Goal: Task Accomplishment & Management: Manage account settings

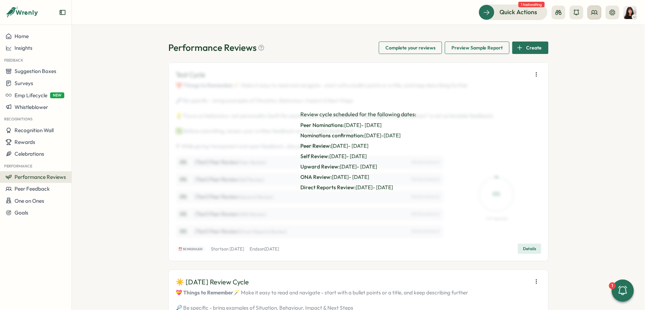
click at [593, 10] on icon at bounding box center [594, 12] width 7 height 7
click at [584, 45] on div "User Groups" at bounding box center [596, 48] width 44 height 8
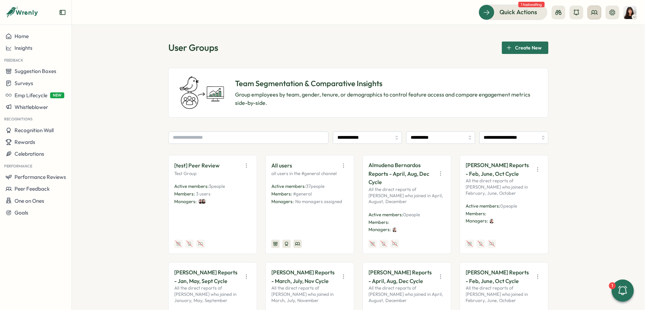
click at [590, 14] on button at bounding box center [595, 13] width 14 height 14
click at [584, 37] on div "Org Members" at bounding box center [596, 34] width 44 height 8
click at [264, 137] on input "text" at bounding box center [248, 137] width 160 height 12
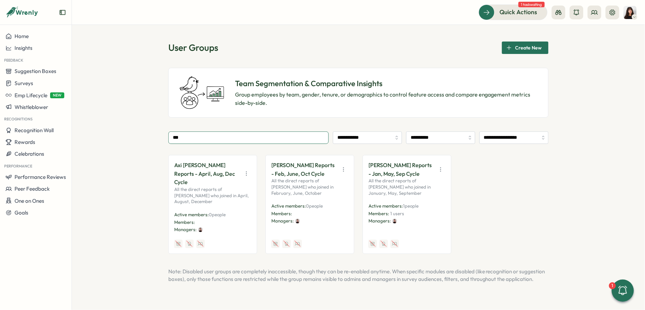
type input "***"
drag, startPoint x: 421, startPoint y: 166, endPoint x: 428, endPoint y: 166, distance: 7.0
click at [428, 166] on p "[PERSON_NAME] Reports - Jan, May, Sep Cycle" at bounding box center [401, 169] width 65 height 17
click at [374, 175] on p "[PERSON_NAME] Reports - Jan, May, Sep Cycle" at bounding box center [401, 169] width 65 height 17
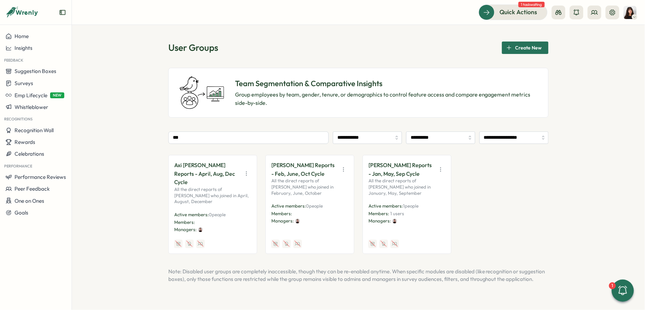
click at [384, 174] on p "[PERSON_NAME] Reports - Jan, May, Sep Cycle" at bounding box center [401, 169] width 65 height 17
click at [435, 178] on p "All the direct reports of [PERSON_NAME] who joined in January, May, September" at bounding box center [407, 187] width 77 height 18
click at [440, 166] on icon "button" at bounding box center [440, 169] width 7 height 7
click at [426, 182] on button "View Audience" at bounding box center [424, 184] width 44 height 12
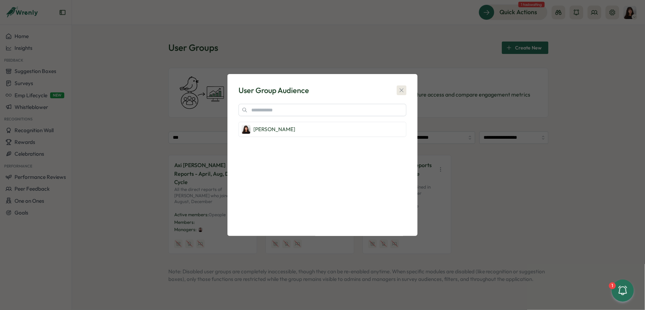
click at [402, 89] on icon "button" at bounding box center [401, 90] width 7 height 7
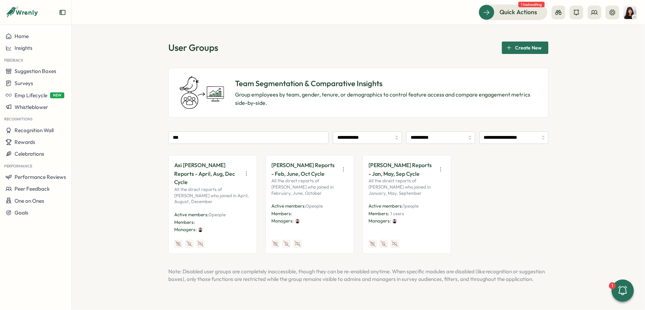
click at [439, 166] on icon "button" at bounding box center [440, 169] width 7 height 7
click at [470, 164] on div "Axi Molnar Reports - April, Aug, Dec Cycle All the direct reports of Axi Molnar…" at bounding box center [358, 204] width 380 height 99
click at [221, 141] on input "***" at bounding box center [248, 137] width 160 height 12
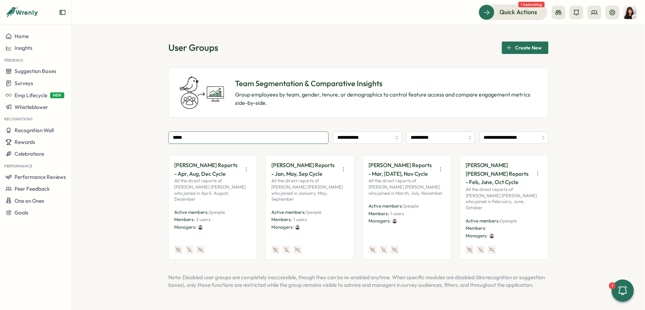
type input "*****"
click at [343, 167] on icon "button" at bounding box center [343, 169] width 7 height 7
click at [326, 197] on button "Edit" at bounding box center [327, 196] width 44 height 12
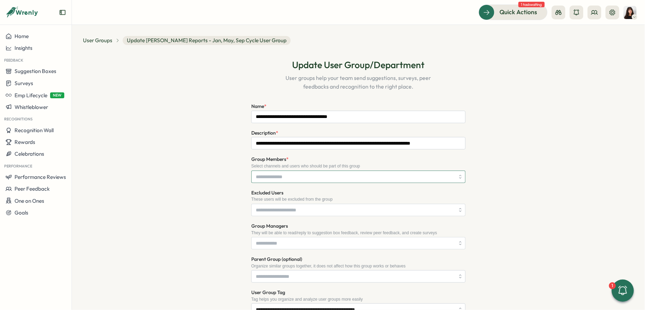
click at [293, 177] on input "Group Members *" at bounding box center [355, 177] width 199 height 12
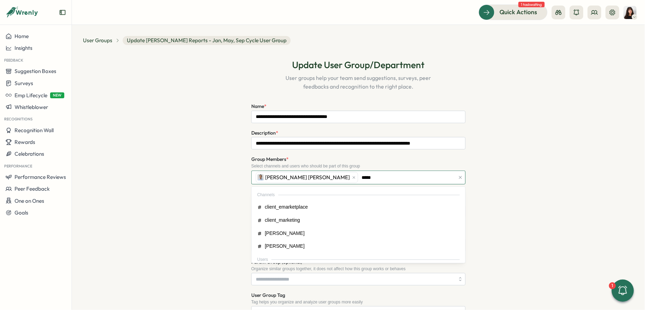
type input "******"
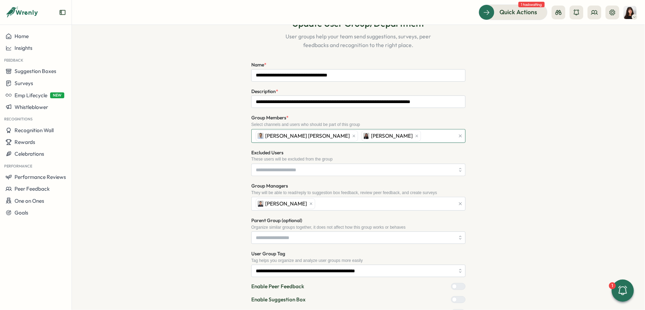
scroll to position [106, 0]
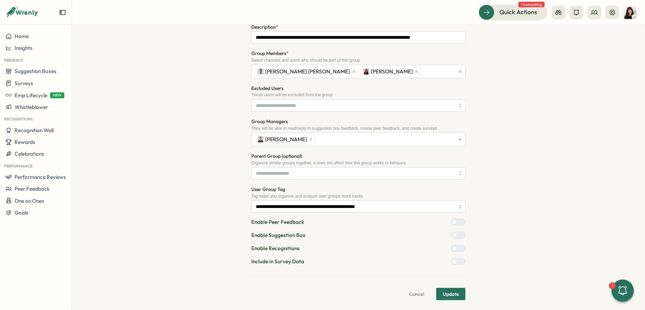
click at [455, 295] on span "Update" at bounding box center [451, 294] width 16 height 12
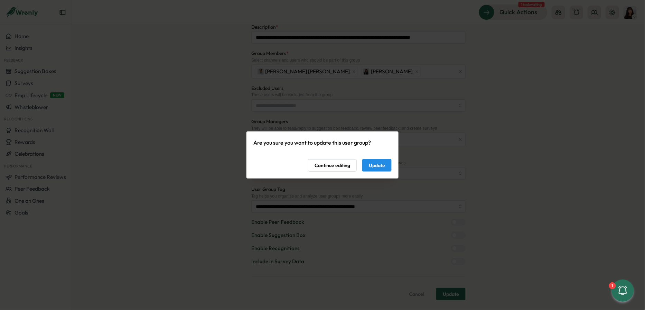
click at [349, 163] on span "Continue editing" at bounding box center [333, 165] width 36 height 12
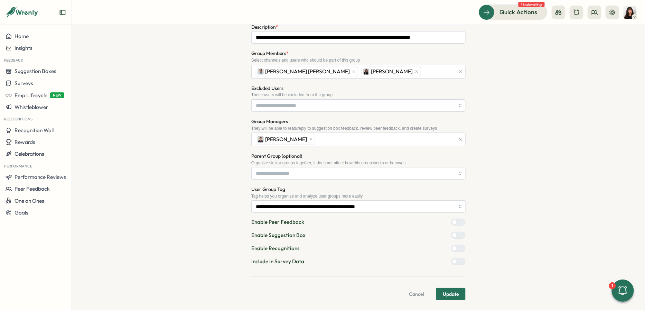
click at [453, 290] on span "Update" at bounding box center [451, 294] width 16 height 12
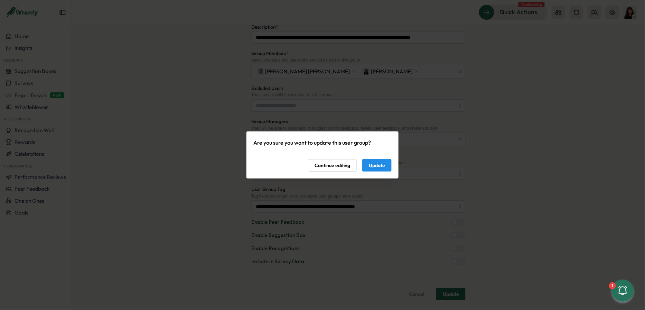
click at [340, 165] on span "Continue editing" at bounding box center [333, 165] width 36 height 12
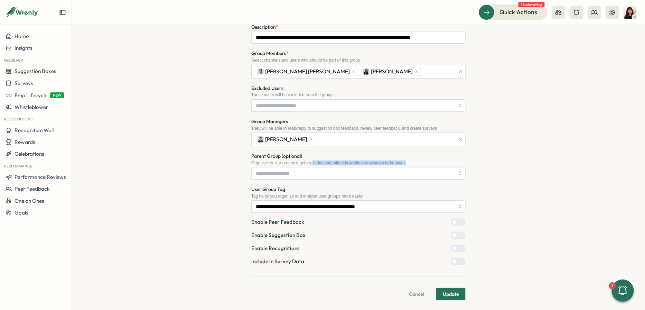
drag, startPoint x: 314, startPoint y: 160, endPoint x: 426, endPoint y: 159, distance: 112.1
click at [426, 160] on div "Organize similar groups together, it does not affect how this group works or be…" at bounding box center [358, 162] width 214 height 5
click at [452, 296] on span "Update" at bounding box center [451, 294] width 16 height 12
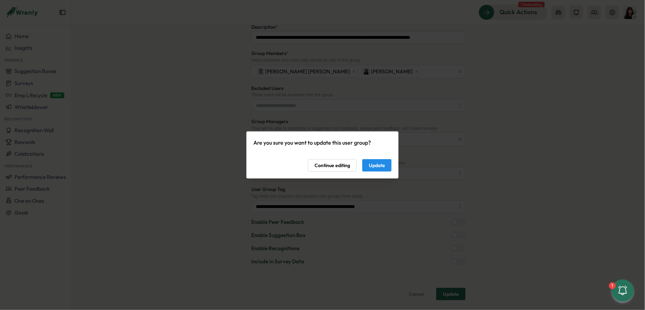
click at [380, 165] on span "Update" at bounding box center [377, 165] width 16 height 12
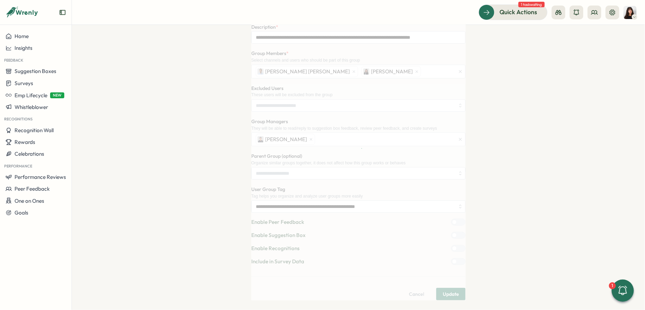
scroll to position [0, 0]
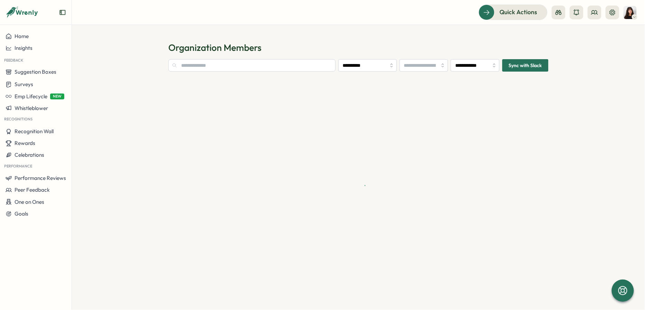
type input "**********"
click at [220, 69] on input "text" at bounding box center [251, 65] width 167 height 12
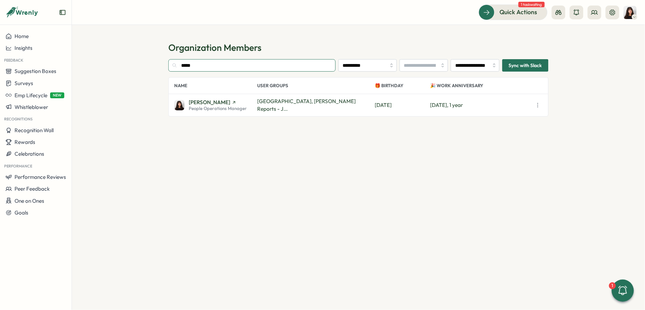
type input "*****"
click at [210, 106] on span "People Operations Manager" at bounding box center [218, 108] width 58 height 4
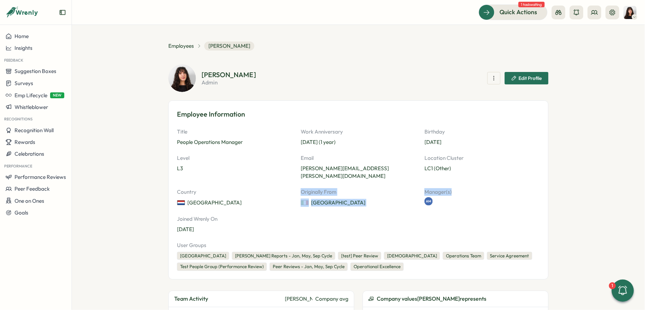
drag, startPoint x: 436, startPoint y: 190, endPoint x: 417, endPoint y: 178, distance: 23.3
click at [417, 178] on div "Title People Operations Manager Work Anniversary Jan 01, 2024 (1 year) Birthday…" at bounding box center [358, 180] width 363 height 105
click at [417, 181] on div "Title People Operations Manager Work Anniversary Jan 01, 2024 (1 year) Birthday…" at bounding box center [358, 180] width 363 height 105
click at [184, 48] on span "Employees" at bounding box center [181, 46] width 26 height 8
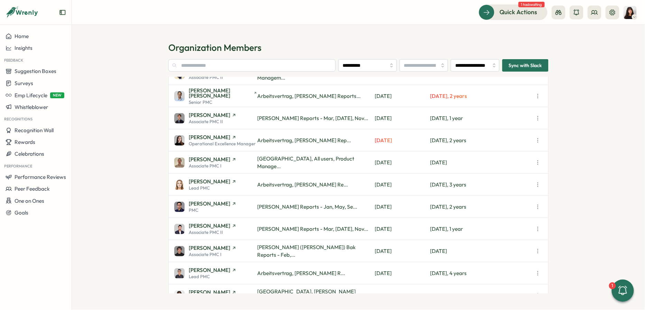
scroll to position [268, 0]
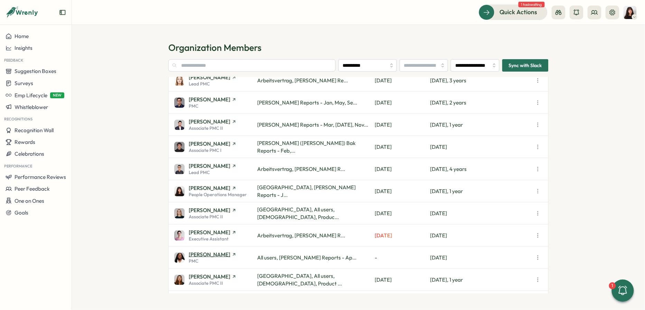
click at [209, 257] on span "Laissa Duclos" at bounding box center [209, 254] width 41 height 5
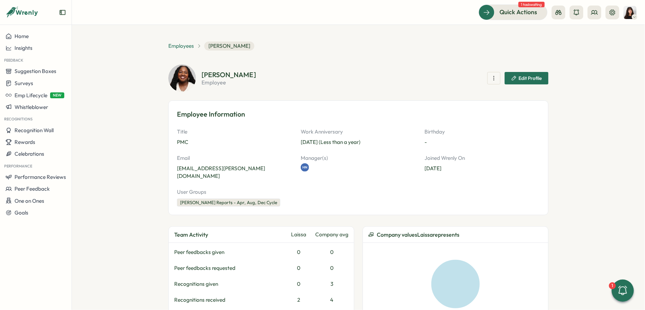
click at [187, 42] on span "Employees" at bounding box center [181, 46] width 26 height 8
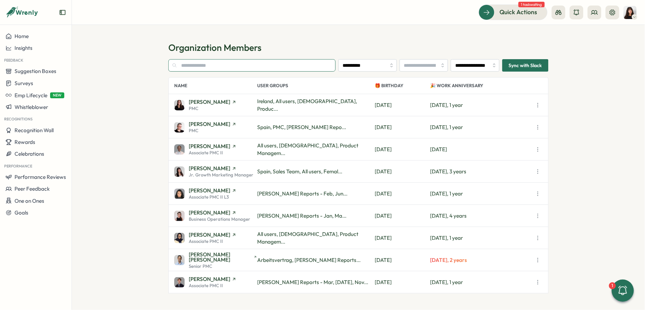
click at [199, 66] on input "text" at bounding box center [251, 65] width 167 height 12
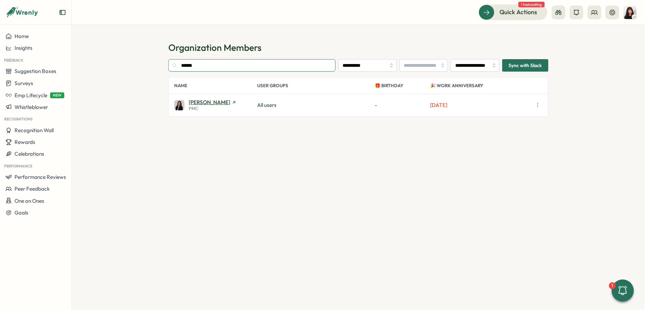
type input "******"
click at [214, 103] on span "Marina Moric" at bounding box center [209, 102] width 41 height 5
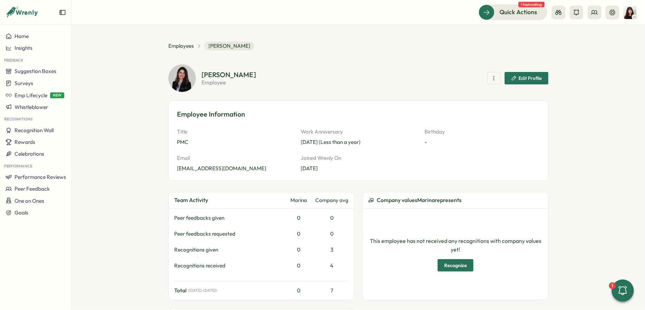
click at [534, 81] on span "Edit Profile" at bounding box center [526, 78] width 31 height 12
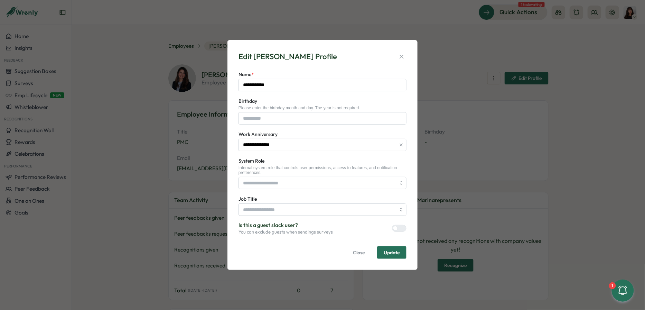
type input "***"
click at [402, 53] on icon "button" at bounding box center [401, 56] width 7 height 7
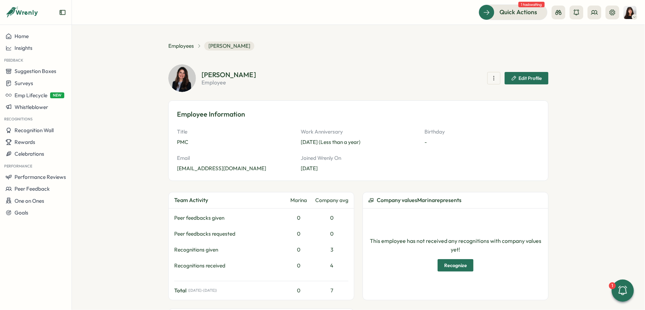
click at [525, 77] on span "Edit Profile" at bounding box center [530, 78] width 23 height 5
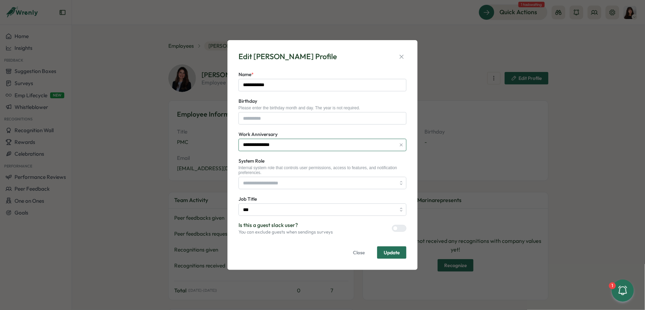
click at [281, 147] on input "**********" at bounding box center [323, 145] width 168 height 12
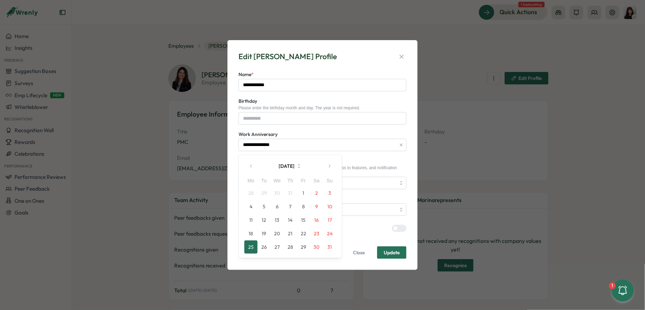
click at [332, 169] on button "button" at bounding box center [330, 166] width 14 height 14
click at [250, 190] on button "1" at bounding box center [251, 192] width 13 height 13
type input "**********"
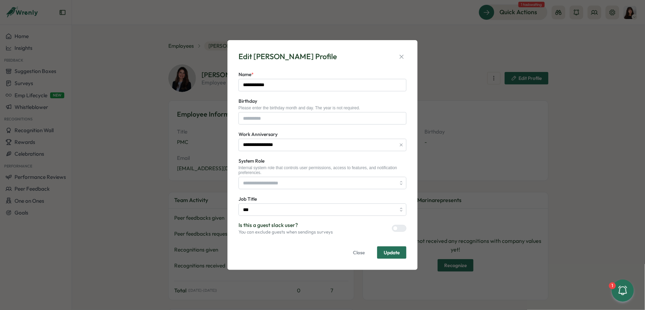
click at [396, 252] on span "Update" at bounding box center [392, 252] width 16 height 5
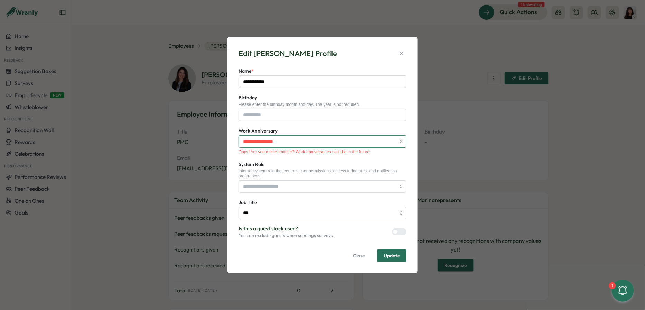
click at [289, 140] on input "**********" at bounding box center [323, 141] width 168 height 12
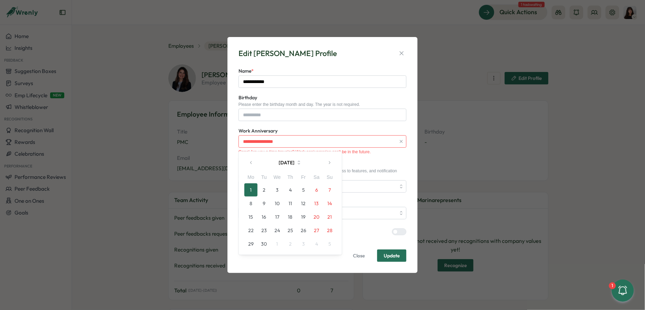
click at [348, 105] on div "Please enter the birthday month and day. The year is not required." at bounding box center [323, 104] width 168 height 5
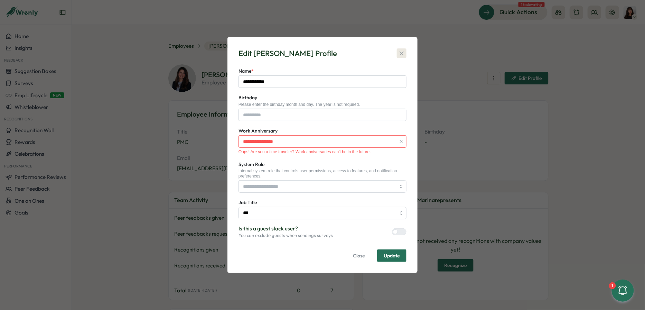
click at [400, 55] on icon "button" at bounding box center [401, 53] width 7 height 7
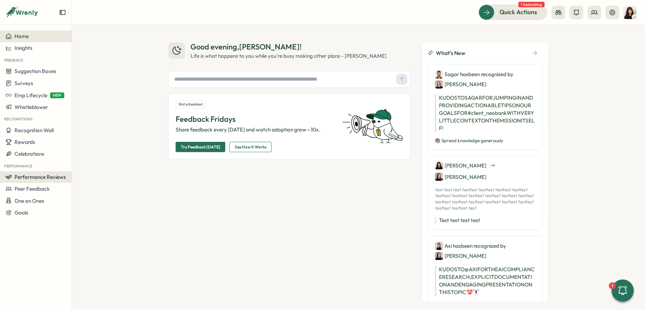
click at [47, 176] on span "Performance Reviews" at bounding box center [41, 177] width 52 height 7
click at [98, 159] on div "Reviews" at bounding box center [100, 163] width 59 height 13
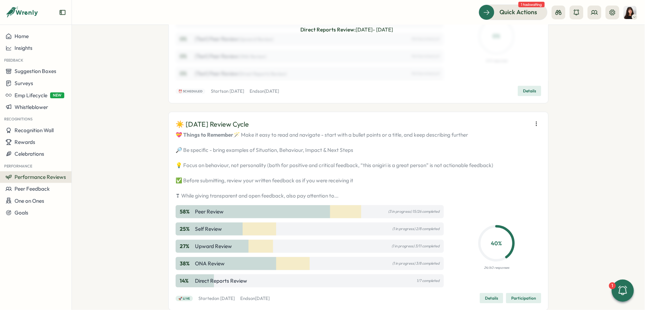
scroll to position [164, 0]
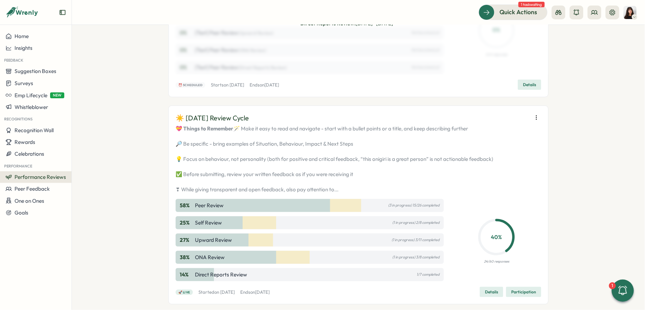
click at [536, 121] on icon "button" at bounding box center [536, 117] width 7 height 7
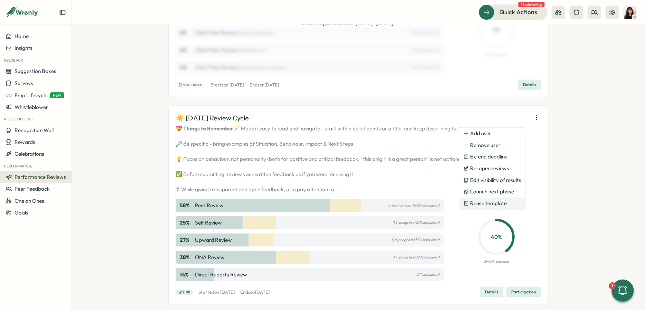
click at [500, 205] on span "Reuse template" at bounding box center [489, 203] width 37 height 6
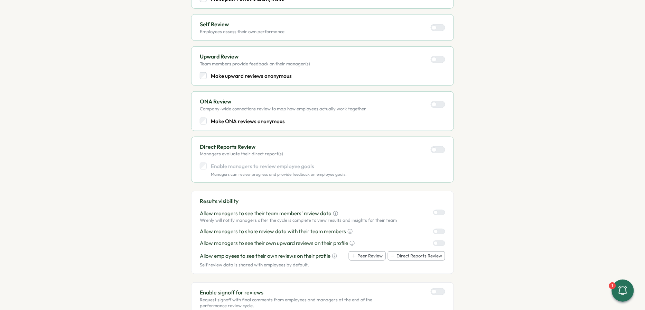
scroll to position [302, 0]
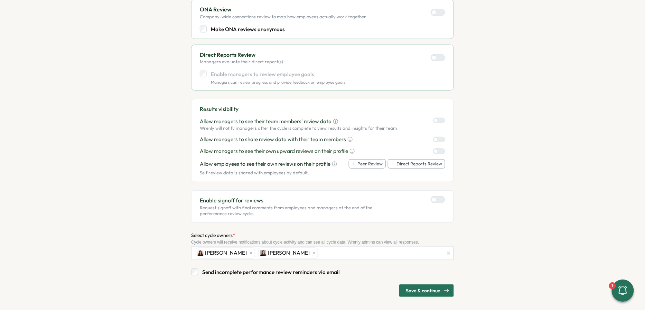
click at [423, 286] on span "Save & continue" at bounding box center [423, 291] width 35 height 12
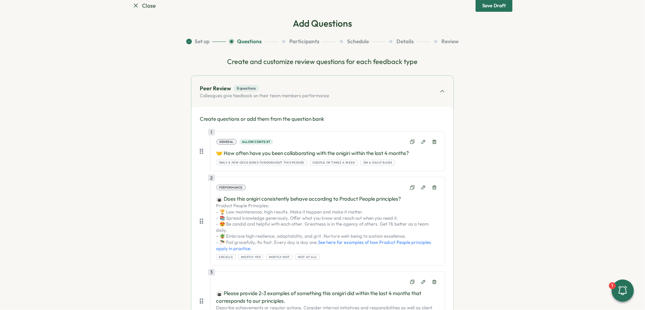
scroll to position [0, 0]
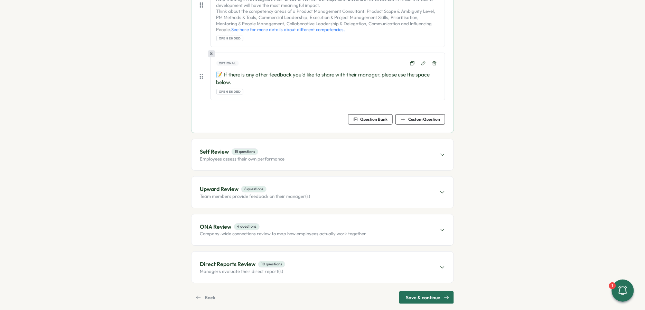
click at [423, 292] on span "Save & continue" at bounding box center [423, 298] width 35 height 12
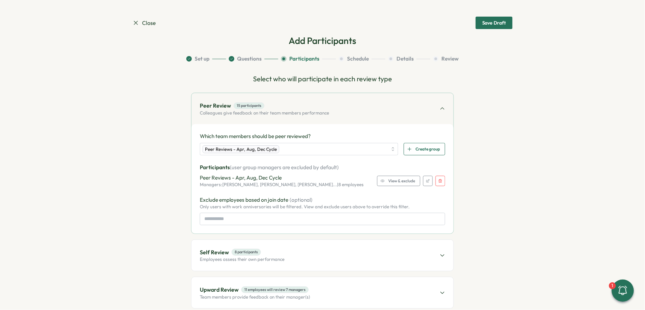
click at [441, 183] on button "button" at bounding box center [441, 181] width 10 height 10
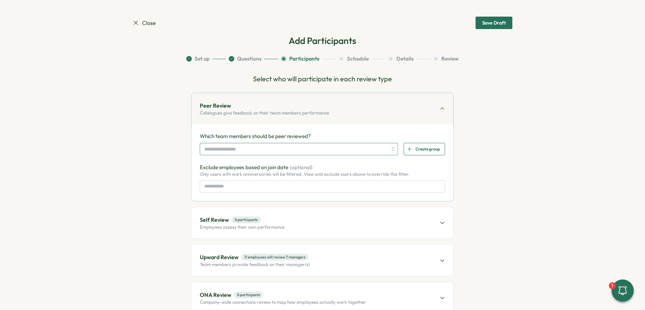
click at [315, 149] on input "search" at bounding box center [295, 149] width 183 height 12
type input "*"
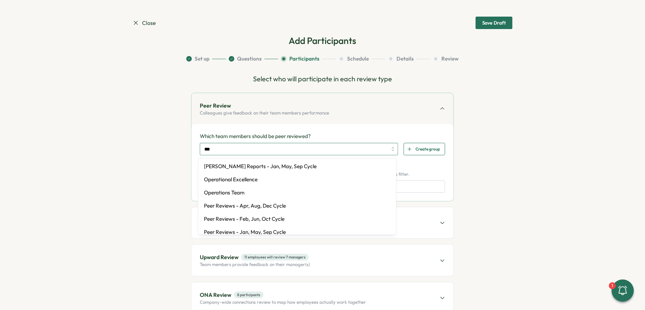
type input "****"
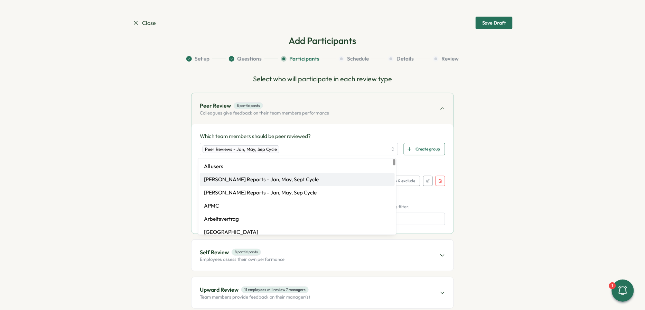
click at [414, 159] on div "Which team members should be peer reviewed? Peer Reviews - Jan, May, Sep Cycle …" at bounding box center [323, 178] width 246 height 92
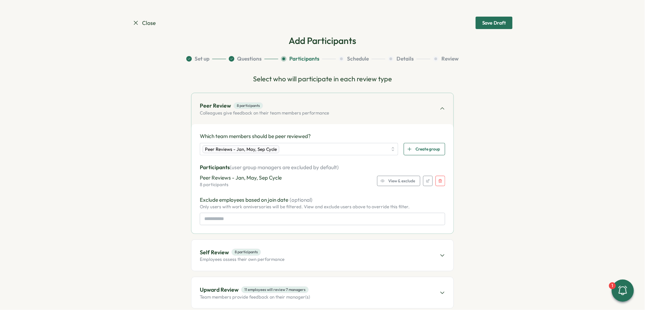
click at [403, 179] on span "View & exclude" at bounding box center [401, 181] width 27 height 10
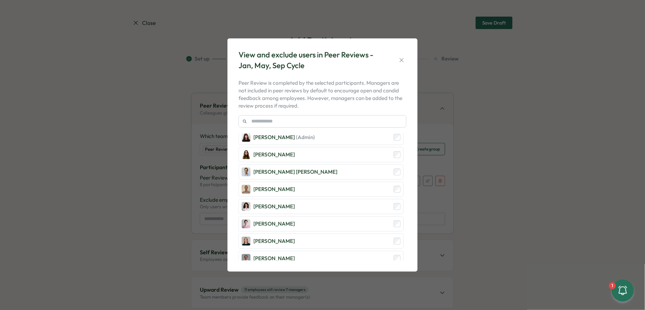
scroll to position [85, 0]
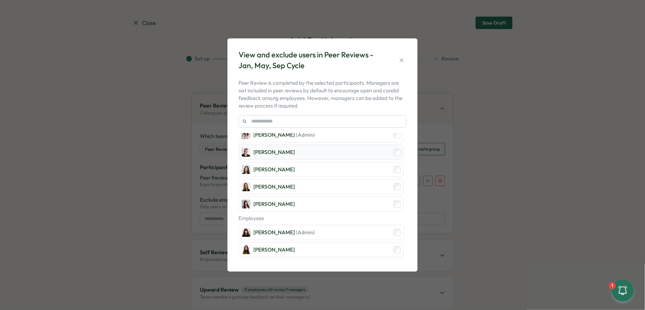
click at [290, 150] on div "Almudena Bernardos" at bounding box center [273, 152] width 41 height 8
click at [403, 56] on button "button" at bounding box center [402, 60] width 10 height 10
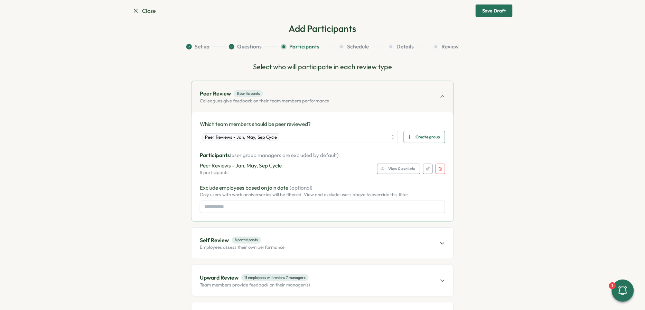
scroll to position [28, 0]
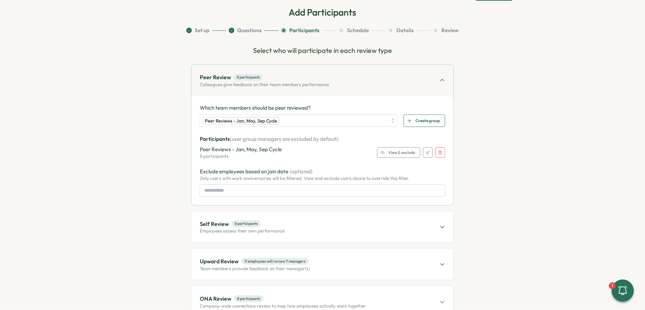
click at [407, 153] on span "View & exclude" at bounding box center [401, 153] width 27 height 10
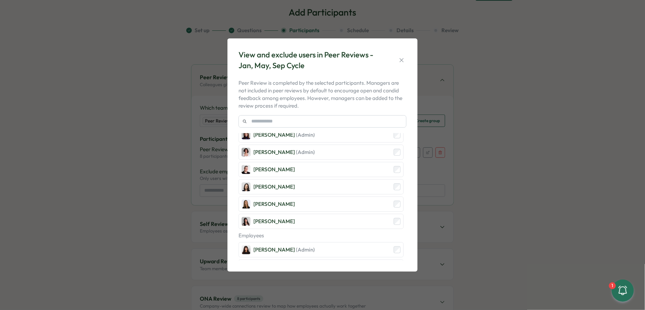
scroll to position [181, 0]
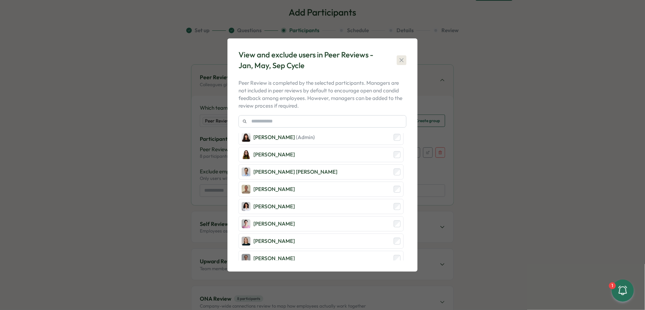
click at [399, 60] on icon "button" at bounding box center [401, 60] width 7 height 7
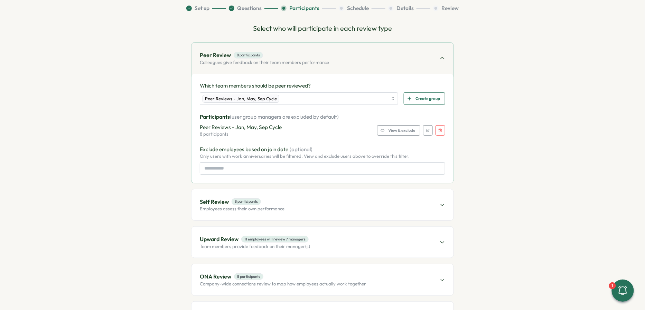
scroll to position [58, 0]
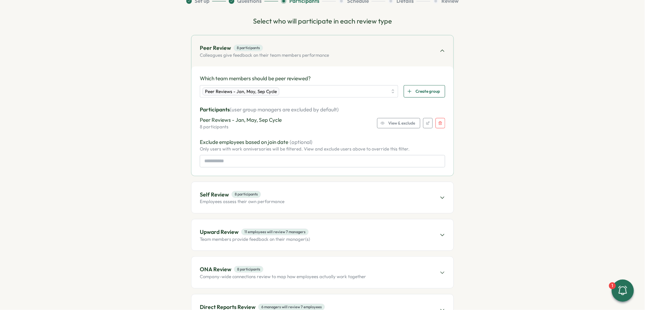
click at [280, 196] on span "Self Review 8 participants" at bounding box center [242, 194] width 85 height 9
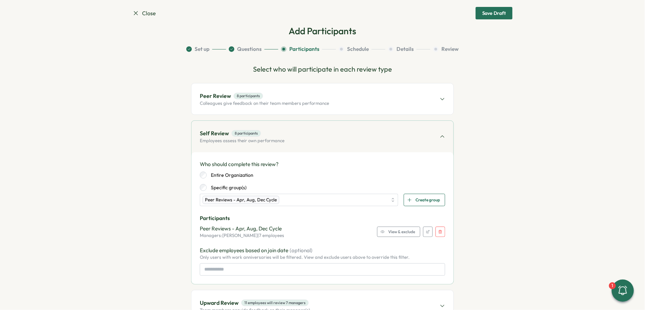
scroll to position [0, 0]
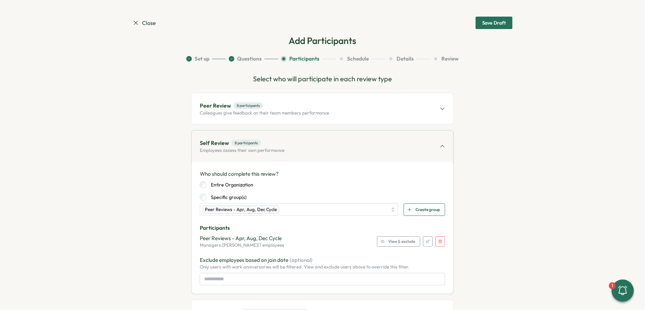
click at [277, 110] on p "Colleagues give feedback on their team members performance" at bounding box center [264, 113] width 129 height 6
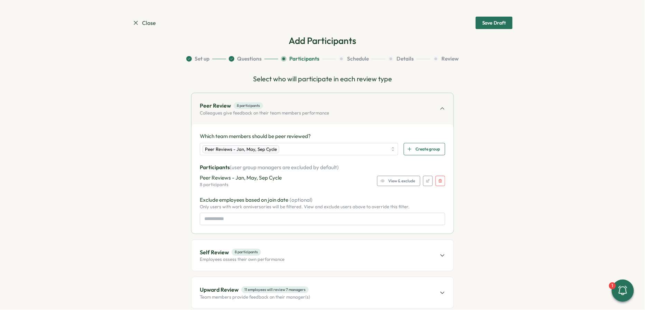
click at [403, 185] on span "View & exclude" at bounding box center [401, 181] width 27 height 10
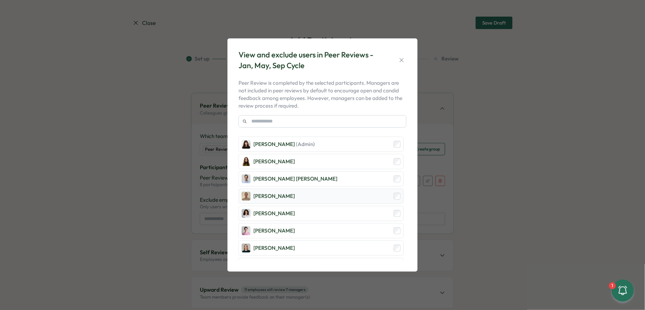
scroll to position [181, 0]
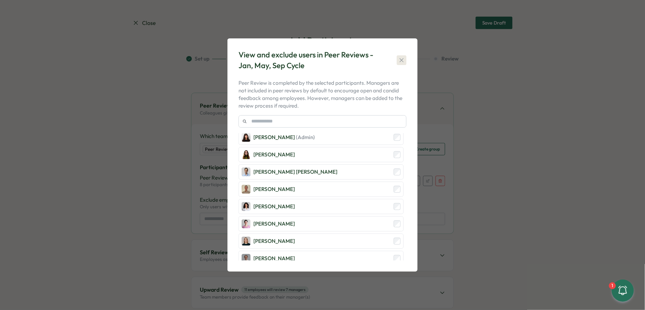
click at [398, 62] on button "button" at bounding box center [402, 60] width 10 height 10
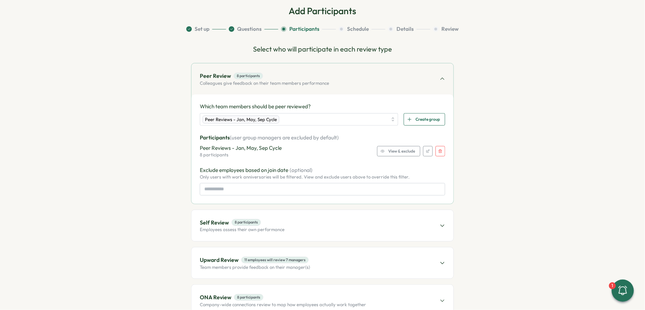
scroll to position [59, 0]
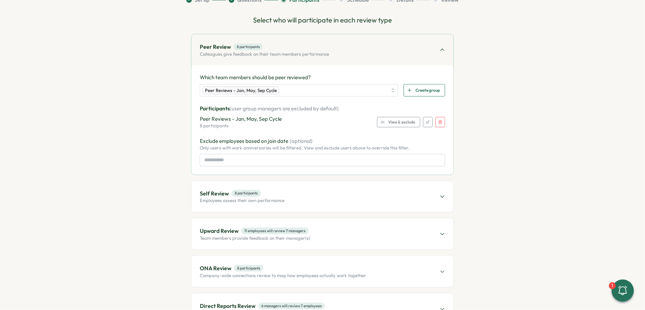
click at [316, 236] on div "Upward Review 11 employees will review 7 managers Team members provide feedback…" at bounding box center [323, 233] width 262 height 31
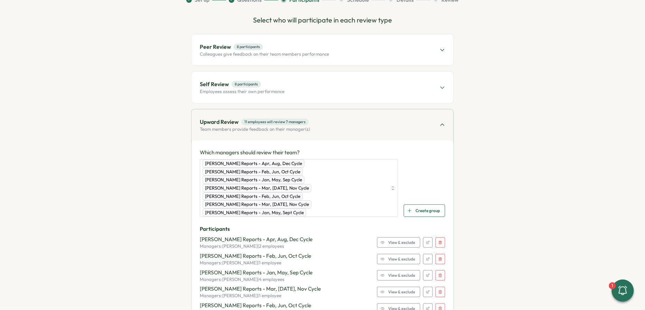
click at [439, 237] on button "button" at bounding box center [441, 242] width 10 height 10
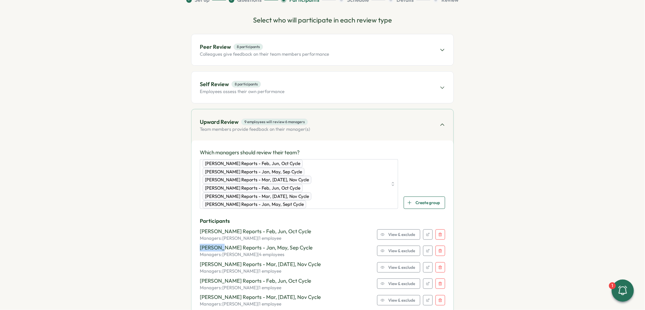
click at [439, 229] on div "Viktoria Korzhova Reports - Feb, Jun, Oct Cycle Managers: Viktoria Korzhova | 1…" at bounding box center [323, 235] width 246 height 14
click at [439, 229] on button "button" at bounding box center [441, 234] width 10 height 10
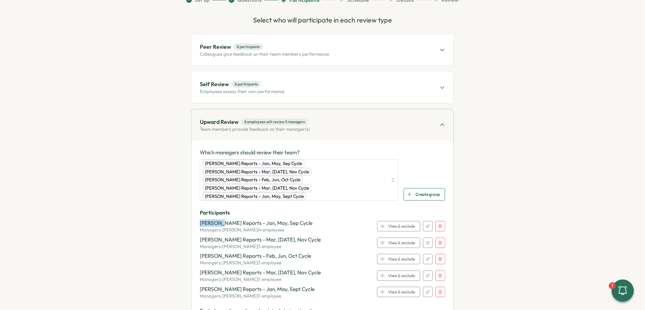
click at [439, 221] on button "button" at bounding box center [441, 226] width 10 height 10
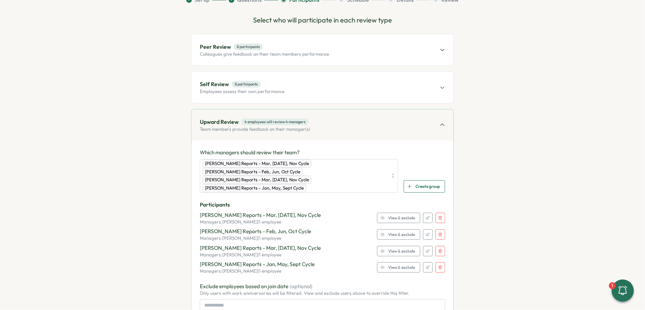
click at [440, 213] on button "button" at bounding box center [441, 218] width 10 height 10
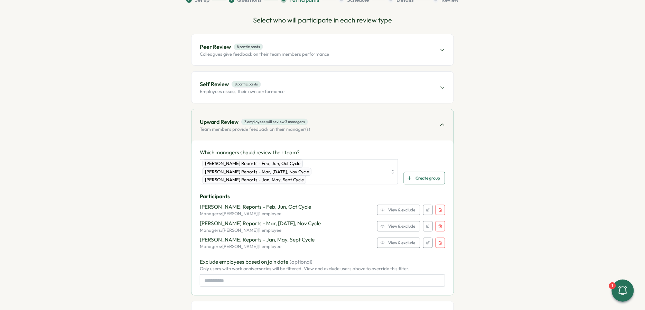
click at [440, 205] on button "button" at bounding box center [441, 210] width 10 height 10
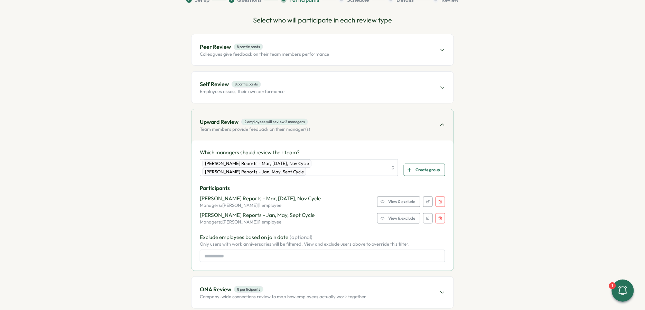
click at [440, 202] on icon "button" at bounding box center [441, 202] width 4 height 4
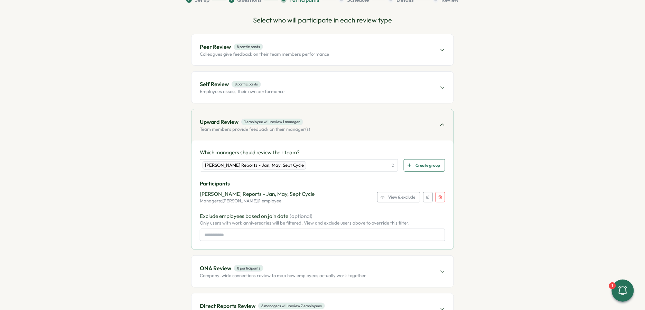
click at [440, 196] on icon "button" at bounding box center [441, 197] width 4 height 4
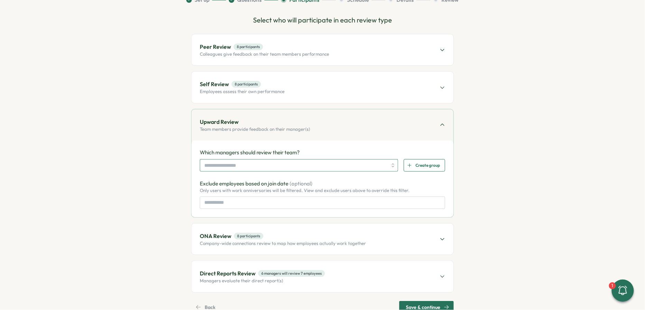
click at [276, 164] on input "search" at bounding box center [295, 165] width 183 height 12
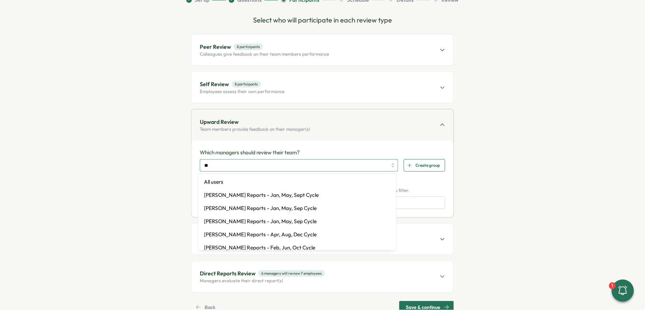
type input "*"
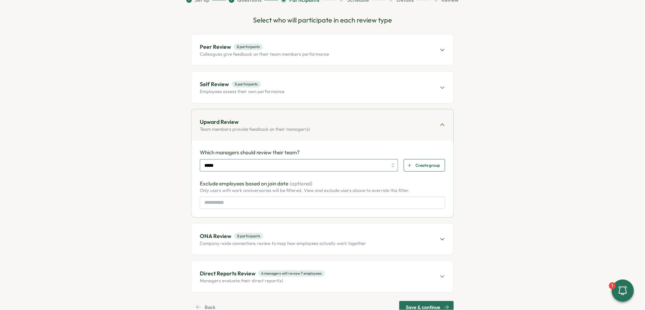
type input "****"
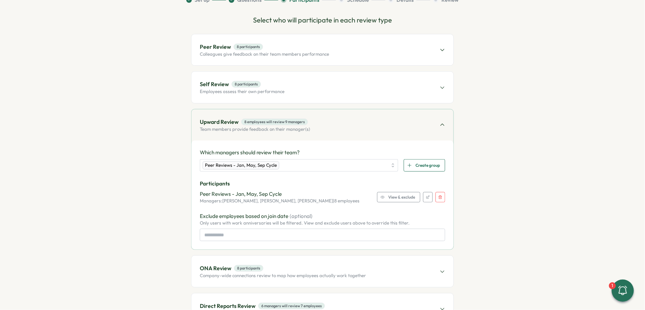
click at [448, 198] on div "Which managers should review their team? Peer Reviews - Jan, May, Sep Cycle Cre…" at bounding box center [323, 194] width 262 height 109
click at [383, 196] on div "View & exclude" at bounding box center [398, 197] width 35 height 10
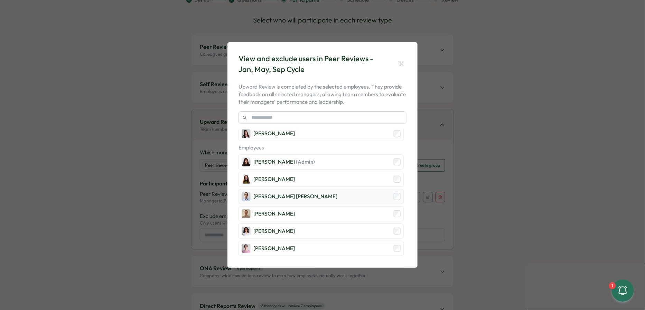
scroll to position [148, 0]
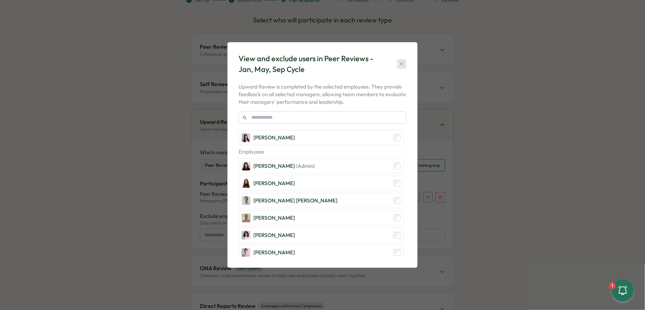
click at [404, 61] on icon "button" at bounding box center [401, 64] width 7 height 7
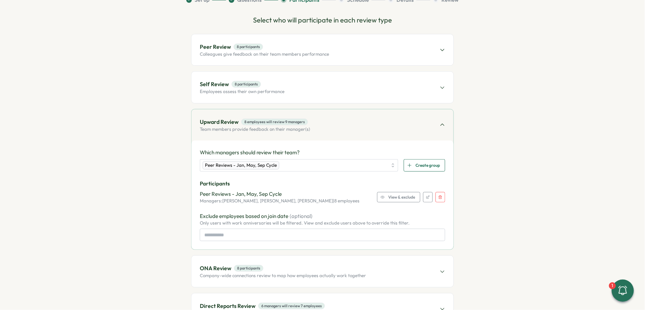
click at [436, 197] on button "button" at bounding box center [441, 197] width 10 height 10
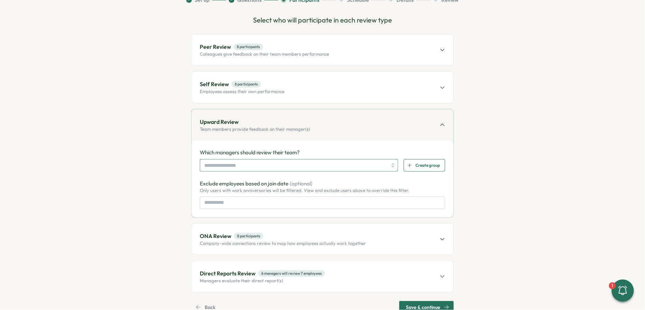
click at [284, 164] on input "search" at bounding box center [295, 165] width 183 height 12
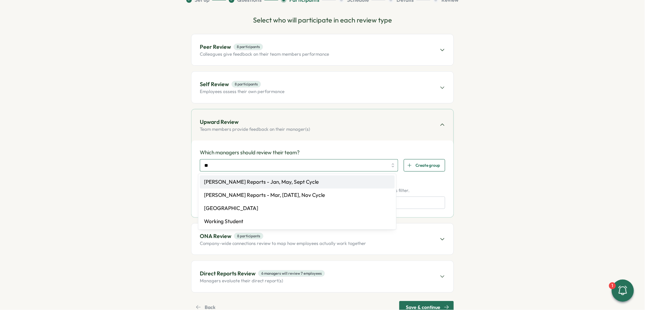
type input "*"
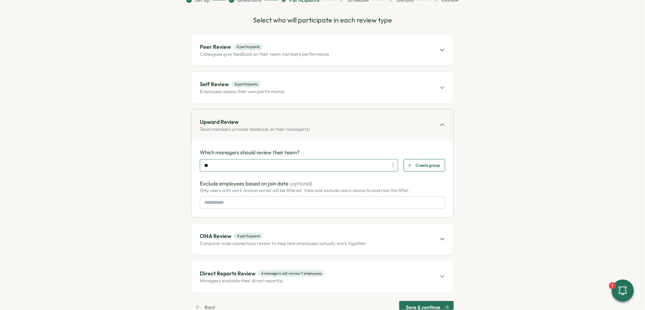
type input "*"
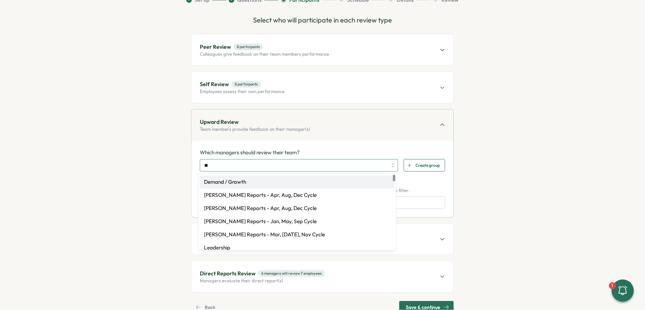
type input "***"
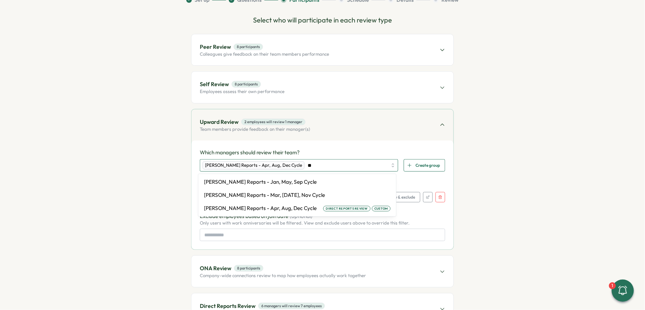
type input "*"
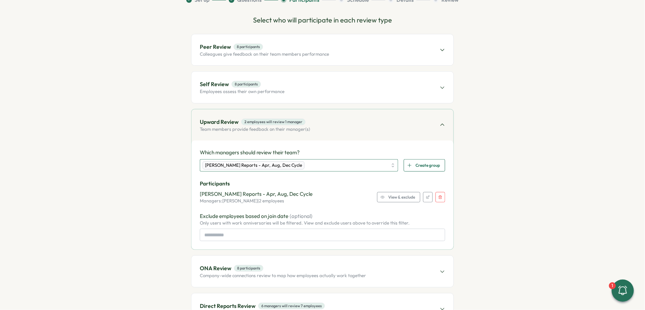
click at [276, 162] on div "Hasan Naqvi Reports - Apr, Aug, Dec Cycle" at bounding box center [254, 165] width 102 height 8
click at [304, 165] on div "Hasan Naqvi Reports - Apr, Aug, Dec Cycle" at bounding box center [295, 165] width 185 height 12
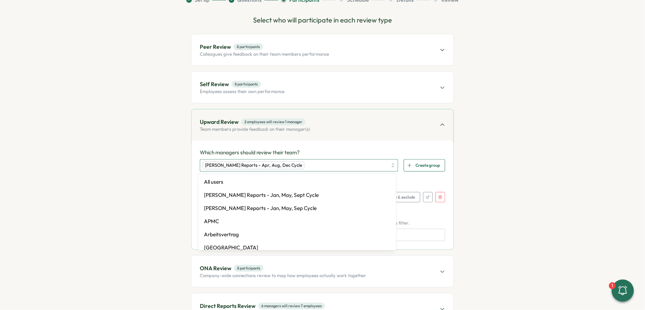
click at [280, 166] on div "Hasan Naqvi Reports - Apr, Aug, Dec Cycle" at bounding box center [254, 165] width 102 height 8
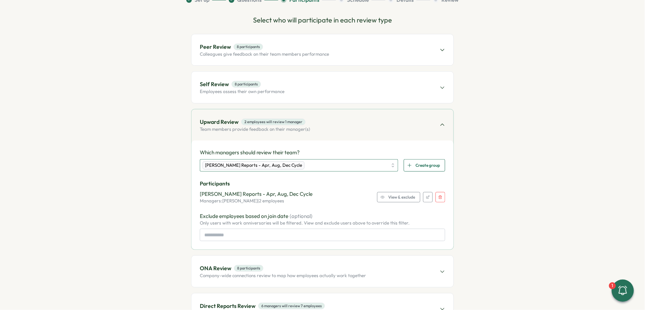
click at [297, 165] on div "Hasan Naqvi Reports - Apr, Aug, Dec Cycle" at bounding box center [295, 165] width 185 height 12
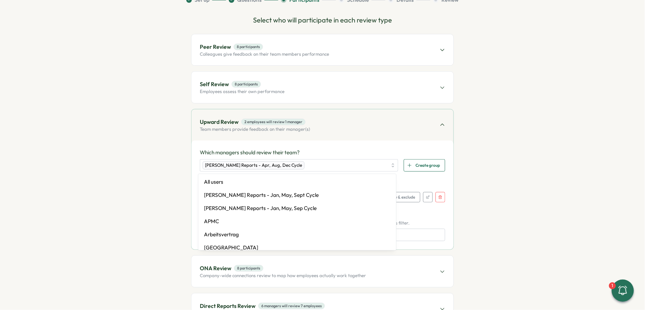
click at [339, 150] on p "Which managers should review their team?" at bounding box center [323, 153] width 246 height 8
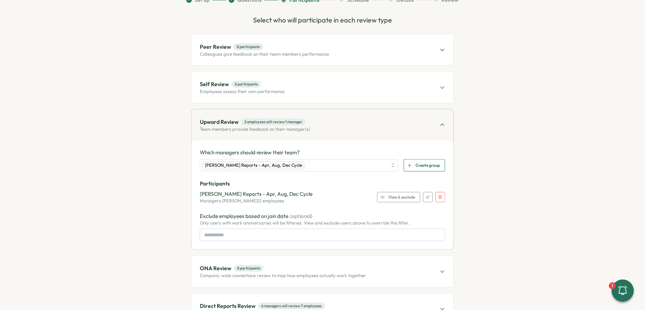
click at [440, 197] on icon "button" at bounding box center [441, 197] width 4 height 4
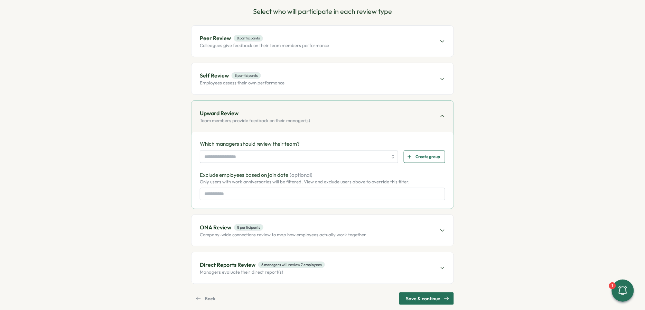
scroll to position [69, 0]
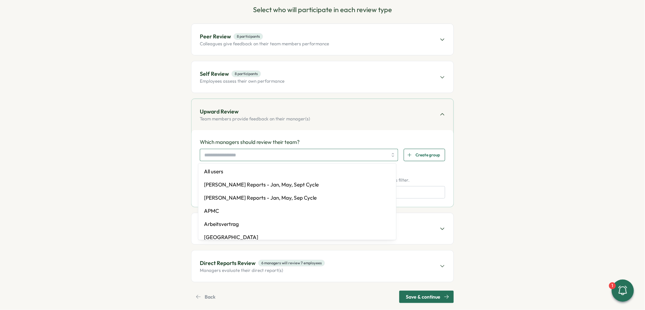
click at [265, 154] on input "search" at bounding box center [295, 155] width 183 height 12
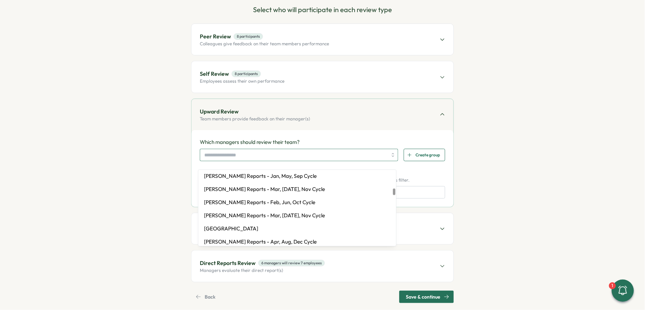
scroll to position [46, 0]
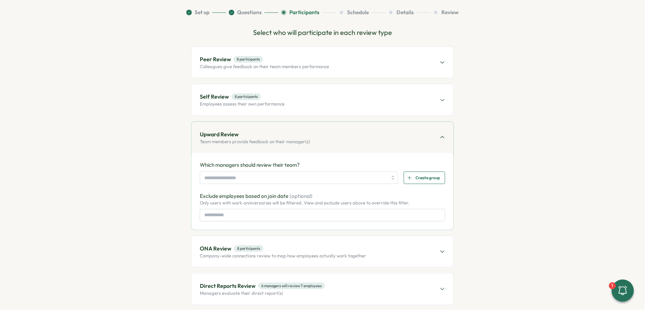
click at [325, 95] on div "Self Review 8 participants Employees assess their own performance" at bounding box center [323, 99] width 262 height 31
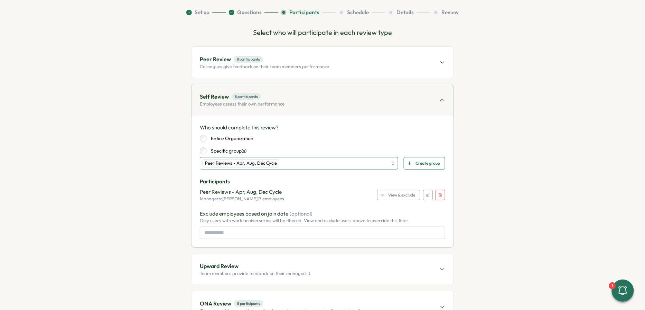
click at [285, 162] on div "Peer Reviews - Apr, Aug, Dec Cycle" at bounding box center [295, 163] width 185 height 12
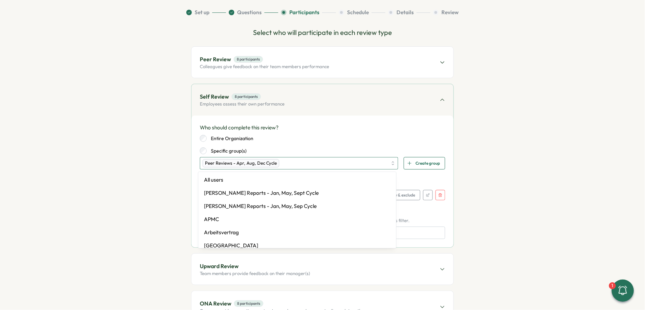
click at [266, 163] on div "Peer Reviews - Apr, Aug, Dec Cycle" at bounding box center [241, 163] width 77 height 8
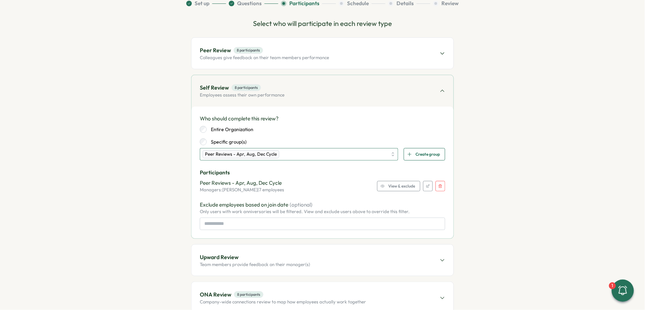
scroll to position [58, 0]
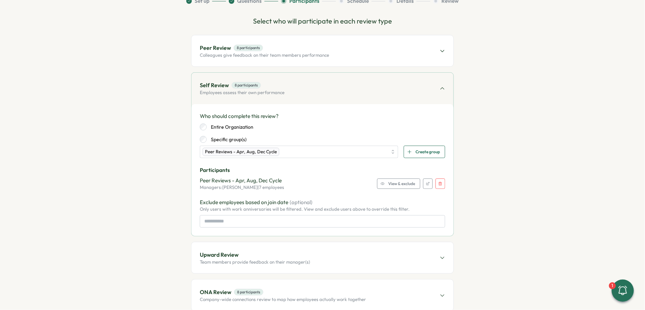
click at [382, 177] on div "Peer Reviews - Apr, Aug, Dec Cycle Managers: Viktoria Korzhova | 7 employees Vi…" at bounding box center [323, 184] width 246 height 14
click at [382, 182] on icon "button" at bounding box center [383, 184] width 4 height 4
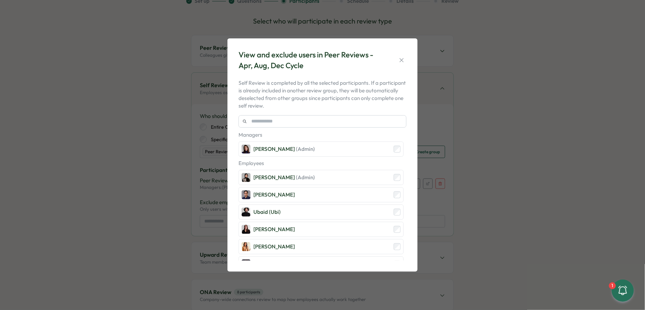
scroll to position [0, 0]
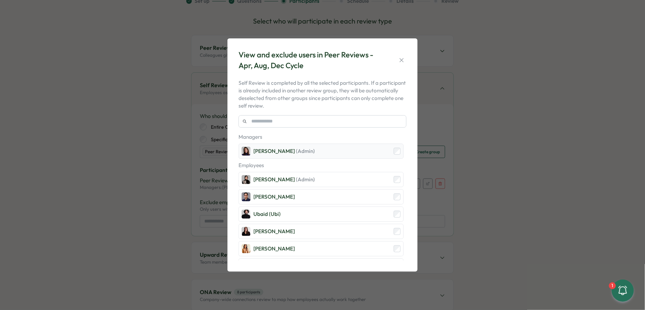
click at [333, 153] on div "Viktoria Korzhova (Admin)" at bounding box center [321, 151] width 165 height 15
click at [400, 59] on icon "button" at bounding box center [401, 60] width 7 height 7
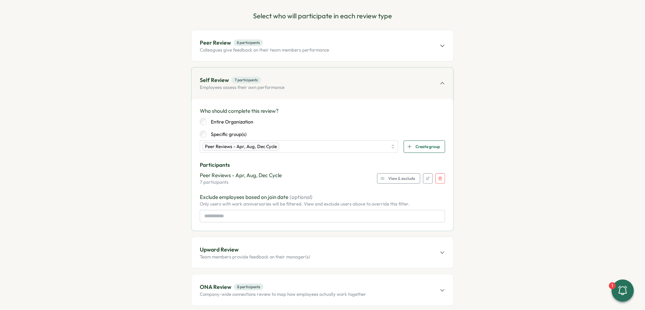
scroll to position [68, 0]
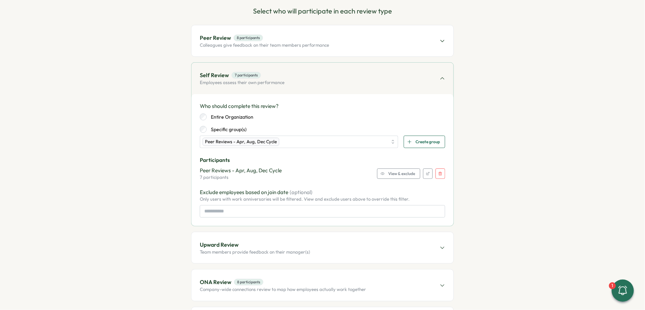
click at [358, 39] on div "Peer Review 8 participants Colleagues give feedback on their team members perfo…" at bounding box center [323, 40] width 262 height 31
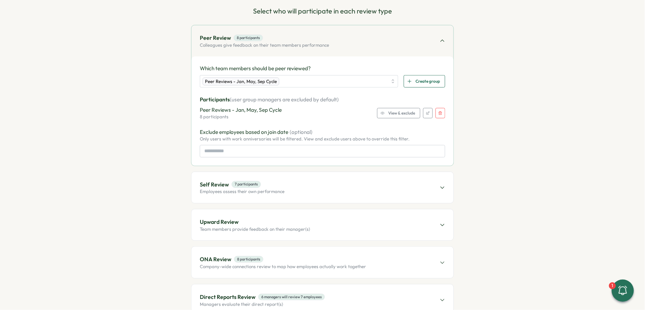
click at [294, 190] on div "Self Review 7 participants Employees assess their own performance" at bounding box center [323, 187] width 262 height 31
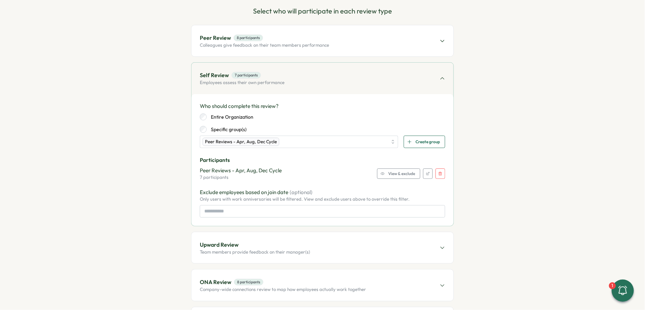
click at [317, 37] on span "Peer Review 8 participants" at bounding box center [264, 38] width 129 height 9
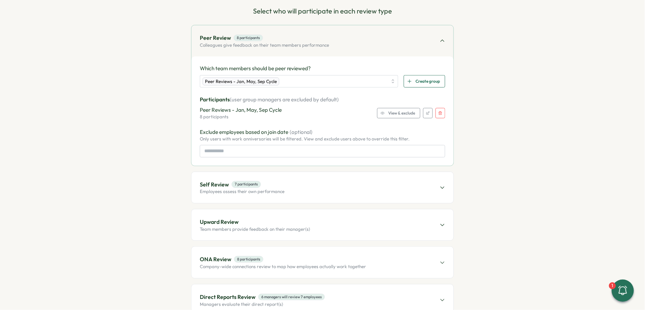
click at [404, 110] on span "View & exclude" at bounding box center [401, 113] width 27 height 10
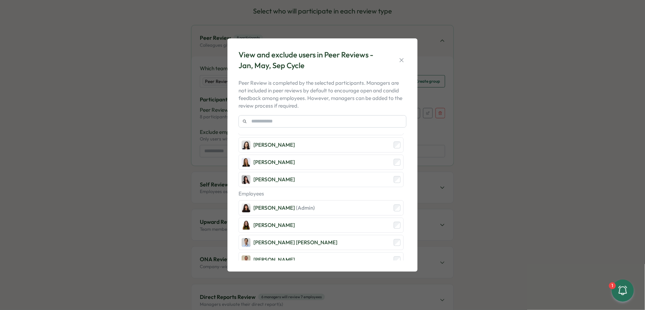
scroll to position [0, 0]
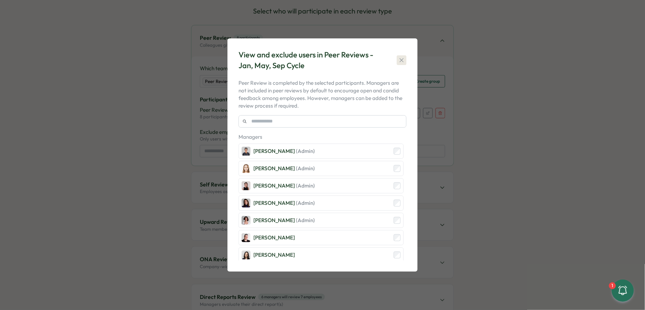
click at [400, 63] on icon "button" at bounding box center [401, 60] width 7 height 7
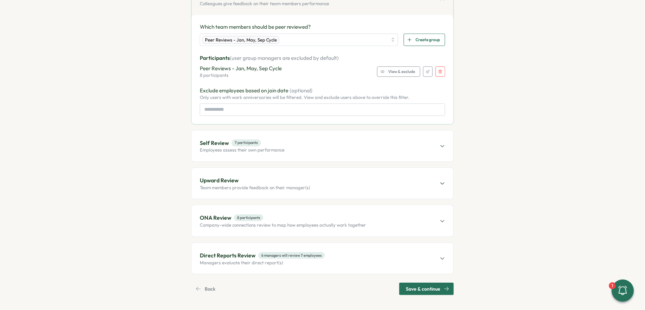
click at [345, 177] on div "Upward Review Team members provide feedback on their manager(s)" at bounding box center [323, 183] width 262 height 31
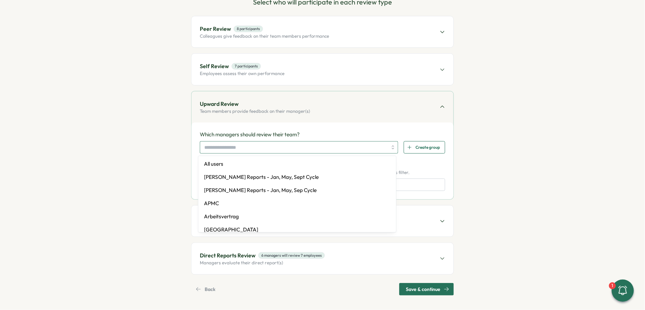
click at [375, 146] on input "search" at bounding box center [295, 147] width 183 height 12
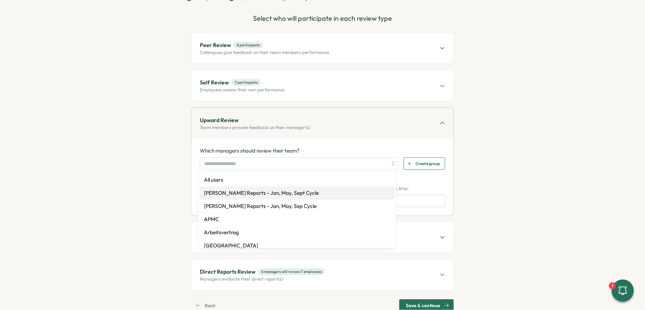
click at [395, 50] on div "Peer Review 8 participants Colleagues give feedback on their team members perfo…" at bounding box center [323, 48] width 262 height 31
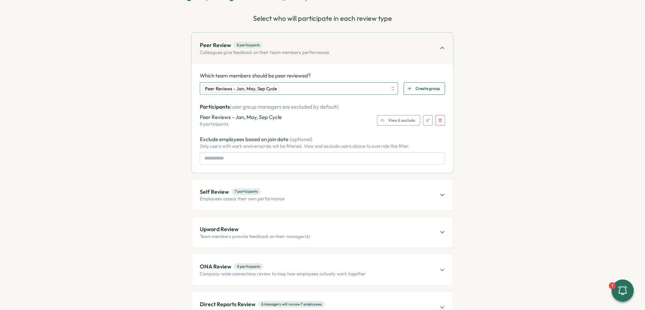
click at [375, 84] on div "Peer Reviews - Jan, May, Sep Cycle" at bounding box center [295, 89] width 185 height 12
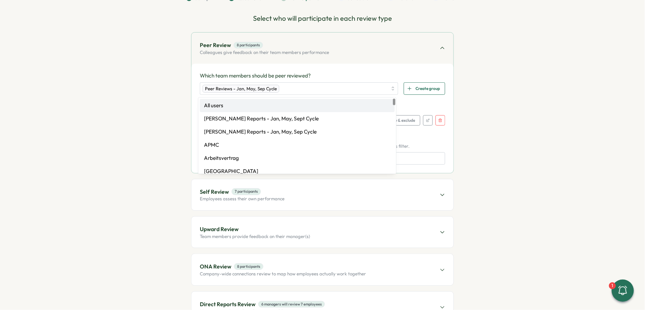
click at [378, 77] on p "Which team members should be peer reviewed?" at bounding box center [323, 76] width 246 height 8
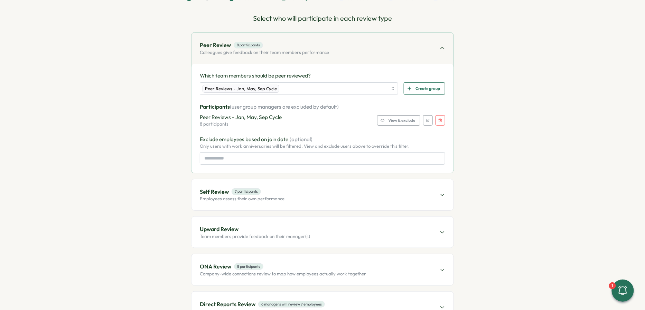
click at [398, 117] on span "View & exclude" at bounding box center [401, 121] width 27 height 10
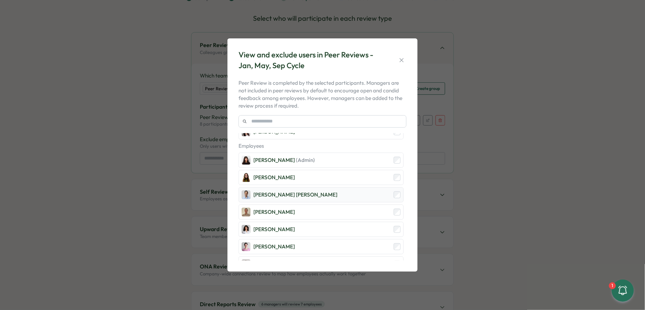
scroll to position [154, 0]
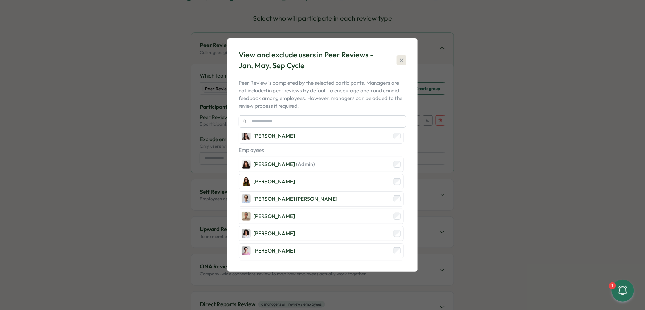
click at [400, 60] on icon "button" at bounding box center [401, 60] width 7 height 7
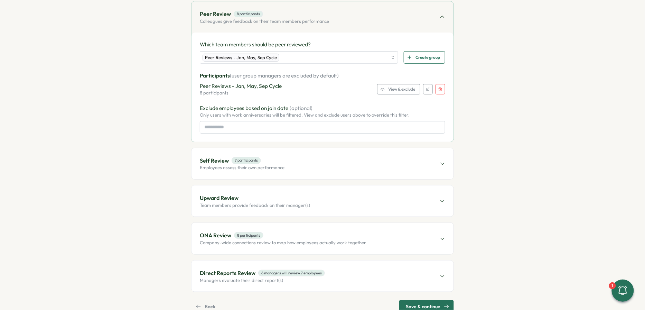
scroll to position [109, 0]
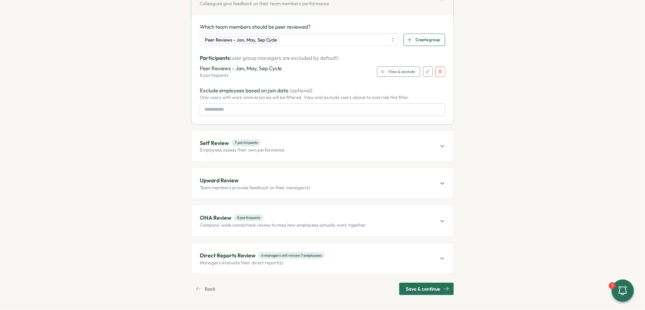
click at [229, 261] on p "Managers evaluate their direct report(s)" at bounding box center [262, 263] width 125 height 6
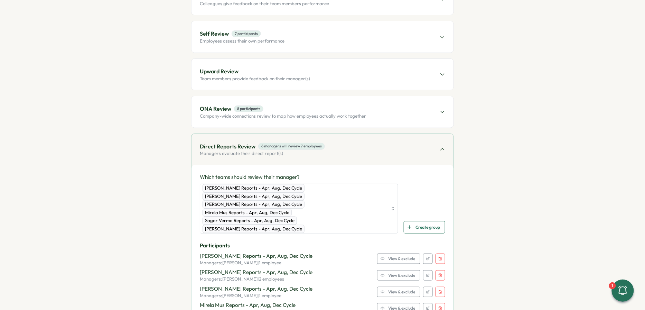
click at [439, 257] on icon "button" at bounding box center [441, 259] width 4 height 4
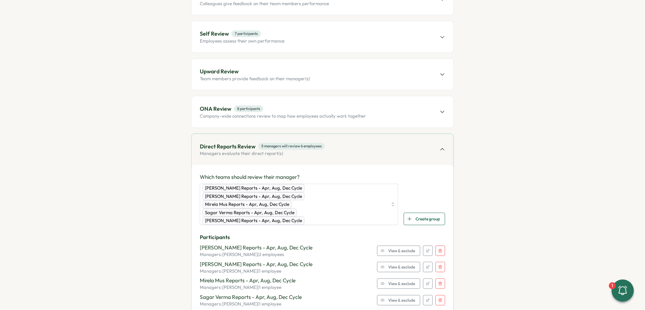
click at [438, 246] on button "button" at bounding box center [441, 251] width 10 height 10
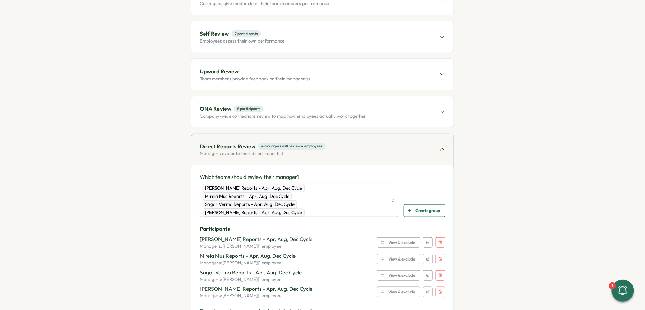
click at [439, 237] on button "button" at bounding box center [441, 242] width 10 height 10
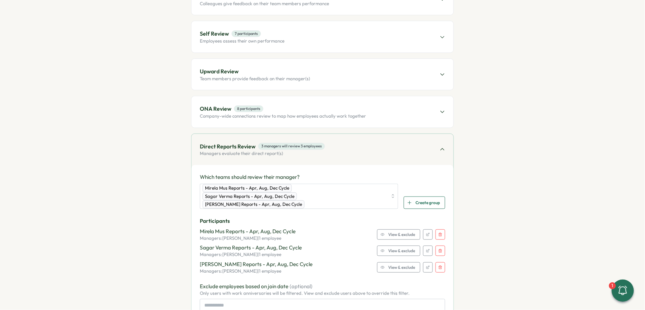
click at [439, 230] on div "Mirela Mus Reports - Apr, Aug, Dec Cycle Managers: Mirela Mus | 1 employee View…" at bounding box center [323, 235] width 246 height 14
click at [439, 232] on icon "button" at bounding box center [441, 234] width 4 height 4
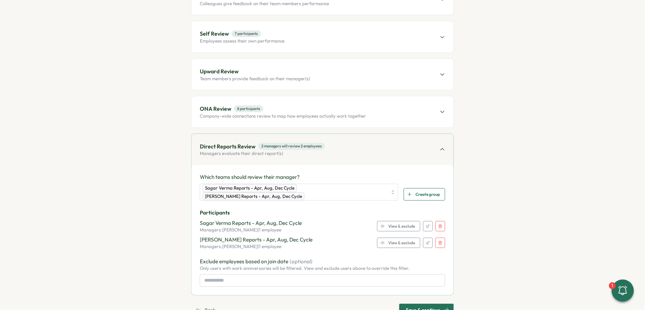
click at [439, 224] on icon "button" at bounding box center [441, 226] width 4 height 4
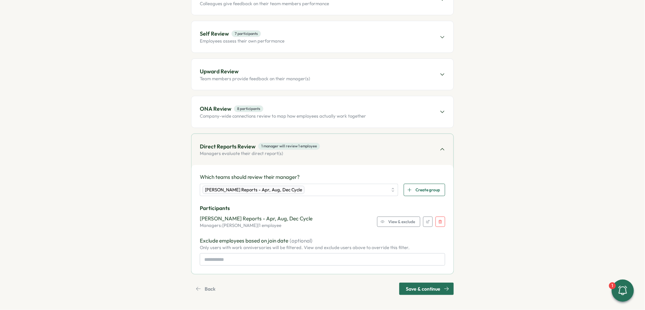
click at [439, 221] on icon "button" at bounding box center [441, 222] width 4 height 4
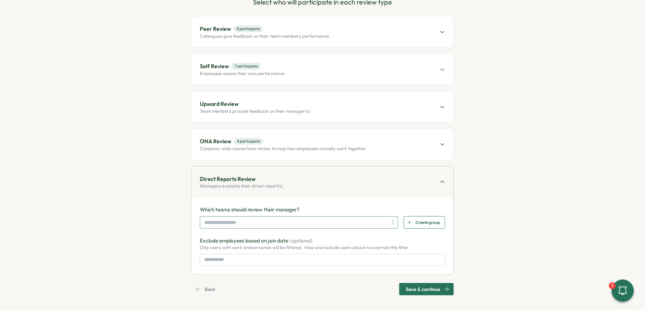
click at [247, 221] on input "search" at bounding box center [295, 222] width 183 height 12
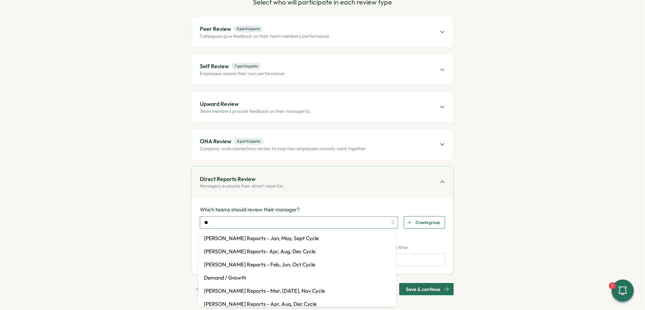
type input "*"
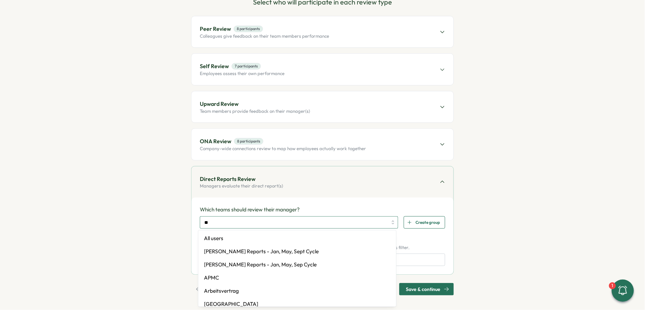
type input "***"
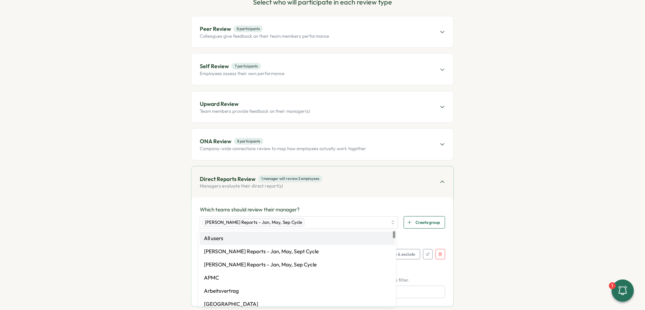
click at [167, 219] on section "Set up Questions Participants Schedule Details Review Select who will participa…" at bounding box center [322, 152] width 380 height 349
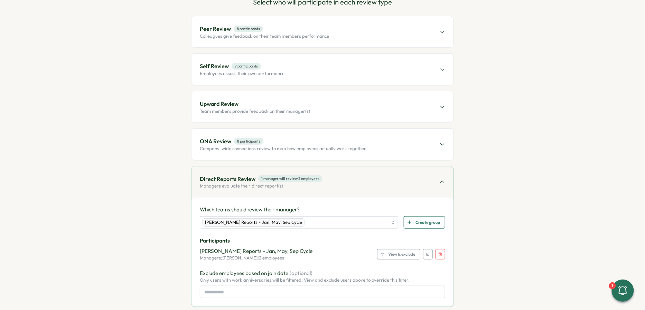
click at [385, 251] on div "View & exclude" at bounding box center [398, 254] width 35 height 10
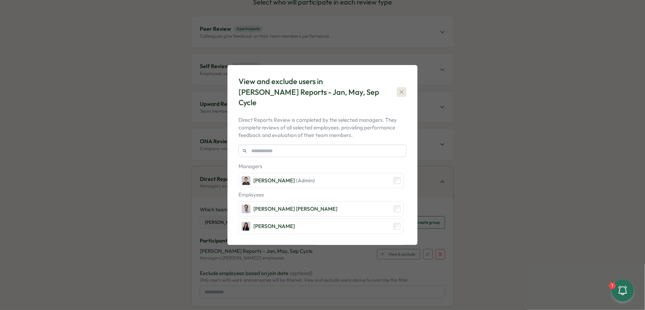
click at [403, 93] on icon "button" at bounding box center [401, 92] width 7 height 7
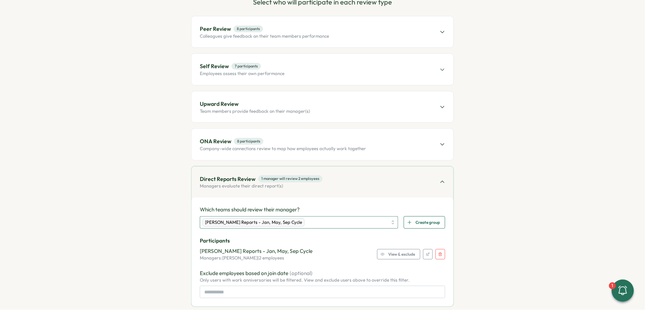
click at [373, 219] on div "[PERSON_NAME] Reports - Jan, May, Sep Cycle" at bounding box center [295, 222] width 185 height 12
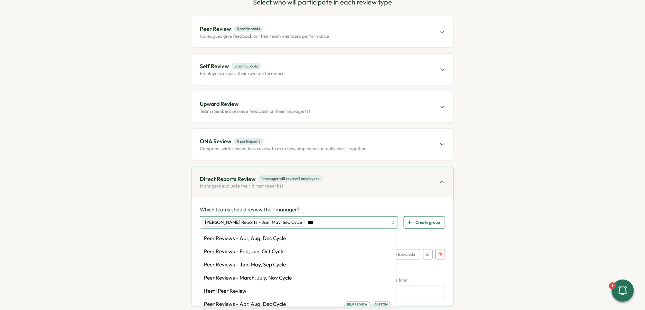
type input "****"
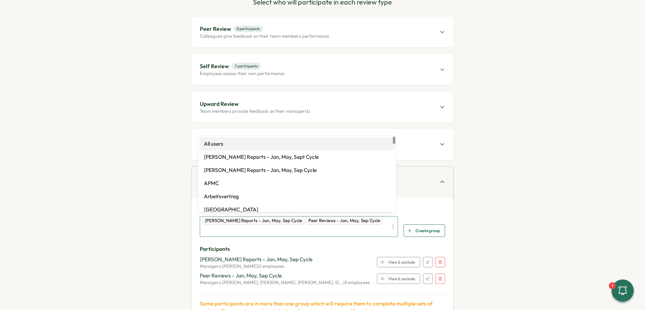
scroll to position [1, 0]
click at [528, 183] on section "Close Save Draft Add Participants Set up Questions Participants Schedule Detail…" at bounding box center [322, 155] width 645 height 310
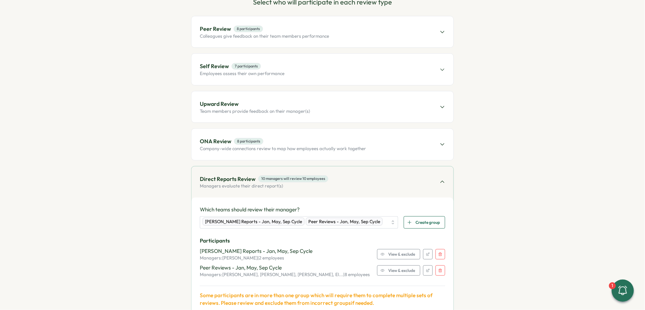
click at [440, 252] on icon "button" at bounding box center [441, 254] width 4 height 4
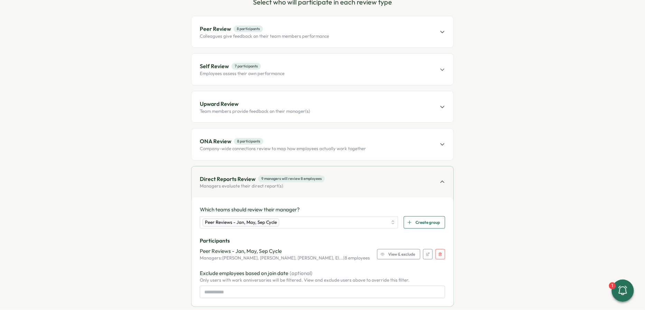
click at [393, 252] on span "View & exclude" at bounding box center [401, 254] width 27 height 10
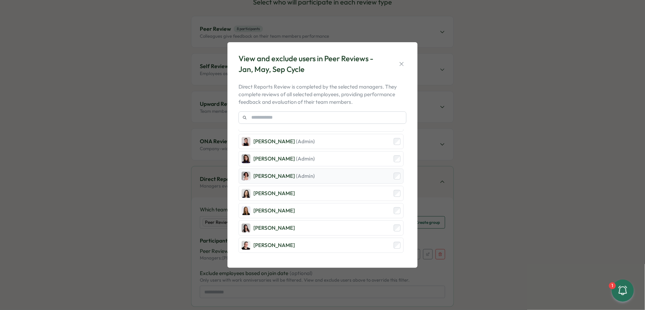
scroll to position [0, 0]
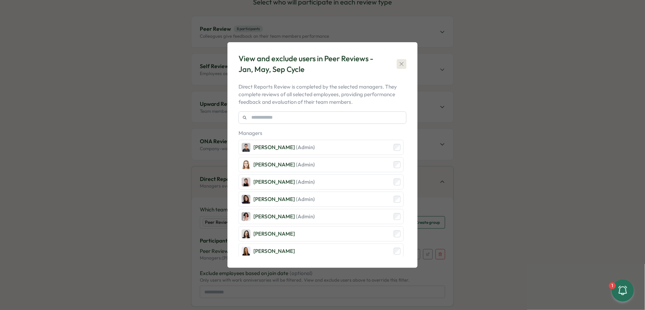
click at [404, 63] on icon "button" at bounding box center [401, 64] width 7 height 7
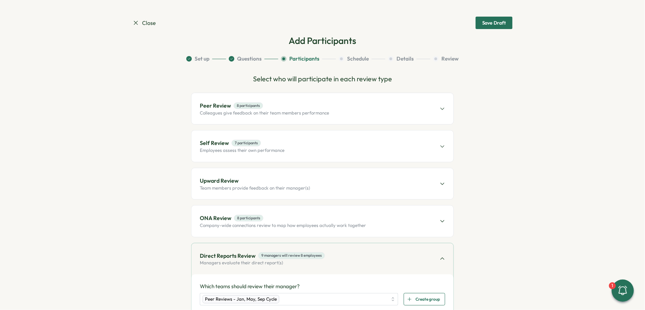
click at [145, 20] on span "Close" at bounding box center [144, 23] width 24 height 9
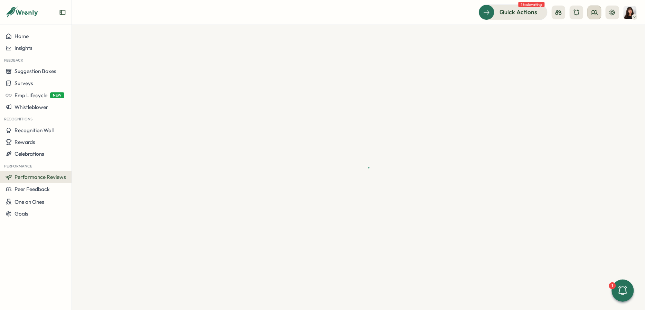
click at [598, 15] on icon at bounding box center [594, 12] width 7 height 7
click at [594, 34] on div "Org Members" at bounding box center [596, 34] width 44 height 8
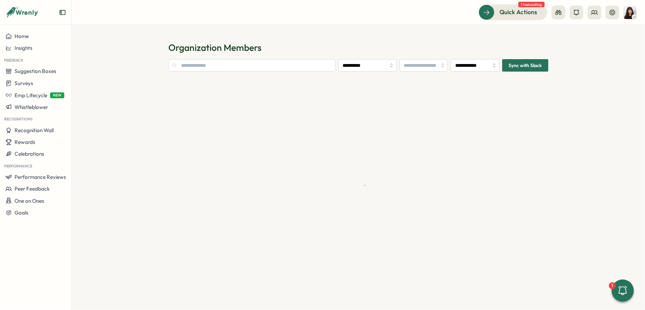
type input "**********"
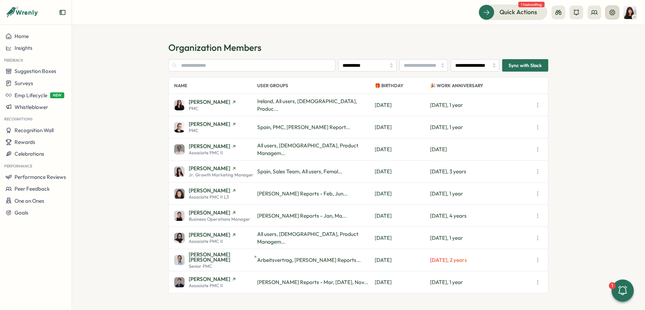
click at [609, 15] on button at bounding box center [613, 13] width 14 height 14
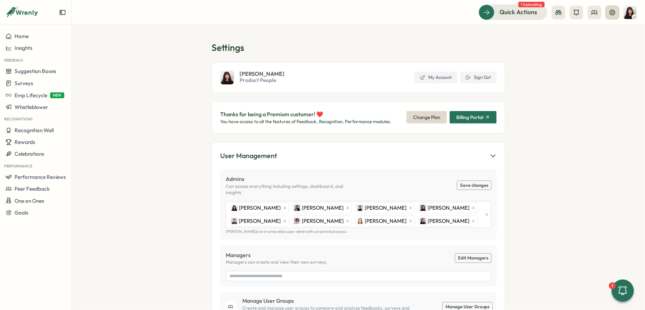
type input "**********"
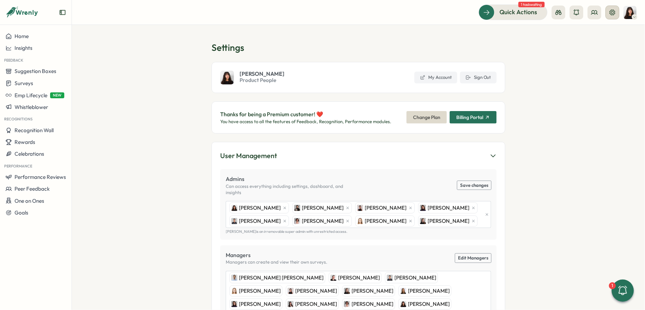
click at [609, 15] on button at bounding box center [613, 13] width 14 height 14
click at [560, 14] on icon at bounding box center [559, 12] width 6 height 5
click at [556, 64] on div "Employee View" at bounding box center [559, 63] width 47 height 8
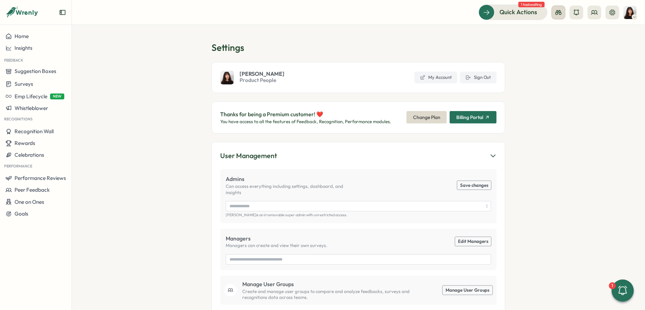
type input "**********"
click at [561, 11] on icon at bounding box center [559, 12] width 6 height 5
click at [550, 42] on button "Manager View" at bounding box center [559, 48] width 55 height 13
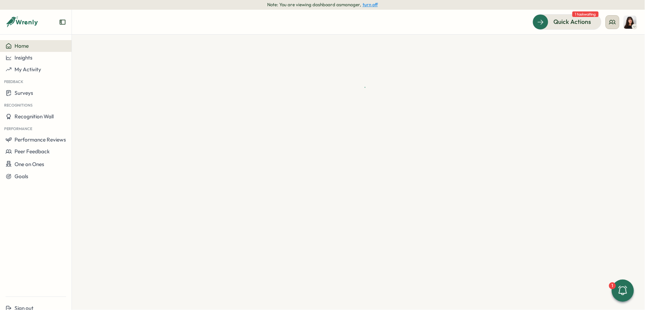
click at [610, 21] on circle at bounding box center [611, 21] width 3 height 3
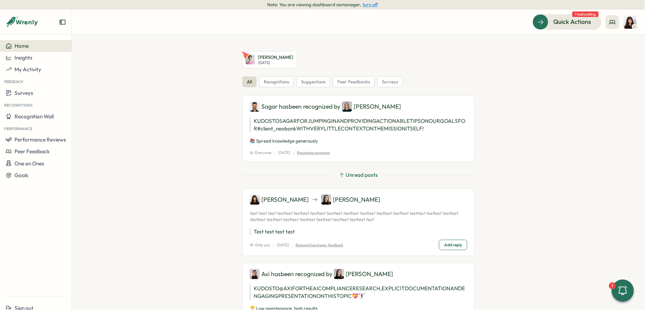
click at [579, 56] on section "[PERSON_NAME][DATE] all recognitions suggestions peer feedbacks surveys Sagar h…" at bounding box center [358, 172] width 573 height 275
click at [372, 4] on button "turn off" at bounding box center [370, 4] width 15 height 5
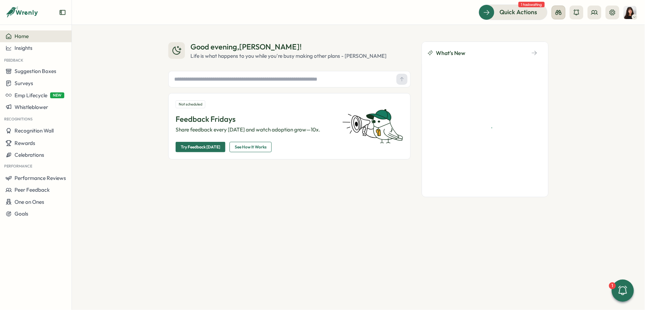
click at [558, 13] on icon at bounding box center [559, 12] width 6 height 5
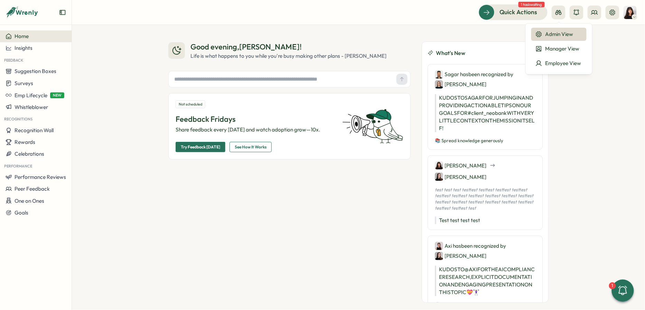
click at [548, 35] on div "Admin View" at bounding box center [559, 34] width 47 height 8
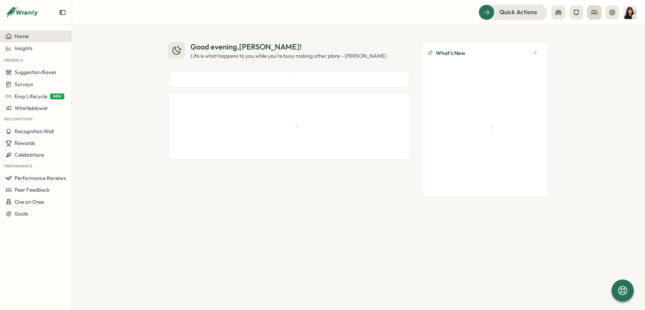
click at [595, 12] on circle at bounding box center [593, 11] width 3 height 3
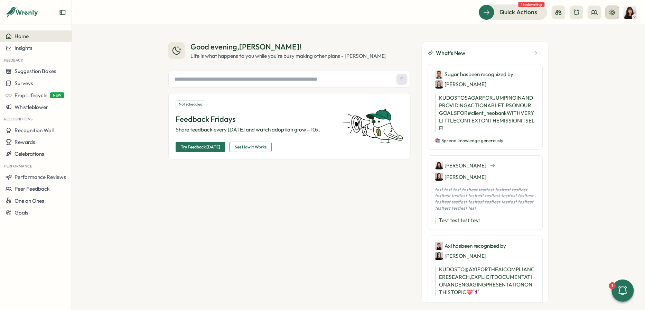
click at [614, 11] on icon at bounding box center [612, 12] width 7 height 7
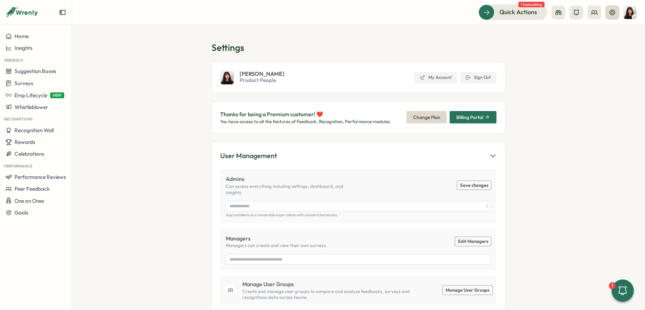
type input "**********"
click at [611, 14] on icon at bounding box center [613, 12] width 6 height 6
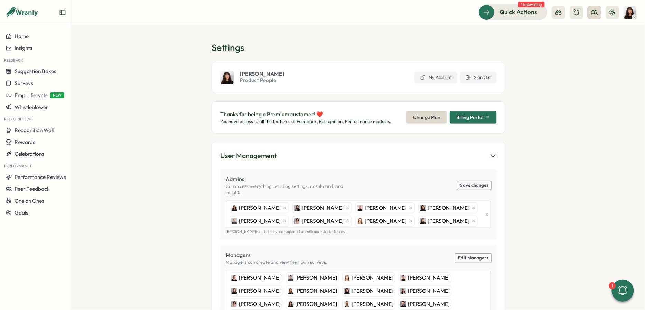
click at [594, 13] on icon at bounding box center [595, 12] width 6 height 4
click at [595, 34] on div "Org Members" at bounding box center [596, 34] width 44 height 8
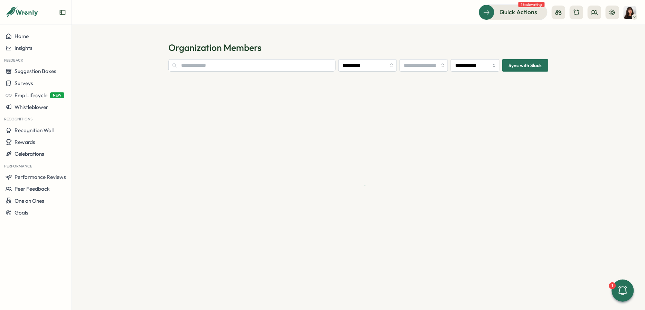
type input "**********"
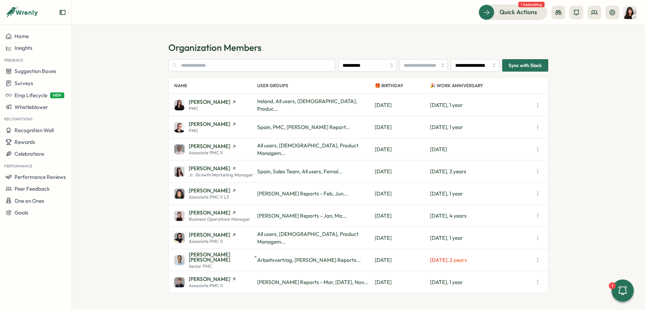
click at [532, 67] on span "Sync with Slack" at bounding box center [525, 65] width 33 height 12
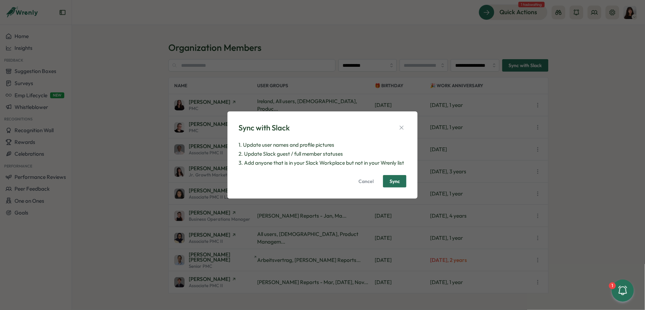
click at [369, 182] on span "Cancel" at bounding box center [366, 181] width 15 height 12
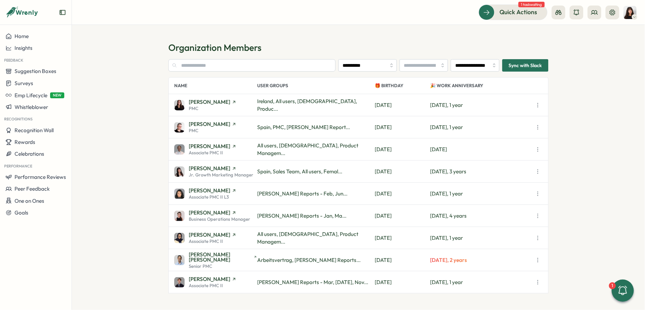
click at [569, 146] on section "**********" at bounding box center [358, 167] width 573 height 285
click at [34, 180] on button "Performance Reviews" at bounding box center [36, 177] width 72 height 12
click at [104, 167] on div "Reviews" at bounding box center [100, 164] width 54 height 8
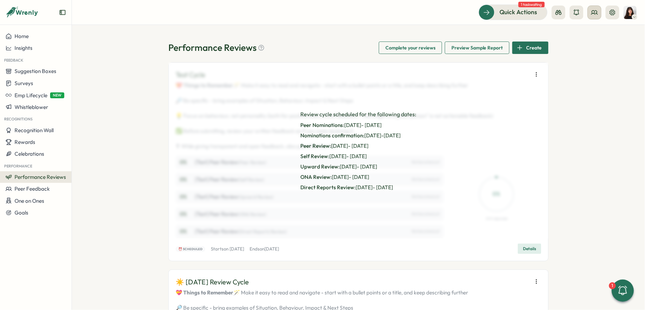
click at [597, 15] on icon at bounding box center [594, 12] width 7 height 7
click at [598, 44] on div "User Groups" at bounding box center [596, 48] width 44 height 8
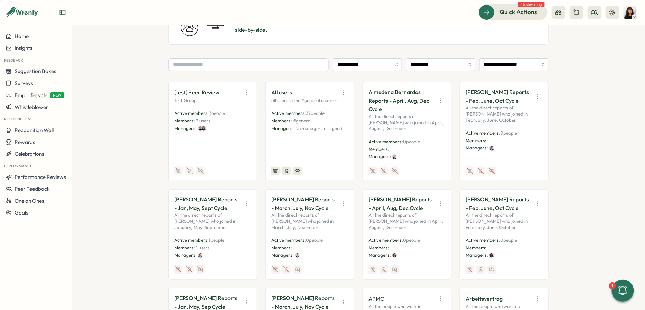
scroll to position [85, 0]
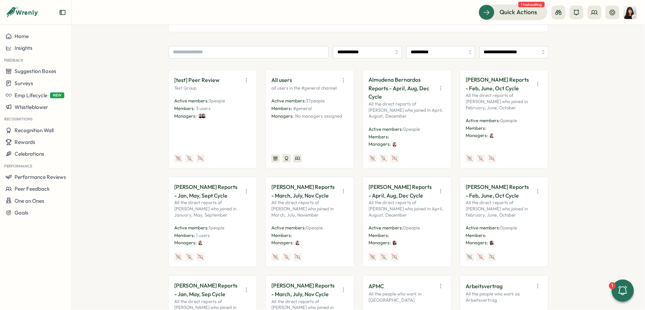
click at [391, 88] on p "Almudena Bernardos Reports - April, Aug, Dec Cycle" at bounding box center [401, 88] width 65 height 26
click at [408, 87] on p "Almudena Bernardos Reports - April, Aug, Dec Cycle" at bounding box center [401, 88] width 65 height 26
click at [30, 181] on button "Performance Reviews" at bounding box center [36, 177] width 72 height 12
click at [619, 279] on div at bounding box center [622, 290] width 23 height 23
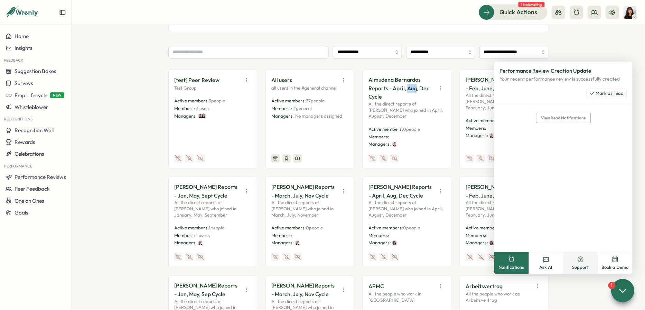
click at [581, 265] on span "Support" at bounding box center [581, 267] width 17 height 6
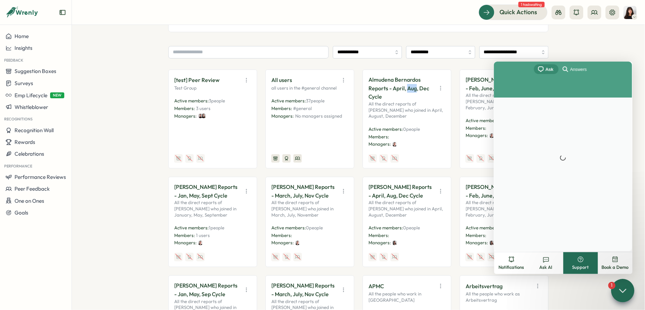
scroll to position [0, 0]
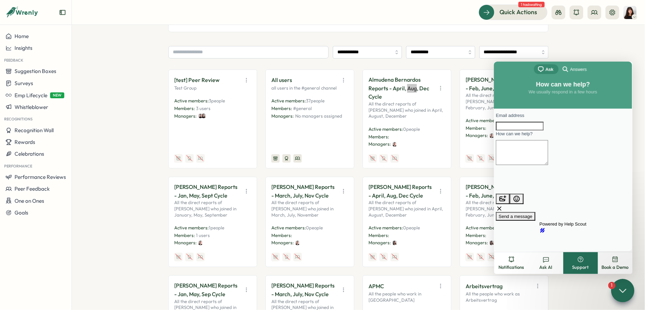
click at [576, 66] on span "Answers" at bounding box center [578, 69] width 17 height 7
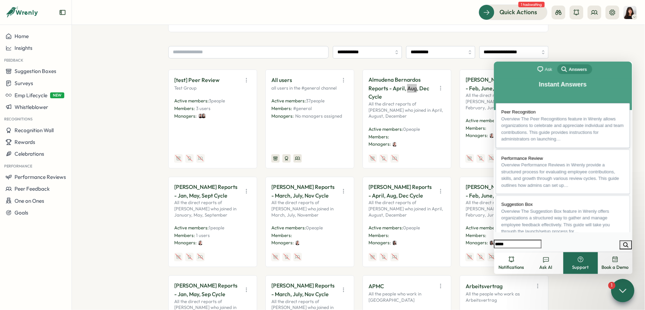
type input "******"
click button "search" at bounding box center [626, 244] width 12 height 9
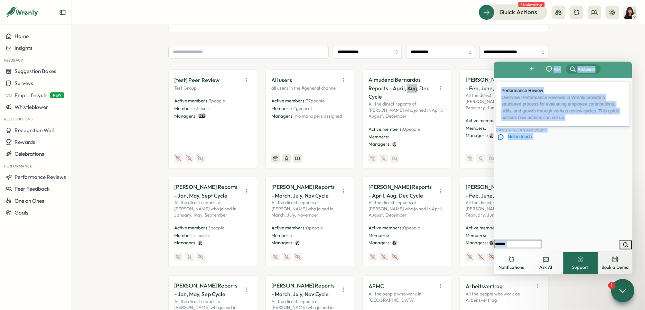
click at [533, 111] on span "Overview Performance Reviews in Wrenly provide a structured process for evaluat…" at bounding box center [560, 107] width 118 height 26
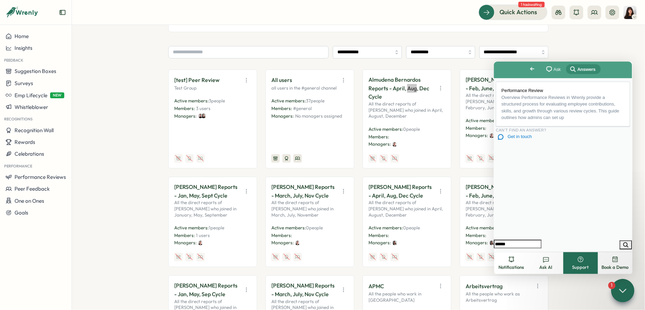
click at [541, 272] on h1 "Performance Review" at bounding box center [563, 279] width 138 height 15
click at [507, 251] on button "Close" at bounding box center [500, 255] width 12 height 9
click at [609, 50] on div "**********" at bounding box center [358, 167] width 573 height 285
click at [625, 291] on icon at bounding box center [623, 290] width 6 height 3
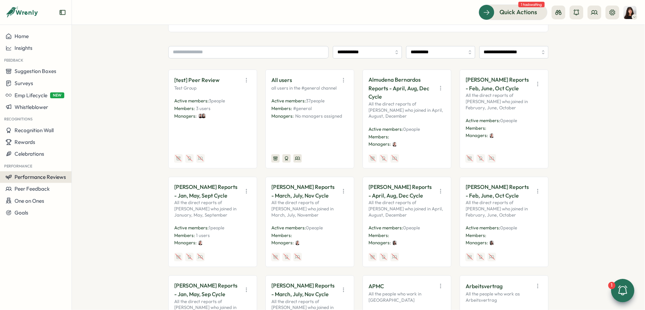
click at [47, 177] on span "Performance Reviews" at bounding box center [41, 177] width 52 height 7
click at [91, 160] on div "Reviews" at bounding box center [100, 164] width 54 height 8
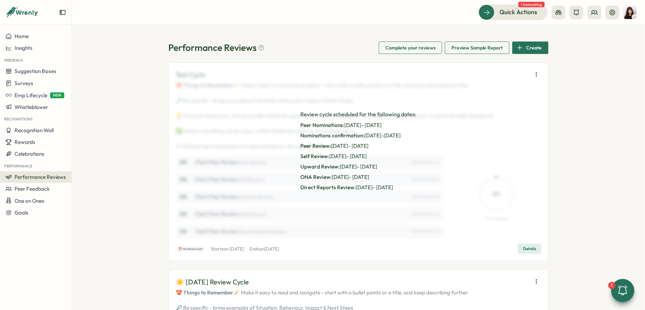
click at [520, 254] on button "Details" at bounding box center [530, 248] width 24 height 10
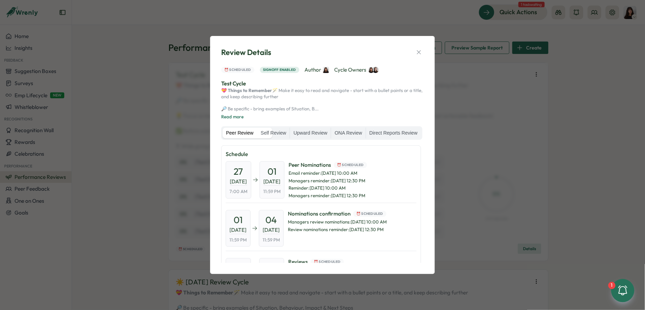
click at [287, 126] on div "Peer Review Self Review Upward Review ONA Review Direct Reports Review" at bounding box center [321, 133] width 201 height 14
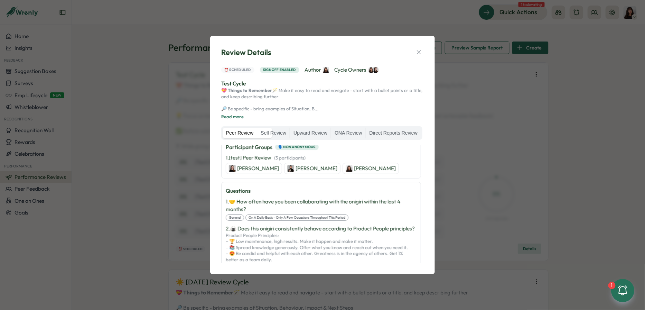
scroll to position [140, 0]
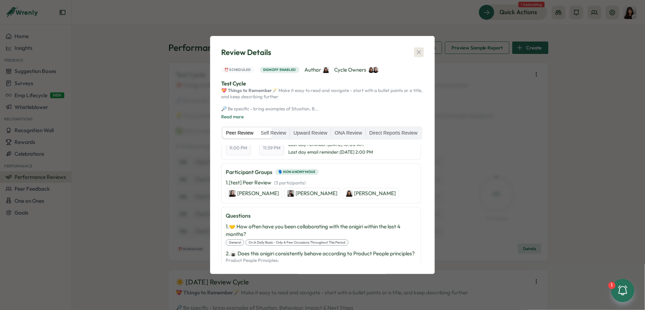
click at [421, 49] on icon "button" at bounding box center [419, 52] width 7 height 7
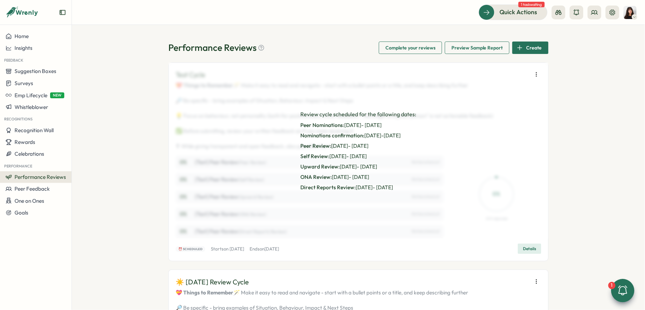
click at [536, 79] on div "Review cycle scheduled for the following dates: Peer Nominations: Aug 27 - Sep …" at bounding box center [359, 151] width 380 height 176
click at [536, 75] on icon "button" at bounding box center [536, 74] width 7 height 7
click at [528, 253] on span "Details" at bounding box center [529, 249] width 13 height 10
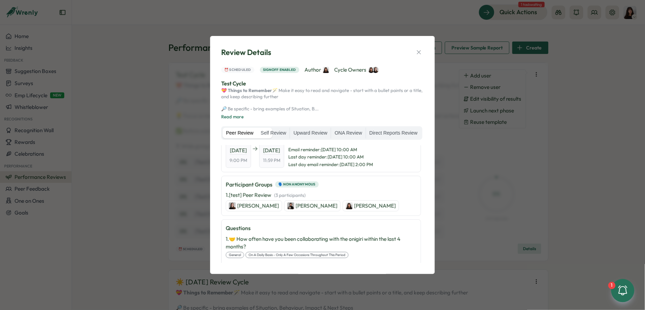
scroll to position [129, 0]
click at [290, 133] on label "Self Review" at bounding box center [273, 133] width 33 height 11
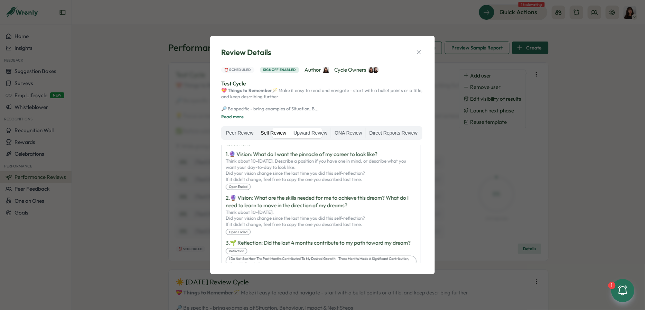
scroll to position [33, 0]
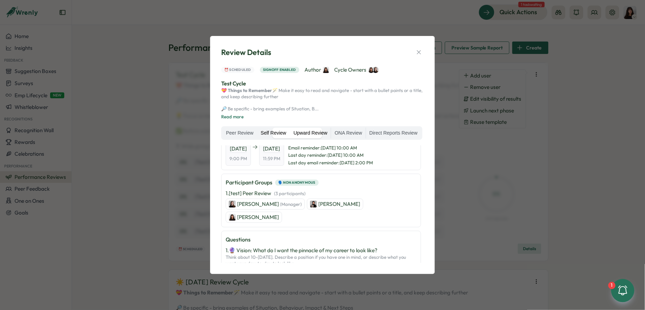
click at [331, 131] on label "Upward Review" at bounding box center [310, 133] width 41 height 11
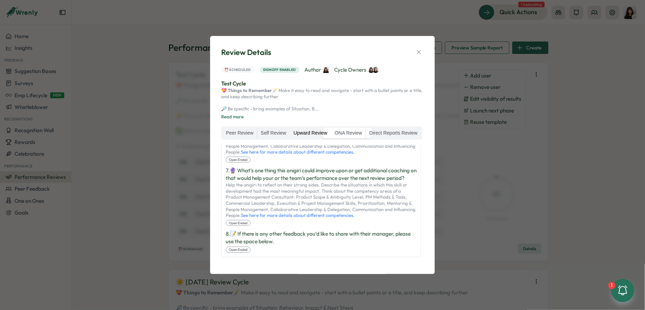
scroll to position [0, 0]
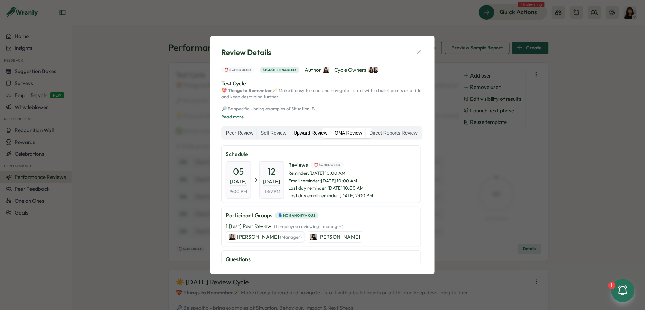
click at [366, 130] on label "ONA Review" at bounding box center [348, 133] width 34 height 11
click at [331, 132] on label "Upward Review" at bounding box center [310, 133] width 41 height 11
click at [366, 139] on label "Direct Reports Review" at bounding box center [393, 133] width 55 height 11
click at [415, 50] on div "Review Details ⏰ Scheduled Signoff enabled Author Cycle Owners Test Cycle 💝 Thi…" at bounding box center [323, 154] width 208 height 221
click at [417, 49] on div "Review Details" at bounding box center [322, 52] width 203 height 11
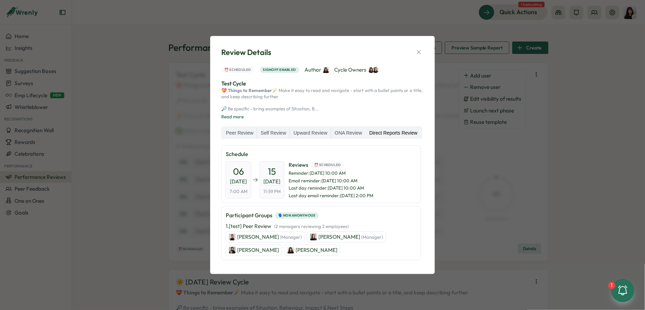
click at [428, 45] on div "Review Details ⏰ Scheduled Signoff enabled Author Cycle Owners Test Cycle 💝 Thi…" at bounding box center [322, 155] width 225 height 238
click at [423, 47] on button "button" at bounding box center [419, 52] width 10 height 10
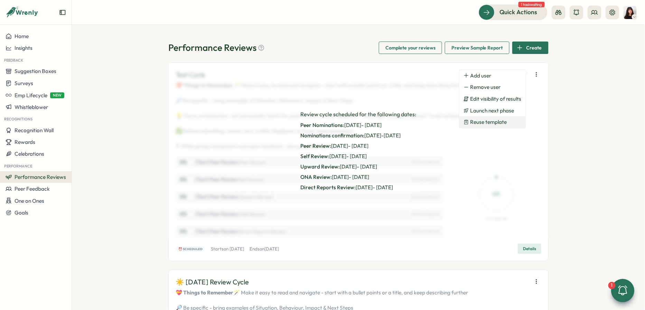
click at [495, 119] on span "Reuse template" at bounding box center [489, 122] width 37 height 6
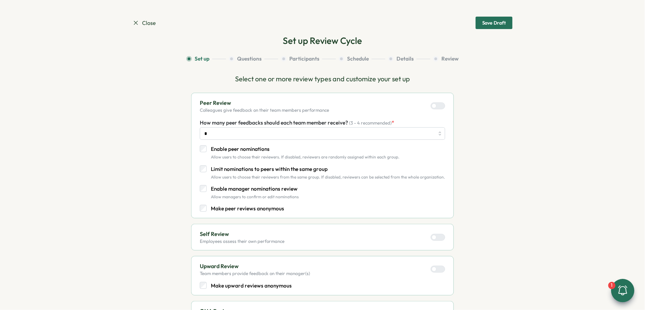
scroll to position [302, 0]
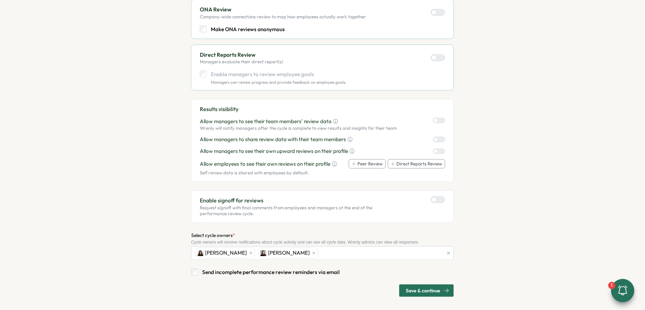
click at [414, 286] on span "Save & continue" at bounding box center [423, 291] width 35 height 12
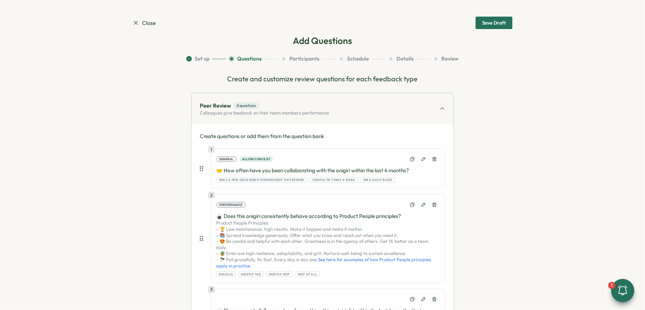
scroll to position [0, 0]
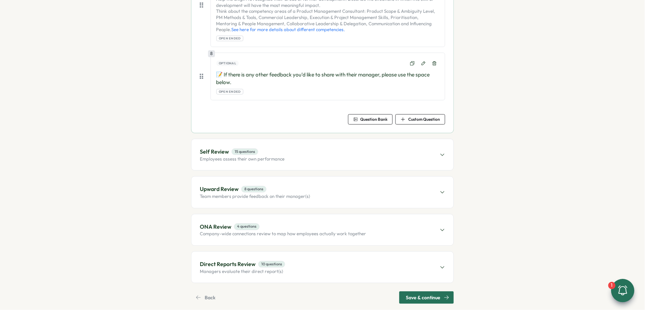
click at [414, 292] on span "Save & continue" at bounding box center [423, 298] width 35 height 12
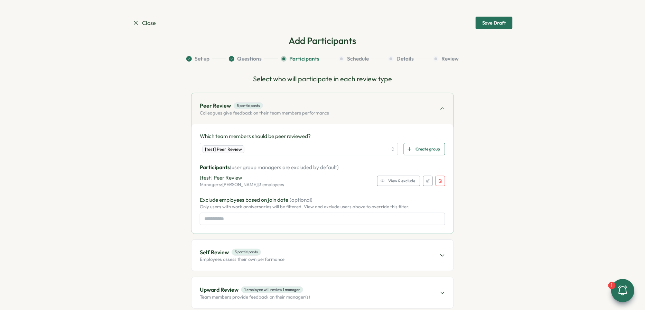
click at [399, 180] on span "View & exclude" at bounding box center [401, 181] width 27 height 10
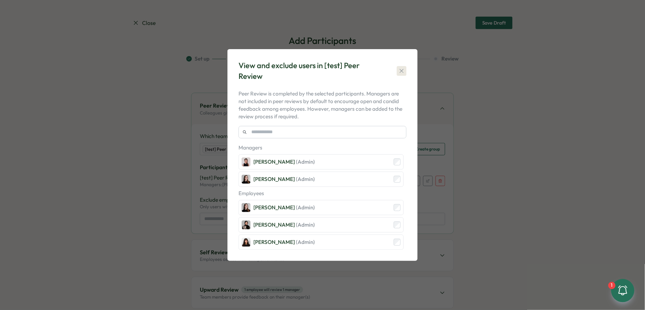
click at [402, 71] on icon "button" at bounding box center [401, 70] width 7 height 7
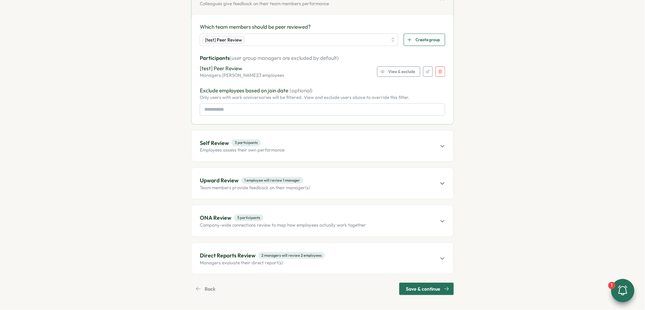
click at [207, 284] on span "Back" at bounding box center [210, 289] width 11 height 12
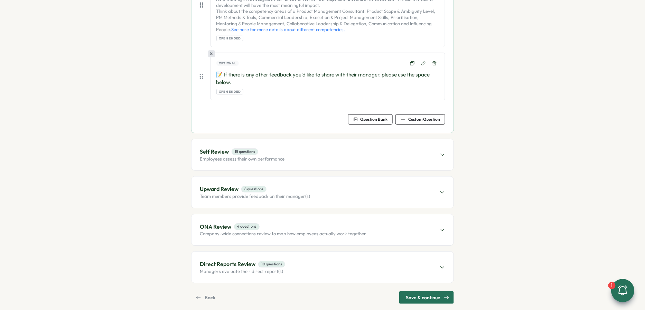
click at [207, 292] on span "Back" at bounding box center [210, 298] width 11 height 12
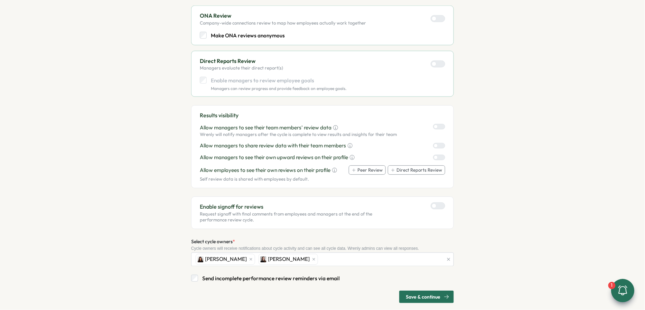
scroll to position [302, 0]
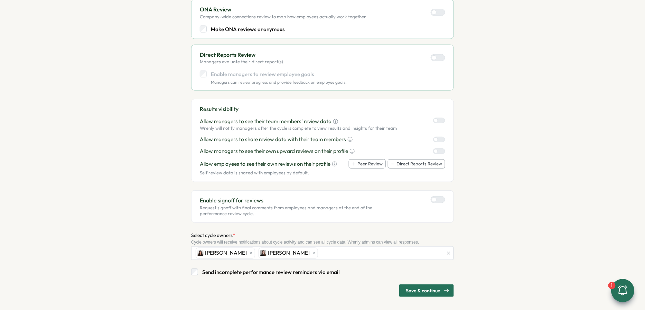
click at [418, 288] on span "Save & continue" at bounding box center [423, 291] width 35 height 12
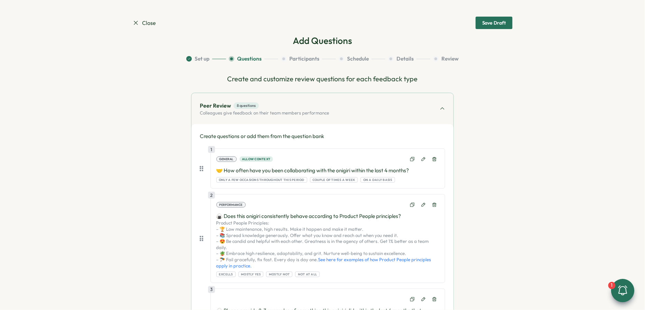
scroll to position [0, 0]
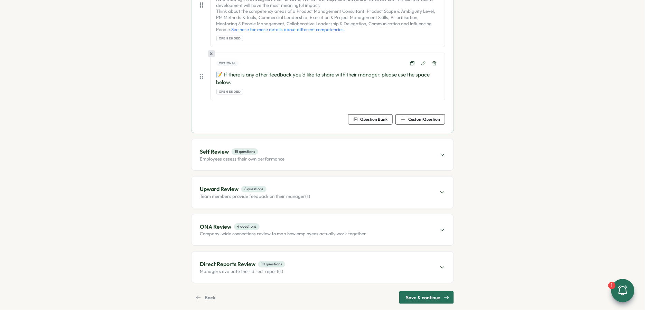
click at [418, 292] on span "Save & continue" at bounding box center [423, 298] width 35 height 12
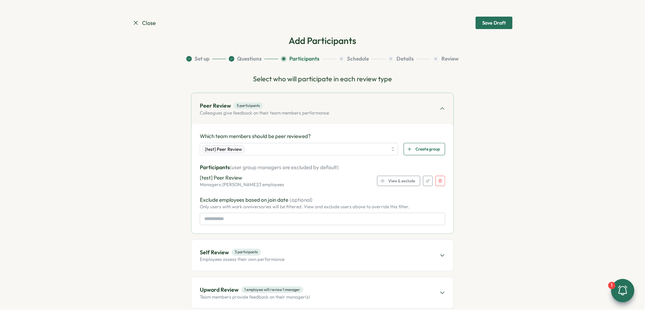
click at [389, 184] on span "View & exclude" at bounding box center [401, 181] width 27 height 10
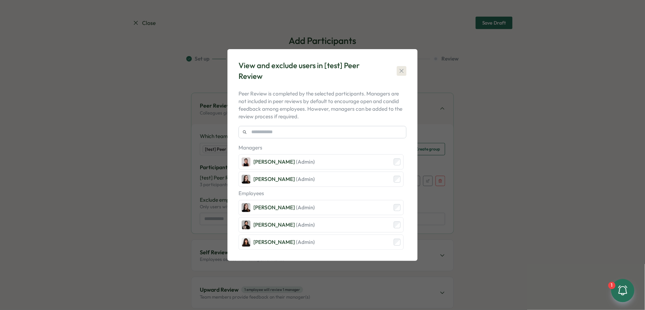
click at [402, 73] on icon "button" at bounding box center [401, 70] width 7 height 7
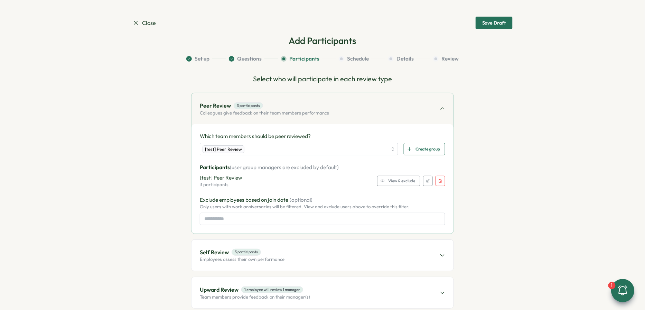
click at [399, 183] on span "View & exclude" at bounding box center [401, 181] width 27 height 10
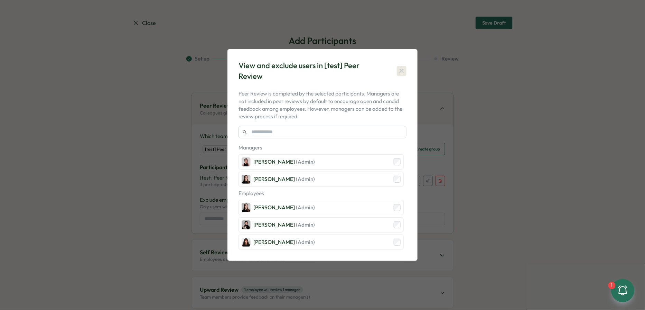
click at [403, 74] on icon "button" at bounding box center [401, 70] width 7 height 7
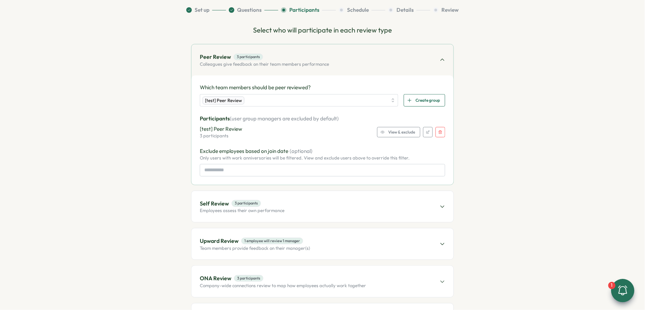
scroll to position [59, 0]
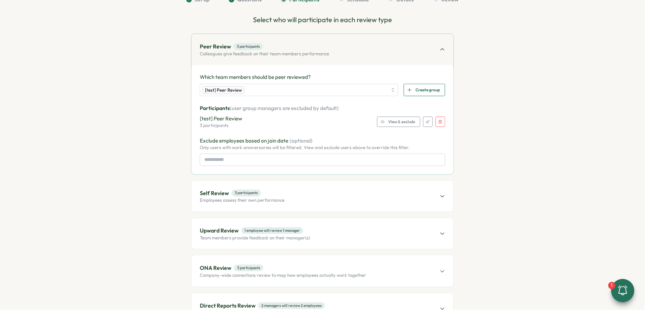
click at [353, 201] on div "Self Review 3 participants Employees assess their own performance" at bounding box center [323, 196] width 262 height 31
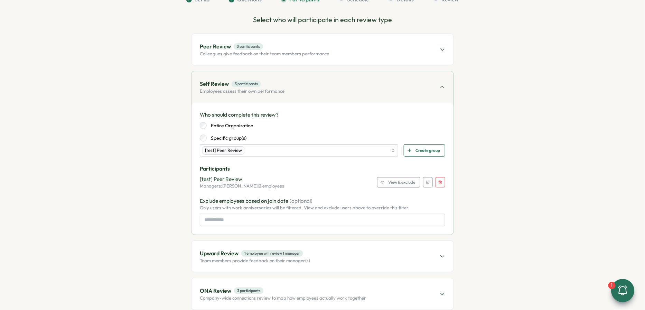
click at [396, 184] on span "View & exclude" at bounding box center [401, 182] width 27 height 10
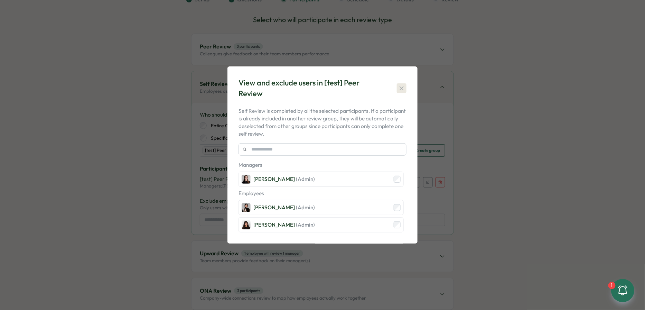
click at [400, 91] on icon "button" at bounding box center [401, 88] width 7 height 7
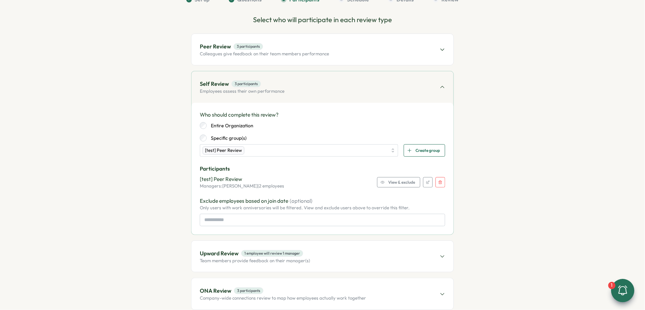
click at [439, 182] on icon "button" at bounding box center [441, 182] width 4 height 4
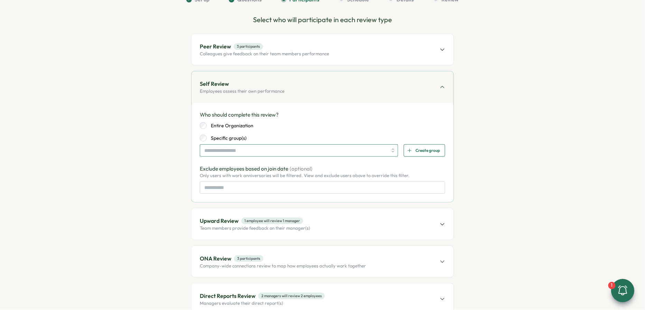
click at [294, 146] on input "search" at bounding box center [295, 151] width 183 height 12
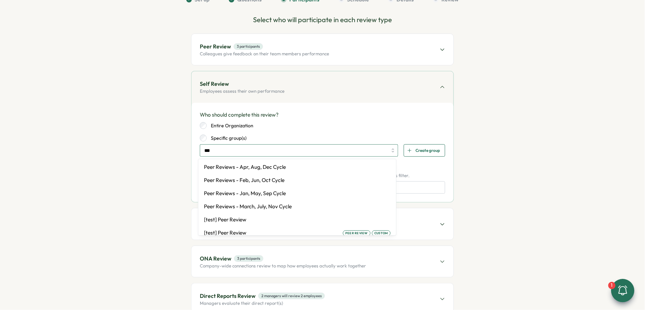
type input "****"
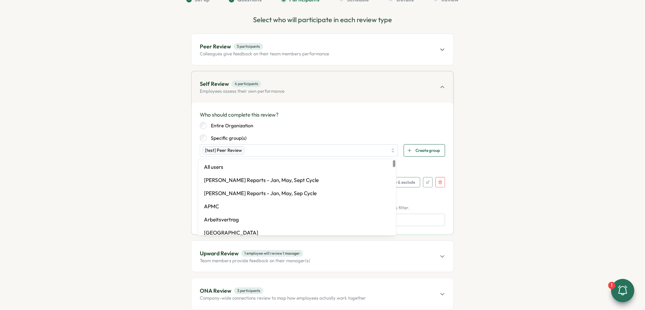
click at [339, 129] on div "Entire Organization Specific group(s)" at bounding box center [323, 131] width 246 height 19
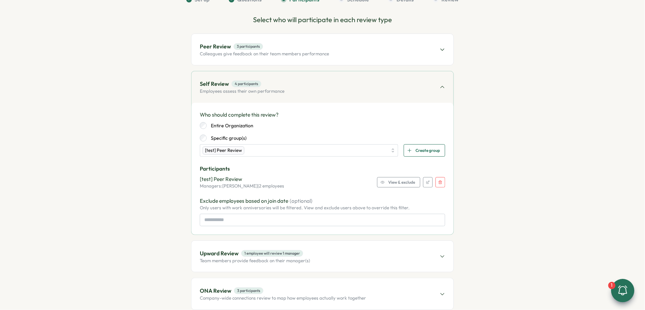
click at [388, 183] on span "View & exclude" at bounding box center [401, 182] width 27 height 10
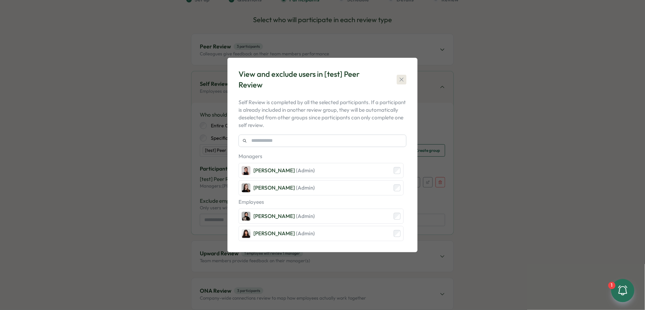
click at [400, 79] on icon "button" at bounding box center [402, 79] width 4 height 4
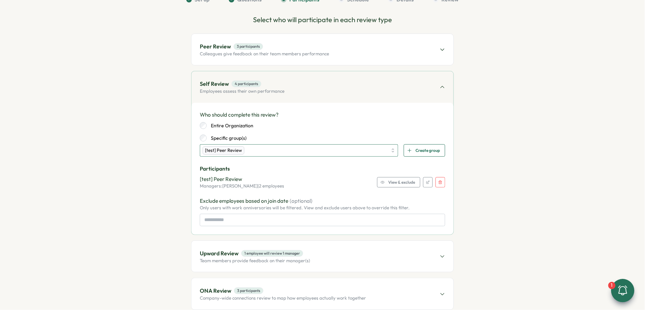
click at [378, 150] on div "[test] Peer Review" at bounding box center [295, 151] width 185 height 12
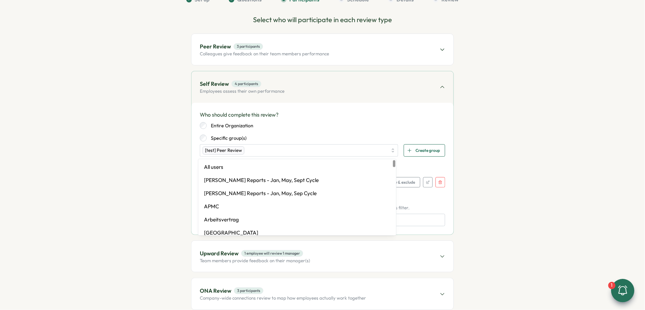
click at [441, 181] on icon "button" at bounding box center [441, 182] width 4 height 4
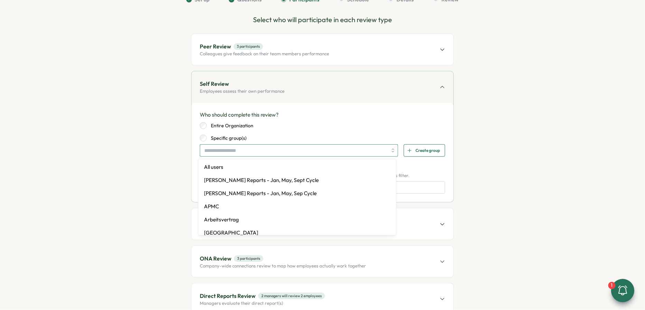
click at [320, 152] on input "search" at bounding box center [295, 151] width 183 height 12
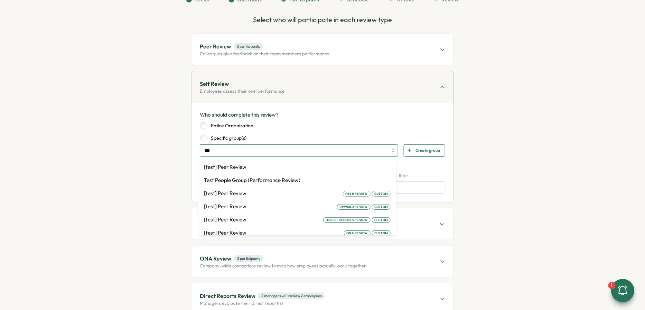
type input "****"
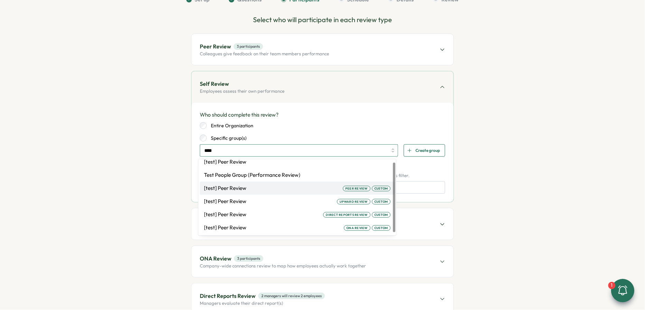
scroll to position [0, 0]
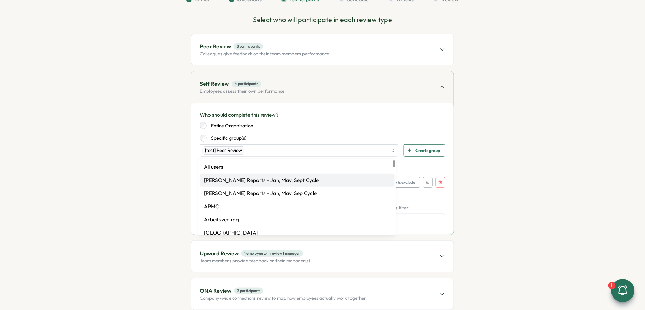
click at [413, 168] on p "Participants" at bounding box center [323, 169] width 246 height 8
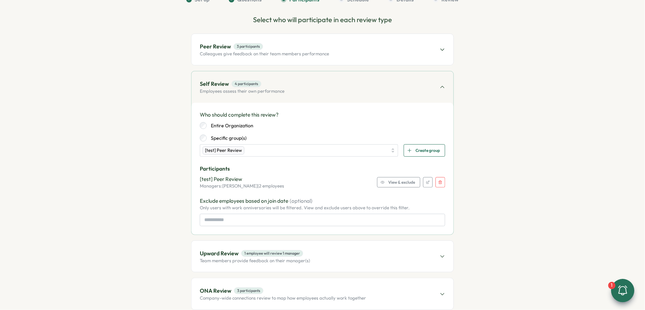
click at [403, 180] on span "View & exclude" at bounding box center [401, 182] width 27 height 10
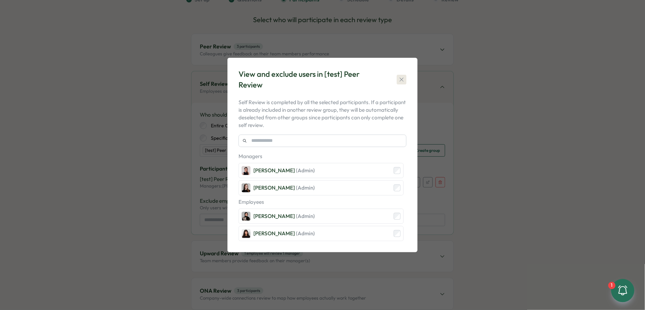
click at [403, 80] on icon "button" at bounding box center [402, 79] width 4 height 4
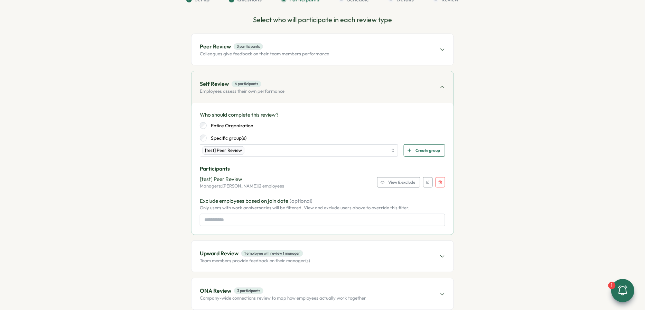
click at [445, 183] on div "Who should complete this review? Entire Organization Specific group(s) [test] P…" at bounding box center [323, 169] width 262 height 132
click at [442, 183] on button "button" at bounding box center [441, 182] width 10 height 10
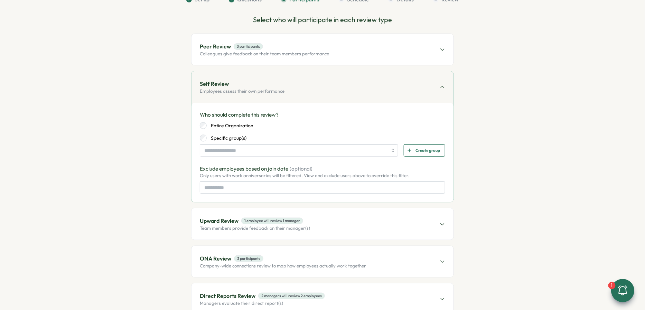
click at [288, 57] on div "Peer Review 3 participants Colleagues give feedback on their team members perfo…" at bounding box center [323, 49] width 262 height 31
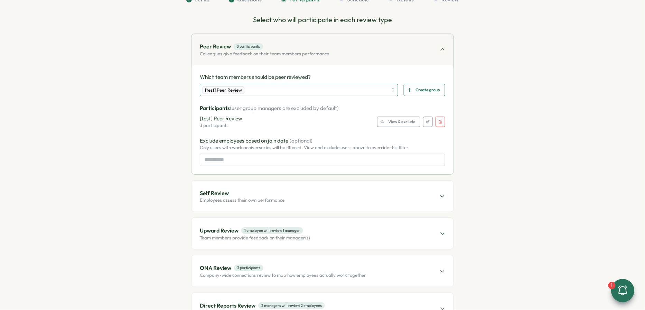
click at [366, 91] on div "[test] Peer Review" at bounding box center [295, 90] width 185 height 12
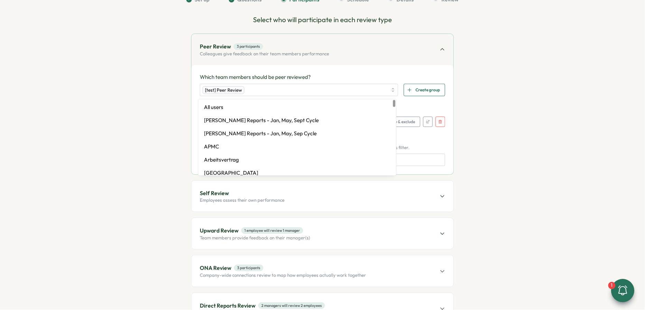
click at [420, 111] on p "Participants (user group managers are excluded by default)" at bounding box center [323, 108] width 246 height 8
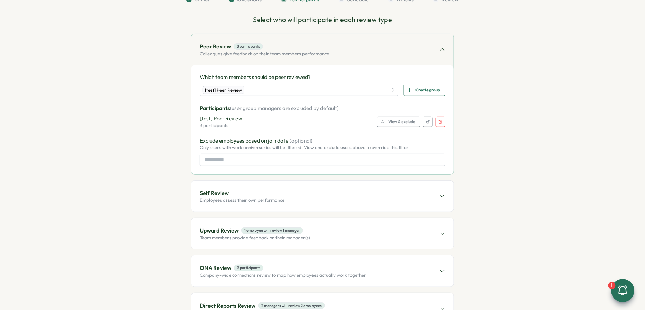
click at [318, 192] on div "Self Review Employees assess their own performance" at bounding box center [323, 196] width 262 height 31
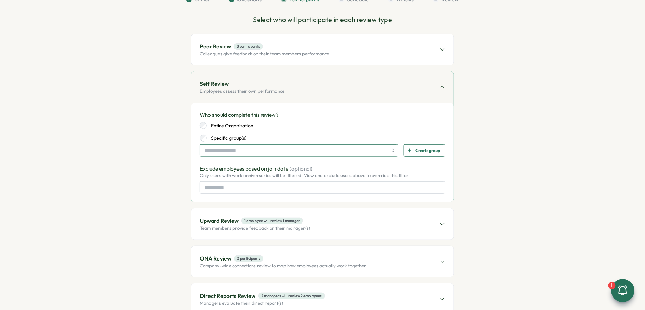
click at [327, 152] on input "search" at bounding box center [295, 151] width 183 height 12
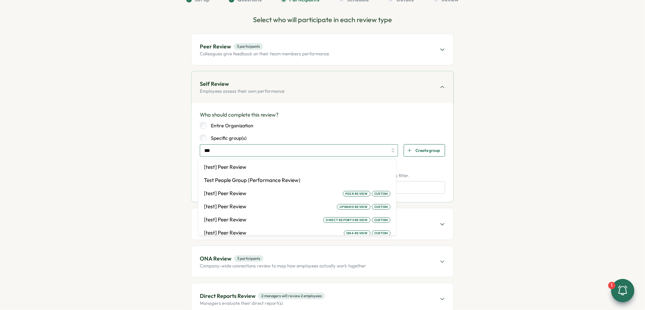
type input "****"
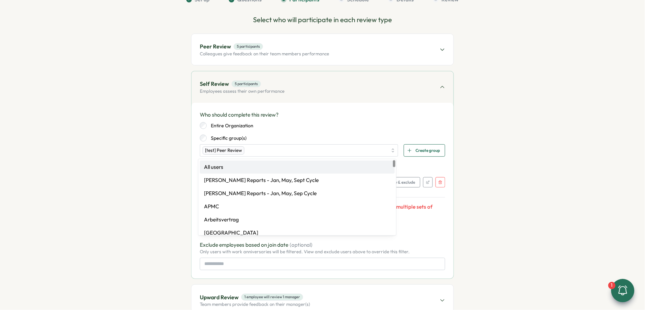
click at [413, 170] on p "Participants" at bounding box center [323, 169] width 246 height 8
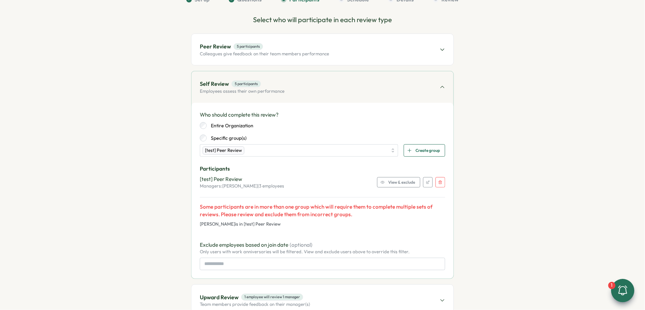
click at [404, 178] on span "View & exclude" at bounding box center [401, 182] width 27 height 10
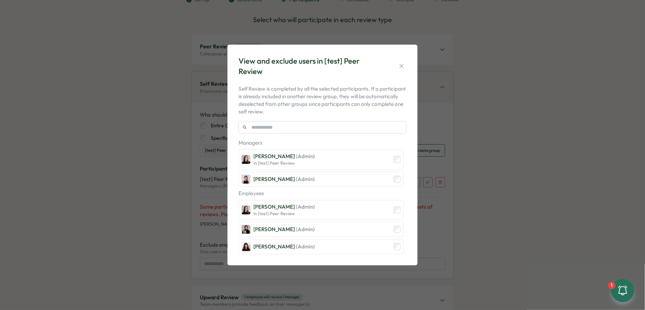
click at [398, 144] on p "Managers" at bounding box center [321, 143] width 165 height 8
click at [396, 166] on div "Elena Ladushyna (Admin) In [test] Peer Review" at bounding box center [321, 159] width 165 height 20
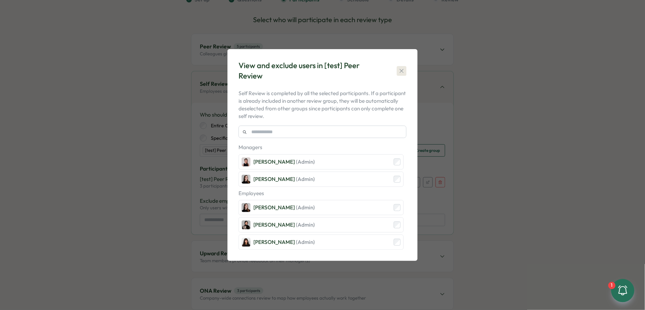
click at [404, 76] on button "button" at bounding box center [402, 71] width 10 height 10
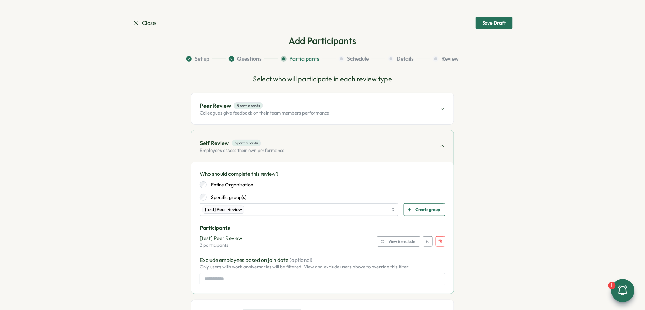
click at [500, 26] on span "Save Draft" at bounding box center [494, 23] width 24 height 12
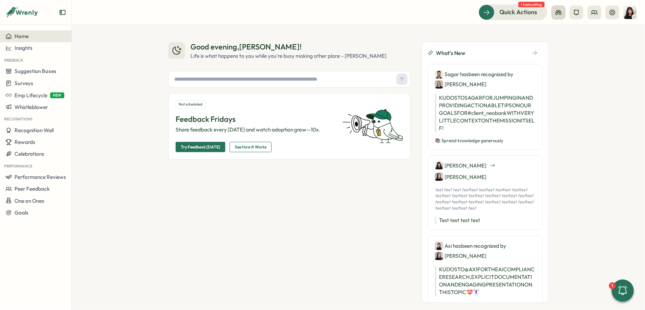
click at [562, 11] on button at bounding box center [559, 13] width 14 height 14
click at [593, 15] on icon at bounding box center [594, 12] width 7 height 7
click at [593, 45] on div "User Groups" at bounding box center [596, 48] width 44 height 8
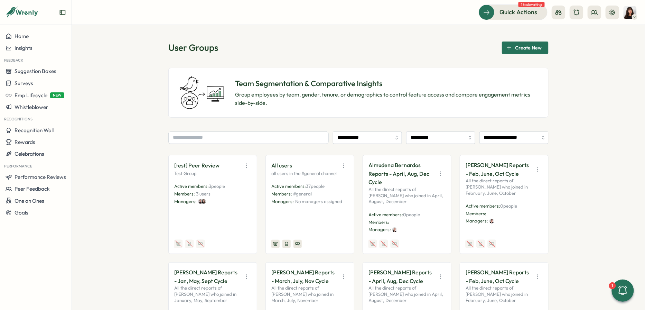
click at [243, 164] on icon "button" at bounding box center [246, 165] width 7 height 7
click at [232, 193] on button "Edit" at bounding box center [229, 192] width 44 height 12
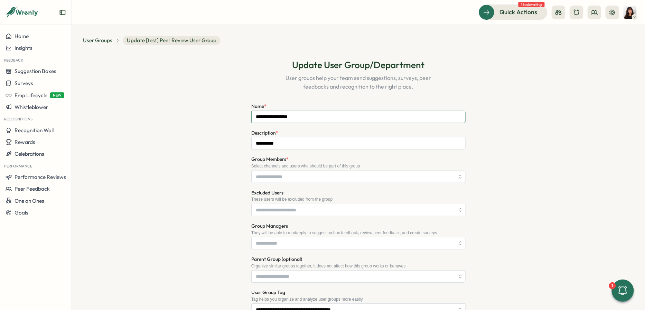
click at [303, 117] on input "**********" at bounding box center [358, 117] width 214 height 12
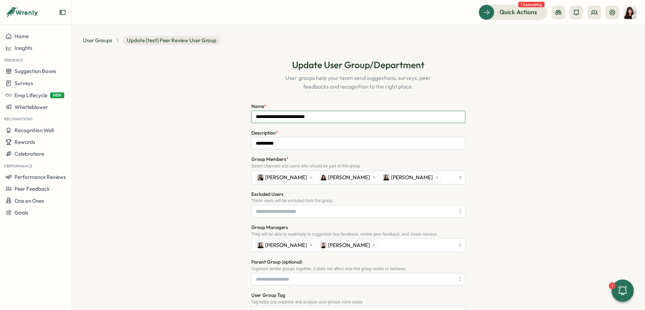
type input "**********"
click at [534, 195] on div "**********" at bounding box center [358, 228] width 551 height 356
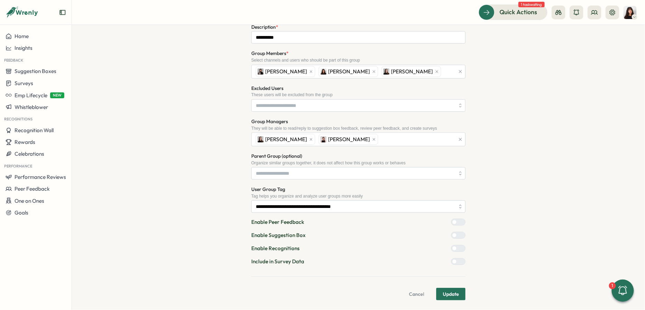
click at [457, 293] on span "Update" at bounding box center [451, 294] width 16 height 12
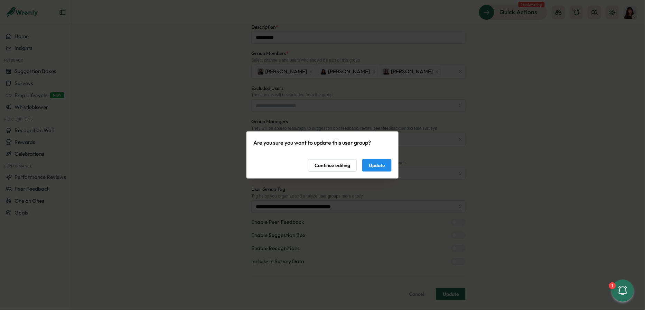
click at [377, 166] on span "Update" at bounding box center [377, 165] width 16 height 12
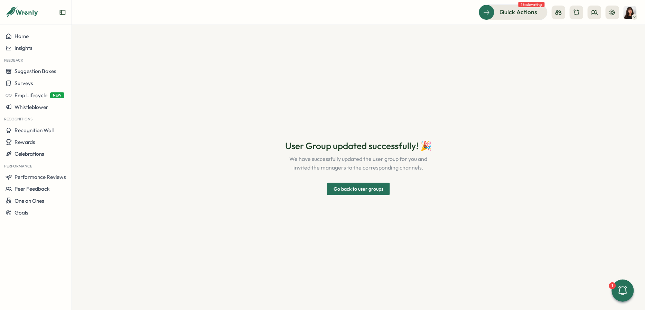
scroll to position [0, 0]
click at [360, 188] on span "Go back to user groups" at bounding box center [359, 189] width 50 height 12
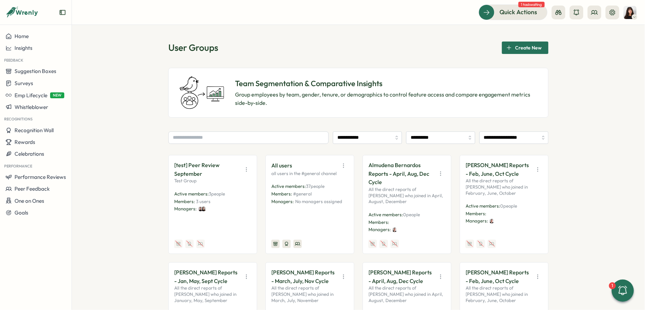
click at [229, 180] on p "Test Group" at bounding box center [212, 181] width 77 height 6
click at [247, 167] on icon "button" at bounding box center [246, 169] width 7 height 7
click at [235, 195] on button "Edit" at bounding box center [229, 196] width 44 height 12
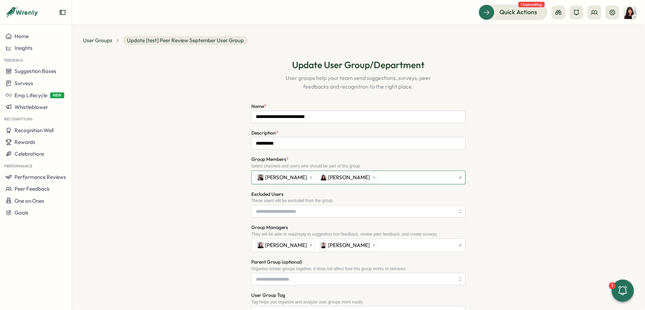
click at [398, 177] on div "Sana Naqvi Kelly Rosa" at bounding box center [354, 177] width 201 height 13
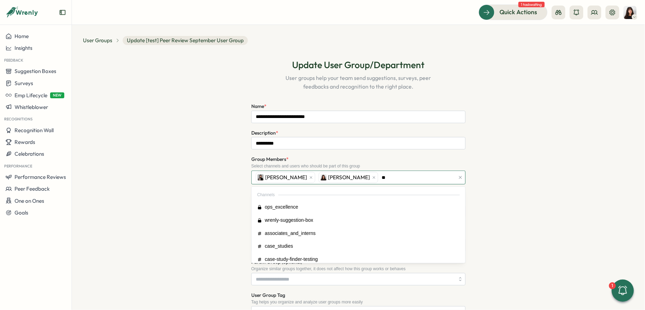
type input "***"
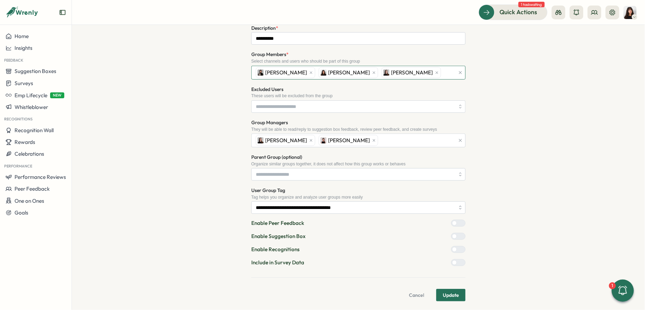
scroll to position [106, 0]
click at [453, 220] on div at bounding box center [454, 222] width 5 height 5
click at [457, 220] on div at bounding box center [461, 222] width 8 height 6
click at [457, 223] on div at bounding box center [461, 222] width 8 height 6
click at [451, 294] on span "Update" at bounding box center [451, 294] width 16 height 12
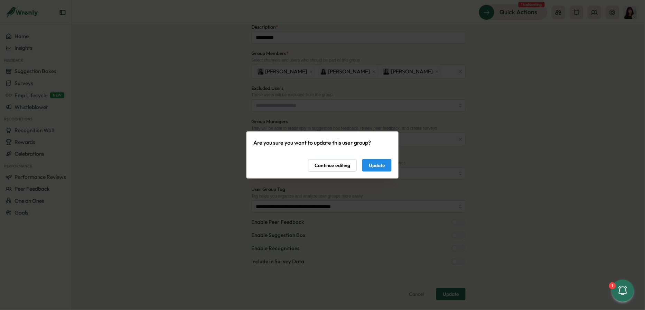
click at [380, 167] on span "Update" at bounding box center [377, 165] width 16 height 12
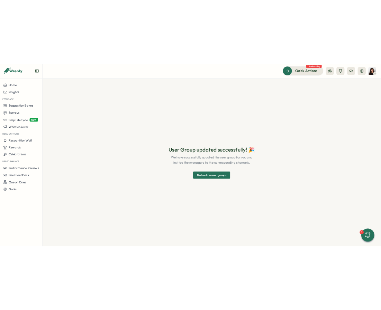
scroll to position [0, 0]
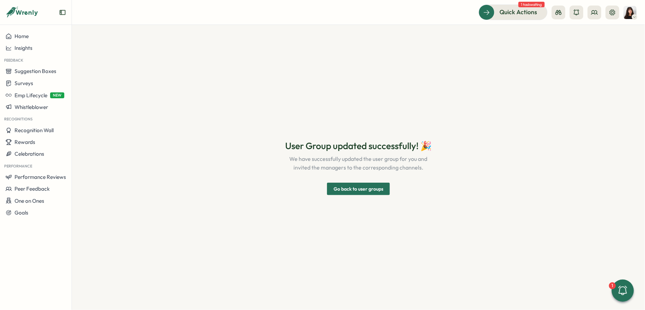
click at [378, 191] on span "Go back to user groups" at bounding box center [359, 189] width 50 height 12
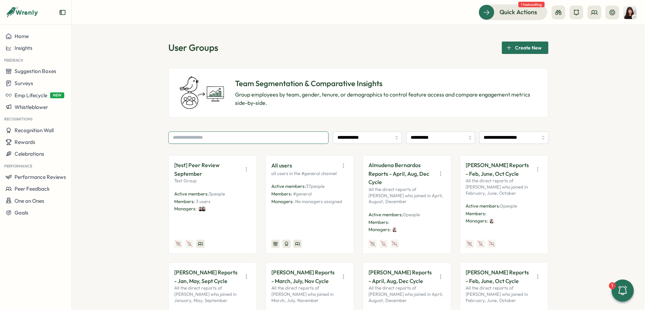
click at [261, 135] on input "text" at bounding box center [248, 137] width 160 height 12
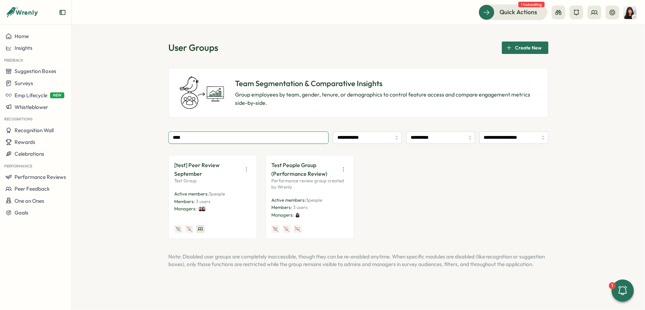
type input "****"
click at [495, 140] on input "**********" at bounding box center [514, 137] width 69 height 12
type input "**********"
click at [316, 134] on input "****" at bounding box center [248, 137] width 160 height 12
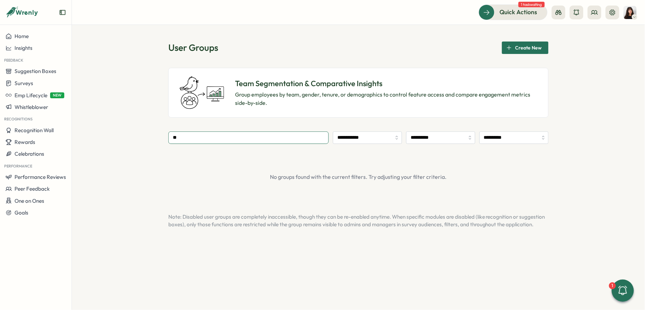
type input "*"
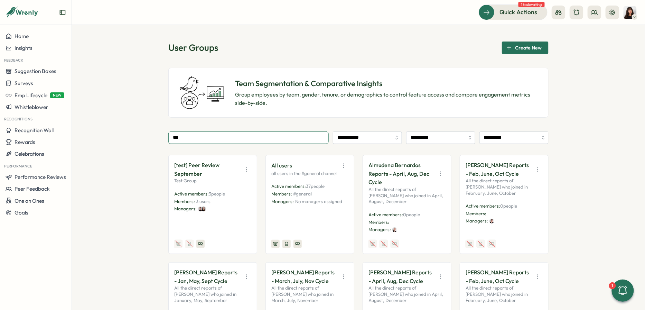
type input "****"
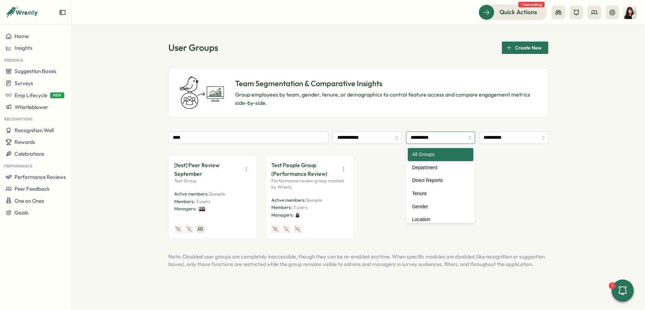
click at [428, 136] on input "**********" at bounding box center [440, 137] width 69 height 12
click at [388, 142] on input "**********" at bounding box center [367, 137] width 69 height 12
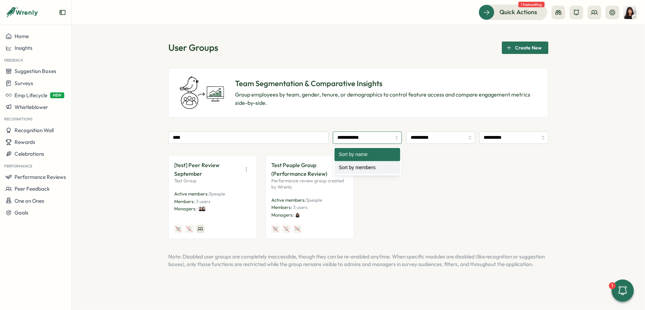
type input "**********"
click at [200, 174] on p "[test] Peer Review September" at bounding box center [206, 169] width 65 height 17
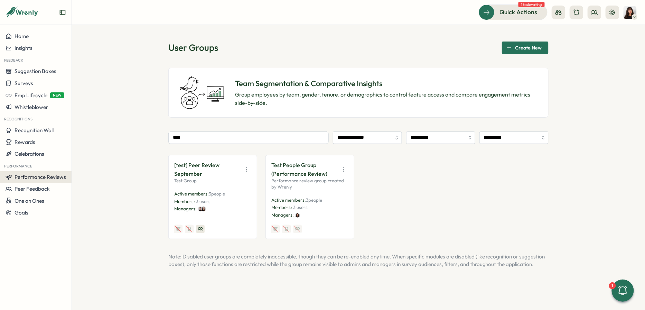
click at [36, 175] on span "Performance Reviews" at bounding box center [41, 177] width 52 height 7
click at [101, 162] on div "Reviews" at bounding box center [100, 164] width 54 height 8
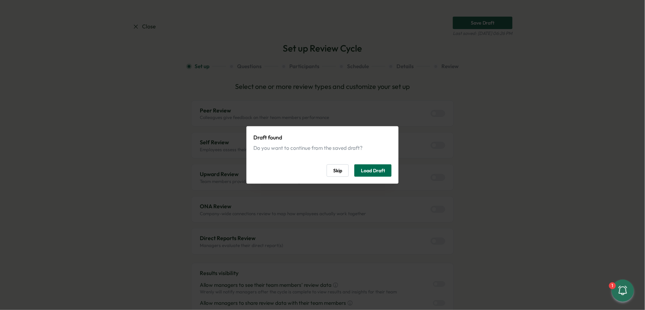
click at [370, 172] on span "Load Draft" at bounding box center [373, 171] width 24 height 12
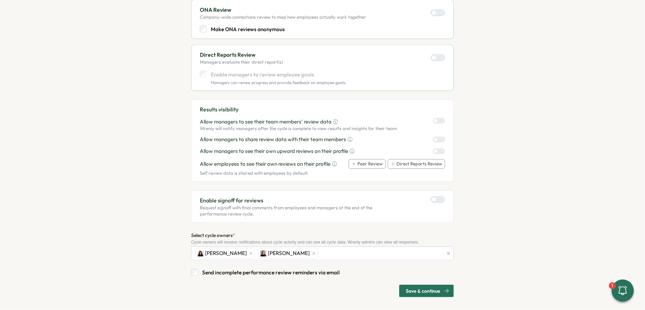
click at [436, 292] on span "Save & continue" at bounding box center [423, 291] width 35 height 12
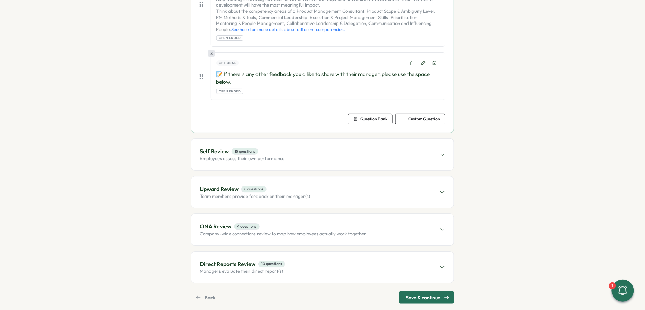
click at [436, 292] on span "Save & continue" at bounding box center [423, 298] width 35 height 12
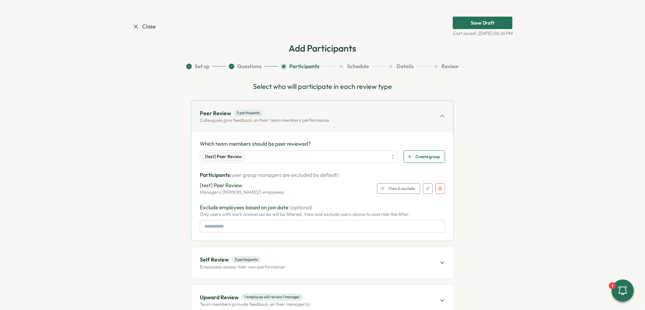
click at [441, 187] on button "button" at bounding box center [441, 188] width 10 height 10
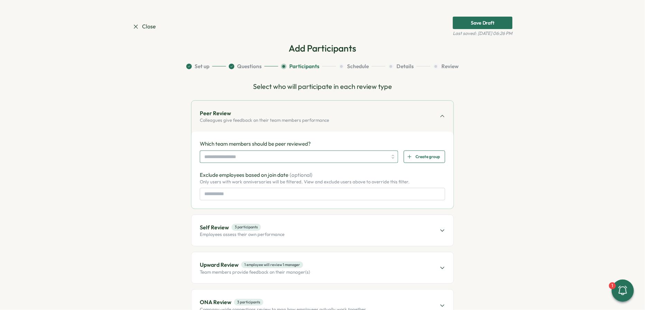
click at [335, 158] on input "search" at bounding box center [295, 157] width 183 height 12
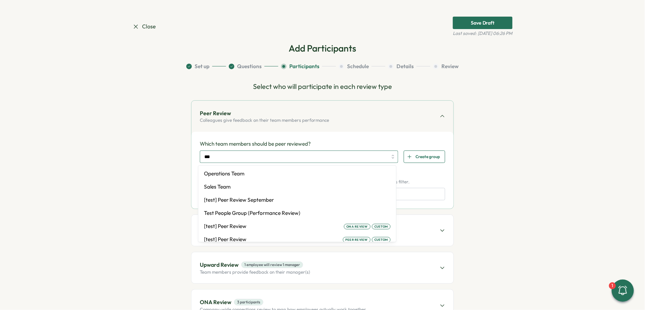
type input "****"
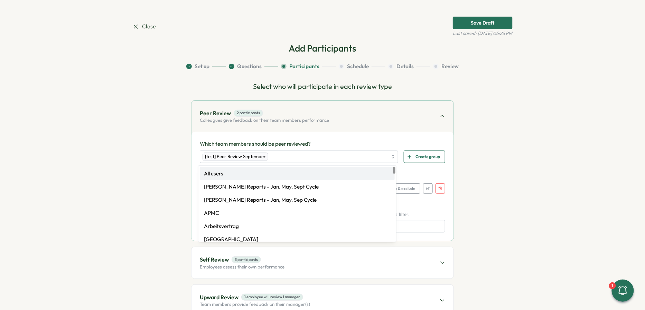
click at [405, 189] on span "View & exclude" at bounding box center [401, 189] width 27 height 10
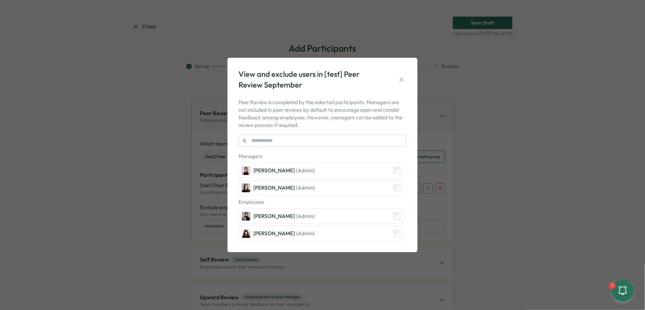
click at [396, 82] on div "View and exclude users in [test] Peer Review September" at bounding box center [323, 79] width 168 height 21
click at [398, 81] on button "button" at bounding box center [402, 80] width 10 height 10
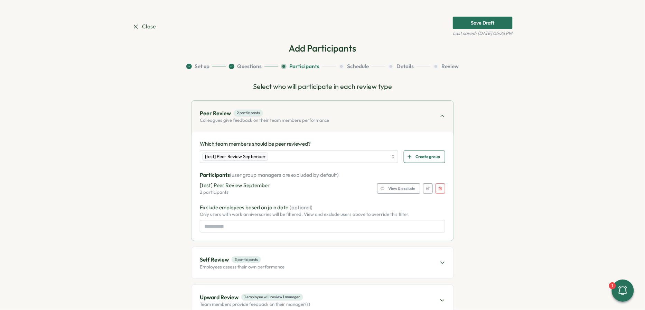
click at [437, 192] on button "button" at bounding box center [441, 188] width 10 height 10
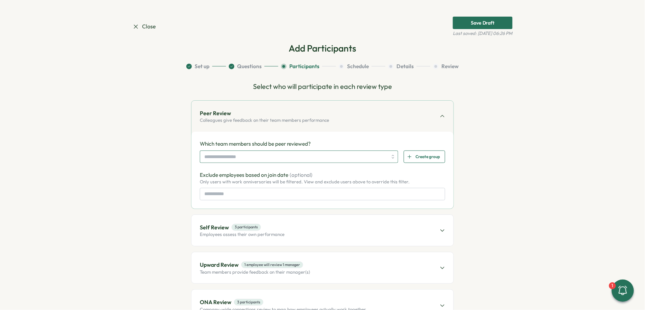
click at [271, 152] on input "search" at bounding box center [295, 157] width 183 height 12
type input "*"
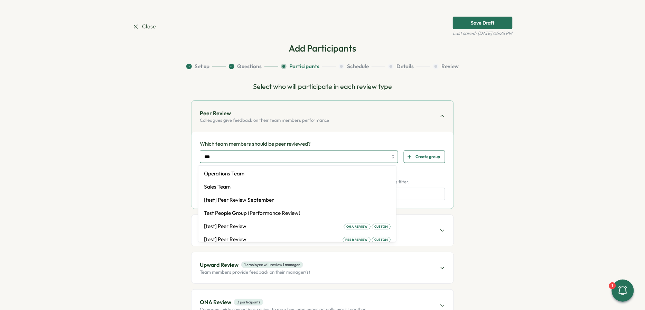
type input "****"
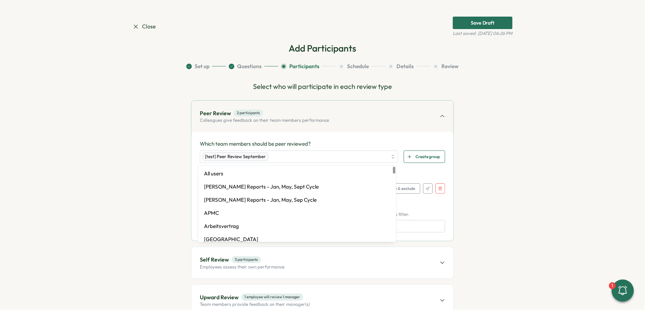
click at [465, 135] on section "Set up Questions Participants Schedule Details Review Select who will participa…" at bounding box center [322, 237] width 380 height 349
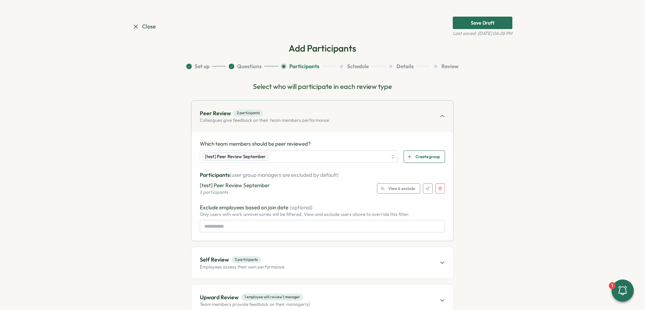
click at [409, 185] on span "View & exclude" at bounding box center [401, 189] width 27 height 10
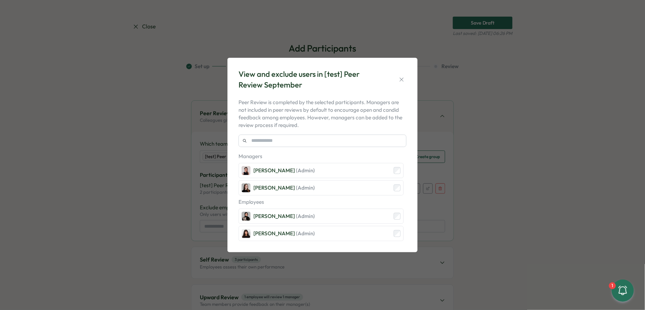
click at [368, 120] on p "Peer Review is completed by the selected participants. Managers are not include…" at bounding box center [323, 114] width 168 height 30
click at [402, 82] on icon "button" at bounding box center [401, 79] width 7 height 7
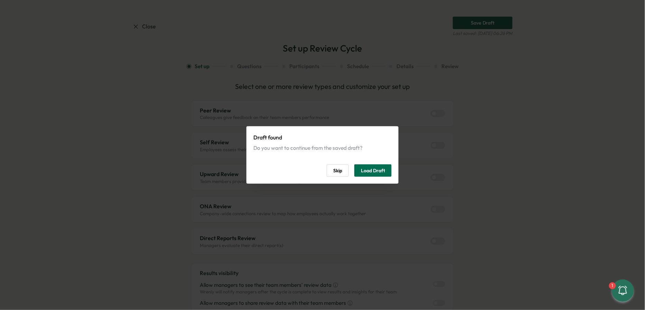
click at [367, 175] on span "Load Draft" at bounding box center [373, 171] width 24 height 12
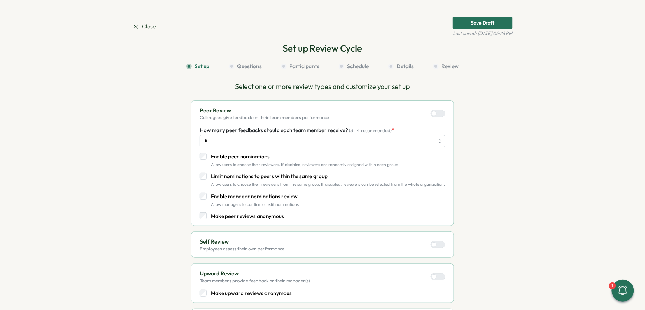
scroll to position [309, 0]
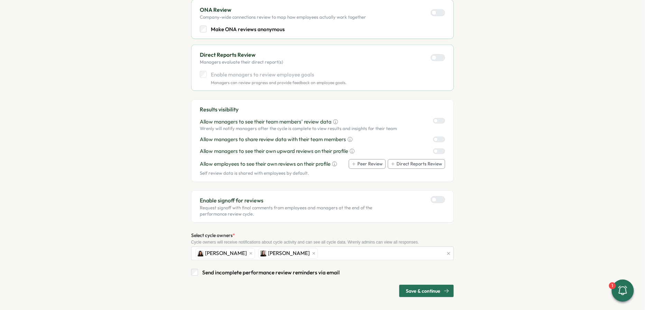
click at [419, 289] on span "Save & continue" at bounding box center [423, 291] width 35 height 12
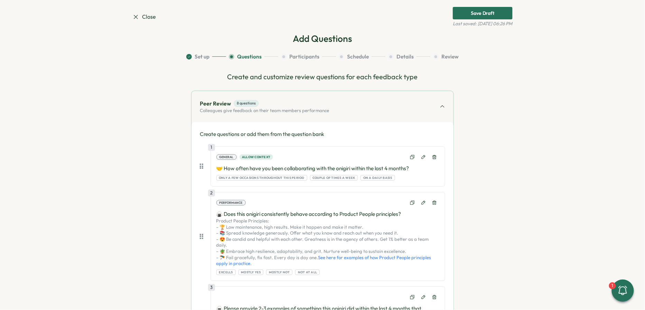
scroll to position [0, 0]
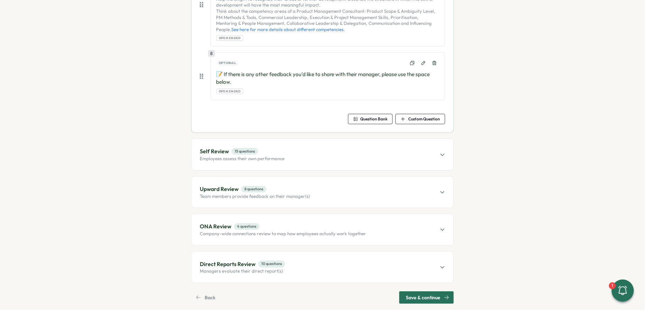
click at [421, 292] on span "Save & continue" at bounding box center [423, 298] width 35 height 12
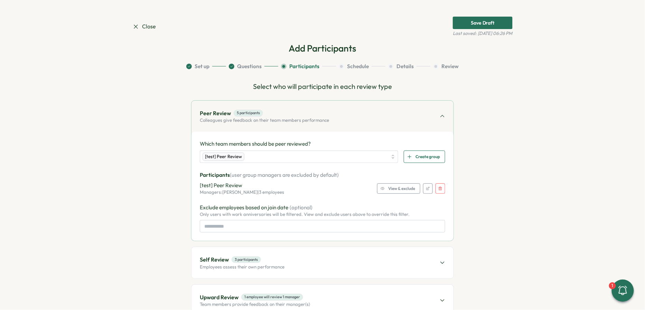
click at [396, 188] on span "View & exclude" at bounding box center [401, 189] width 27 height 10
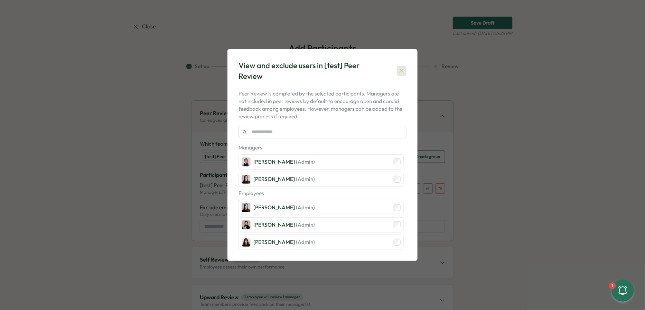
click at [402, 73] on icon "button" at bounding box center [401, 70] width 7 height 7
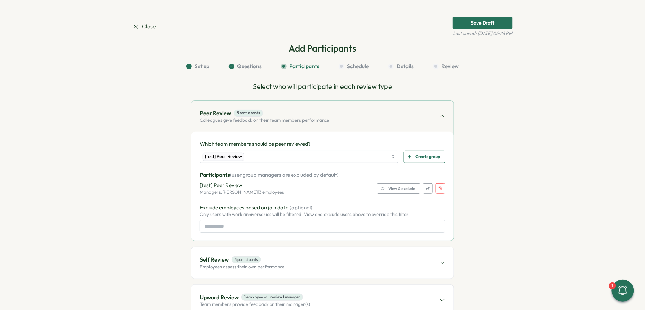
click at [437, 185] on button "button" at bounding box center [441, 188] width 10 height 10
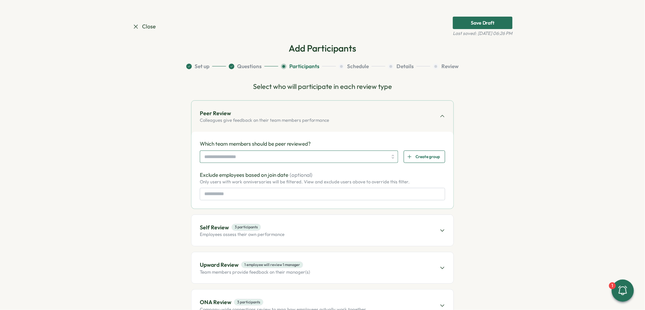
click at [369, 159] on input "search" at bounding box center [295, 157] width 183 height 12
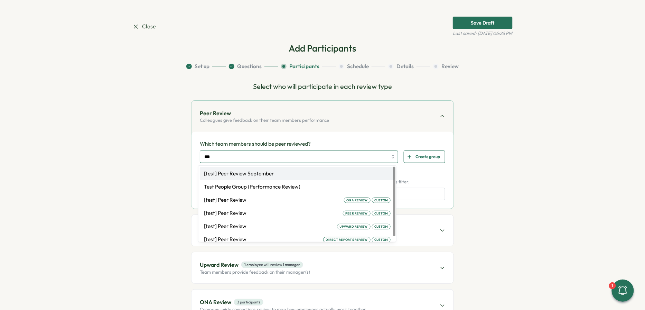
type input "****"
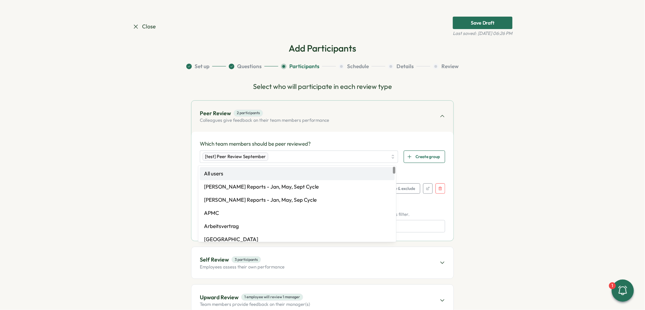
click at [485, 174] on section "Set up Questions Participants Schedule Details Review Select who will participa…" at bounding box center [322, 237] width 380 height 349
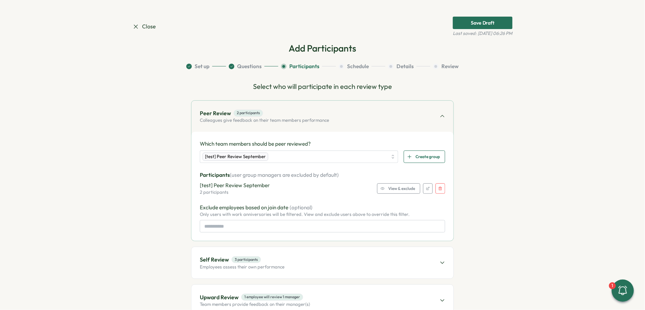
click at [401, 189] on span "View & exclude" at bounding box center [401, 189] width 27 height 10
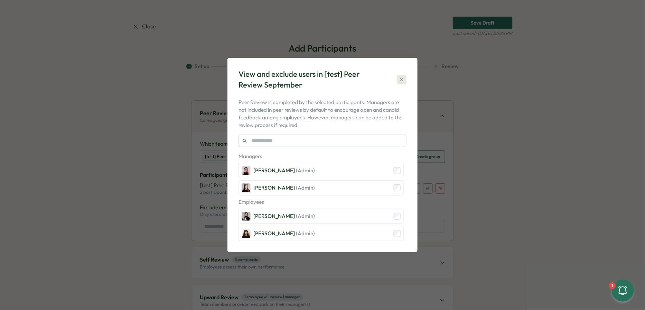
click at [400, 81] on icon "button" at bounding box center [401, 79] width 7 height 7
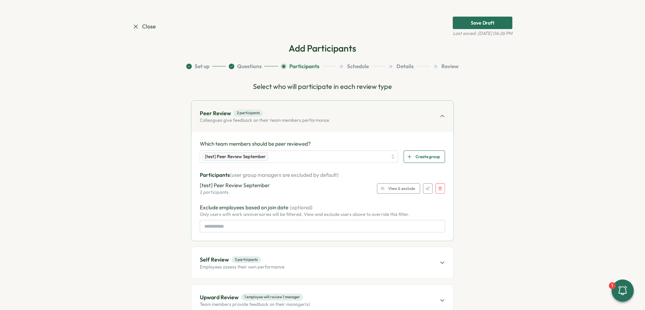
click at [390, 185] on span "View & exclude" at bounding box center [401, 189] width 27 height 10
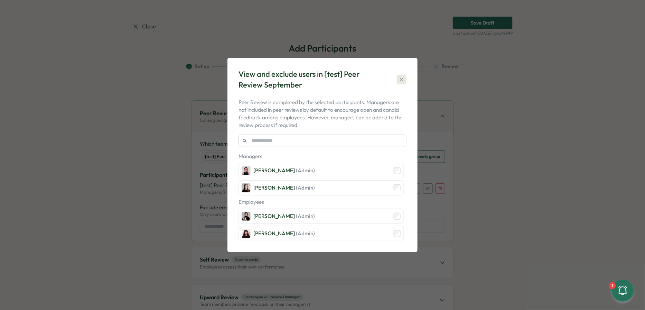
click at [403, 80] on icon "button" at bounding box center [401, 79] width 7 height 7
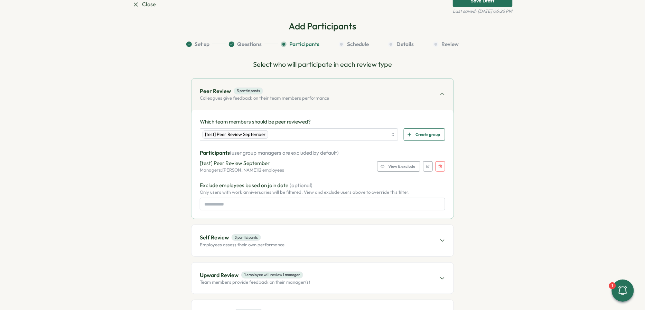
scroll to position [59, 0]
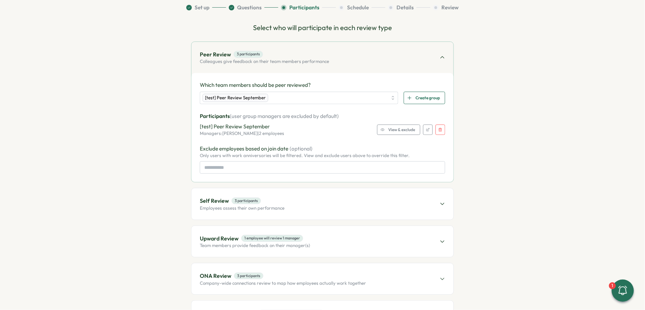
click at [330, 206] on div "Self Review 3 participants Employees assess their own performance" at bounding box center [323, 203] width 262 height 31
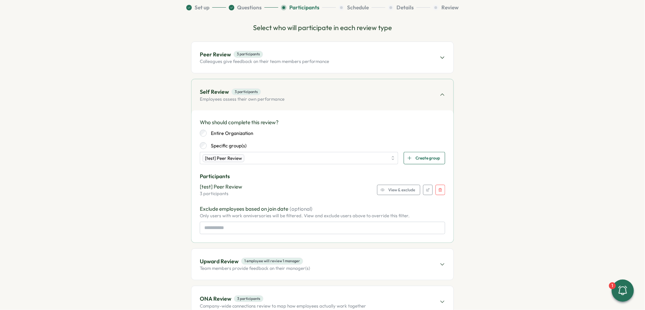
click at [405, 191] on span "View & exclude" at bounding box center [401, 190] width 27 height 10
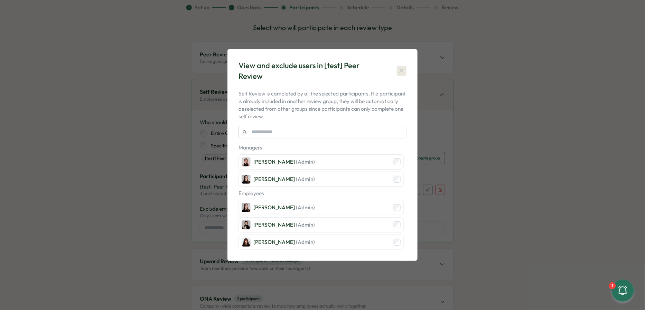
click at [401, 73] on icon "button" at bounding box center [401, 70] width 7 height 7
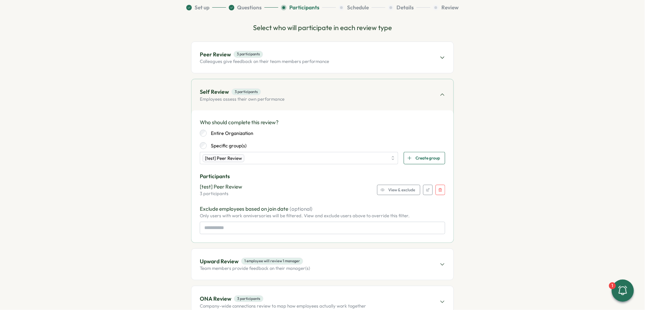
click at [440, 189] on icon "button" at bounding box center [441, 190] width 4 height 4
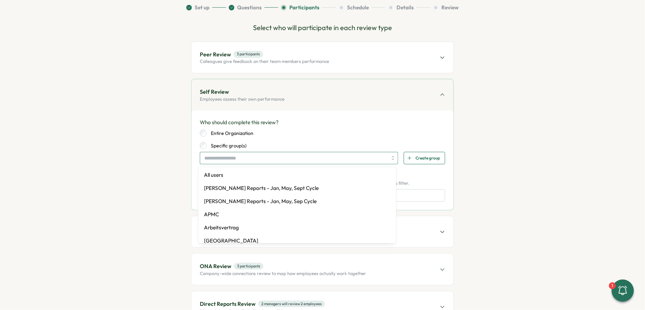
click at [313, 162] on input "search" at bounding box center [295, 158] width 183 height 12
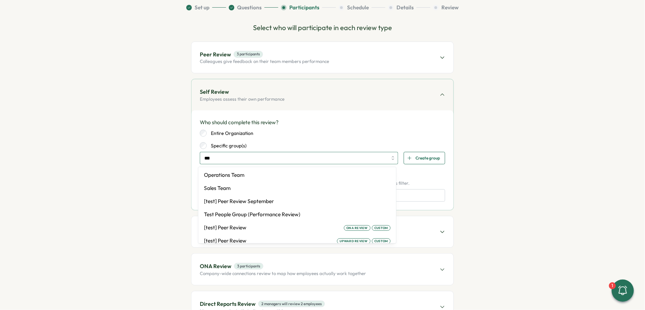
type input "****"
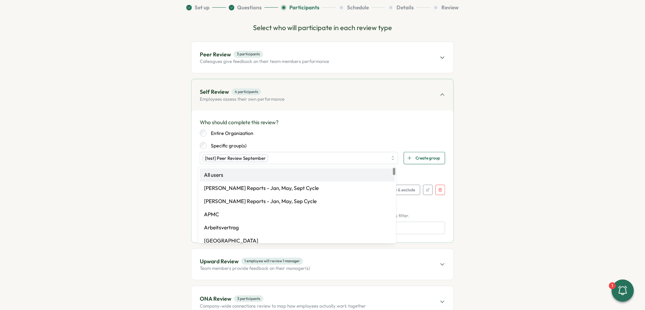
click at [414, 174] on p "Participants" at bounding box center [323, 177] width 246 height 8
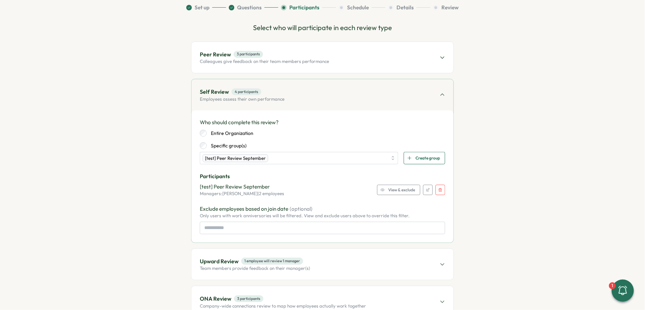
click at [402, 193] on span "View & exclude" at bounding box center [401, 190] width 27 height 10
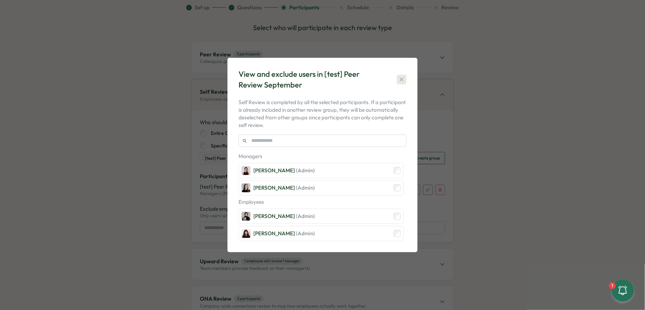
click at [404, 81] on icon "button" at bounding box center [401, 79] width 7 height 7
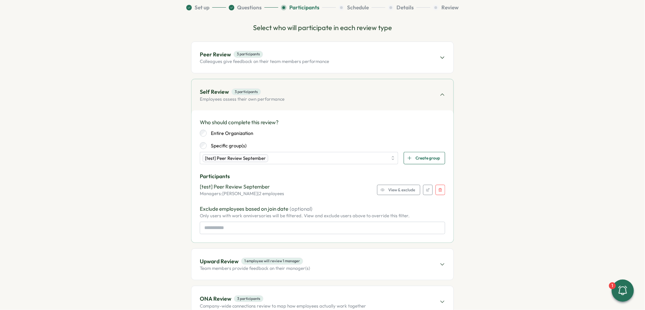
scroll to position [103, 0]
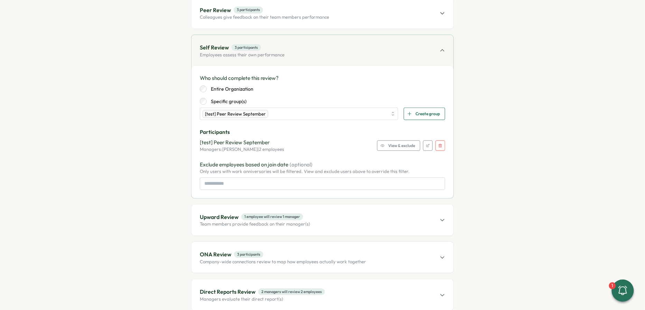
click at [345, 232] on div "Upward Review 1 employee will review 1 manager Team members provide feedback on…" at bounding box center [323, 219] width 262 height 31
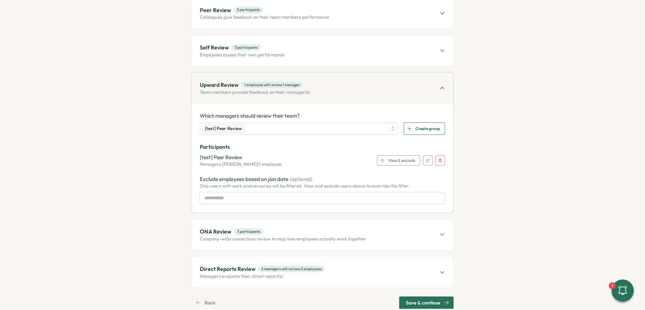
click at [441, 159] on button "button" at bounding box center [441, 160] width 10 height 10
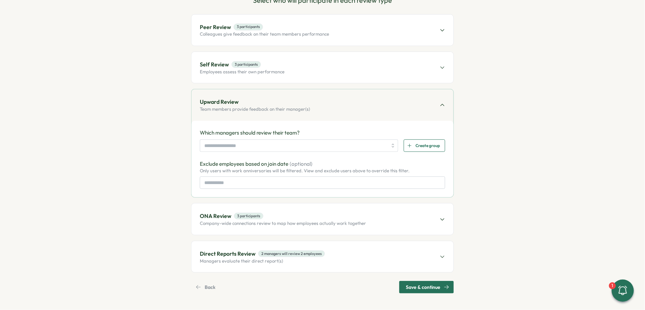
scroll to position [84, 0]
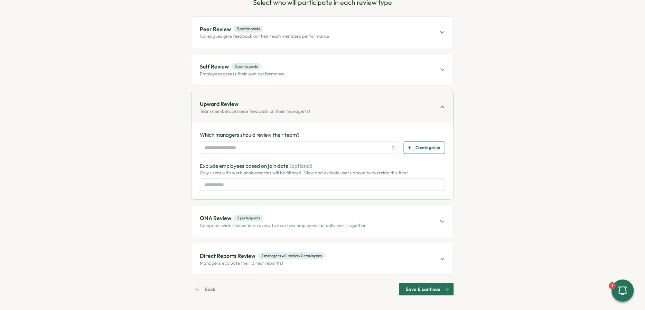
click at [299, 155] on div "Which managers should review their team? Create group Exclude employees based o…" at bounding box center [323, 161] width 246 height 60
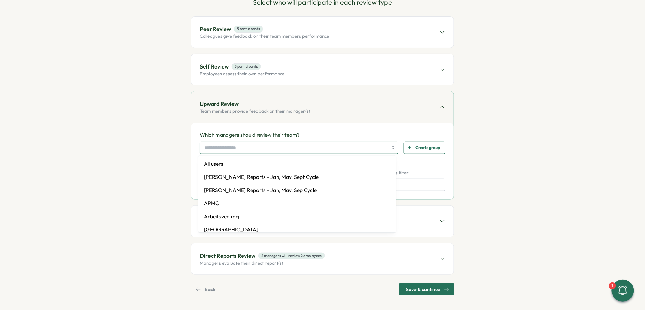
click at [282, 142] on input "search" at bounding box center [295, 148] width 183 height 12
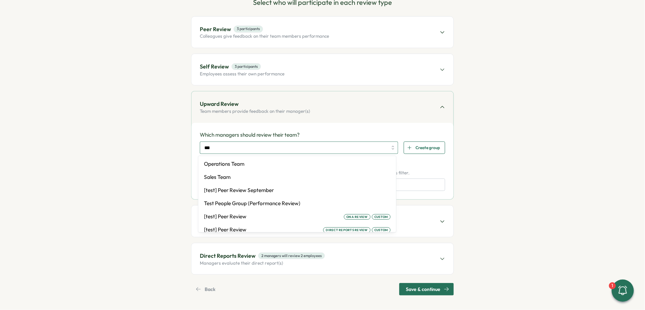
type input "****"
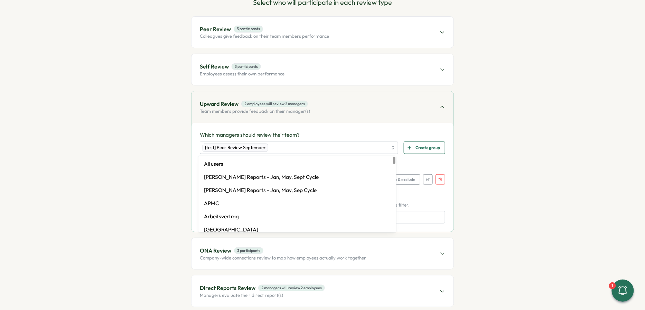
click at [490, 156] on section "Set up Questions Participants Schedule Details Review Select who will participa…" at bounding box center [322, 153] width 380 height 349
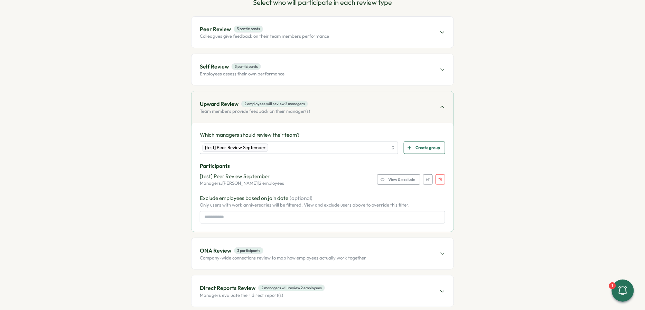
click at [389, 184] on div "[test] Peer Review September Managers: Axi Molnar, Elena Ladushyna | 2 employee…" at bounding box center [323, 180] width 246 height 14
click at [389, 177] on span "View & exclude" at bounding box center [401, 180] width 27 height 10
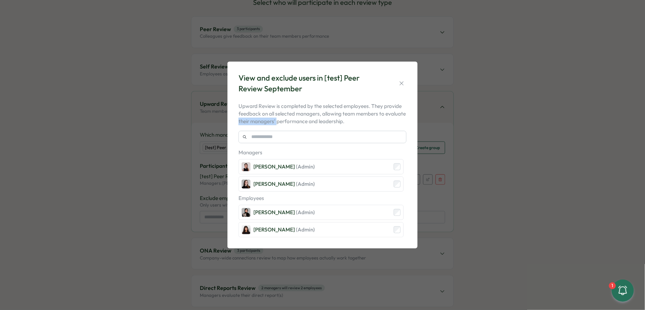
drag, startPoint x: 239, startPoint y: 123, endPoint x: 277, endPoint y: 123, distance: 37.7
click at [277, 123] on p "Upward Review is completed by the selected employees. They provide feedback on …" at bounding box center [323, 113] width 168 height 23
click at [401, 81] on icon "button" at bounding box center [401, 83] width 7 height 7
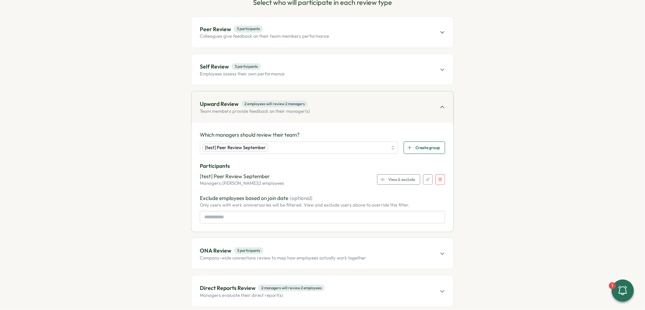
click at [402, 178] on span "View & exclude" at bounding box center [401, 180] width 27 height 10
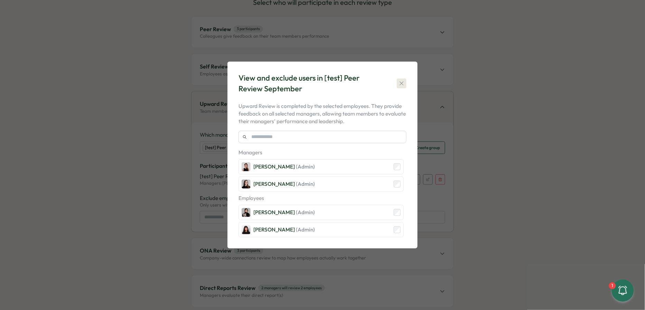
click at [399, 80] on button "button" at bounding box center [402, 84] width 10 height 10
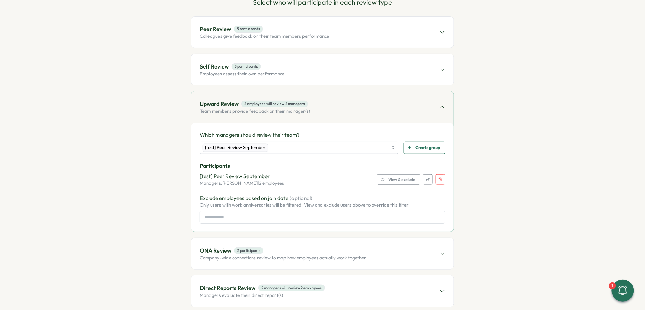
click at [409, 177] on span "View & exclude" at bounding box center [401, 180] width 27 height 10
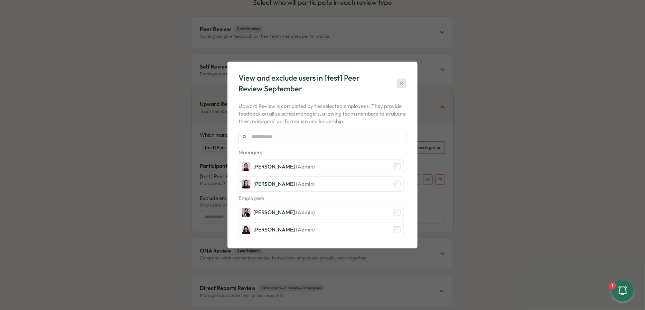
click at [403, 81] on icon "button" at bounding box center [401, 83] width 7 height 7
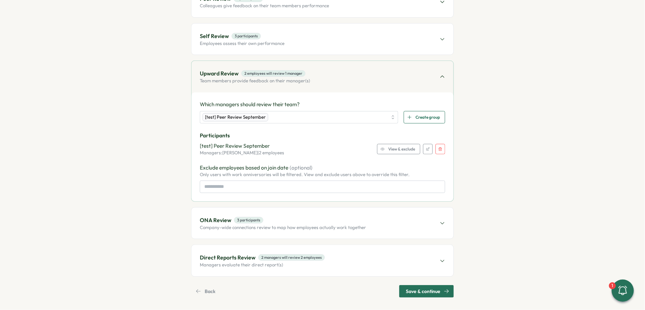
scroll to position [117, 0]
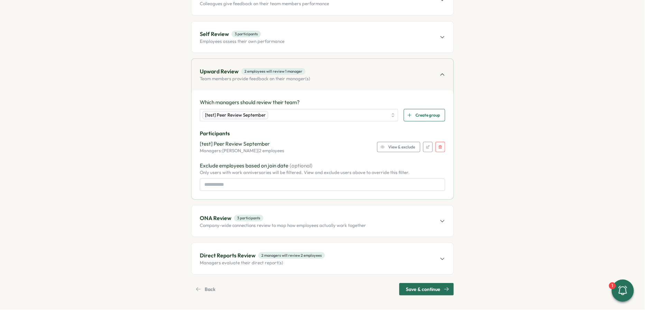
click at [399, 231] on div "ONA Review 3 participants Company-wide connections review to map how employees …" at bounding box center [323, 220] width 262 height 31
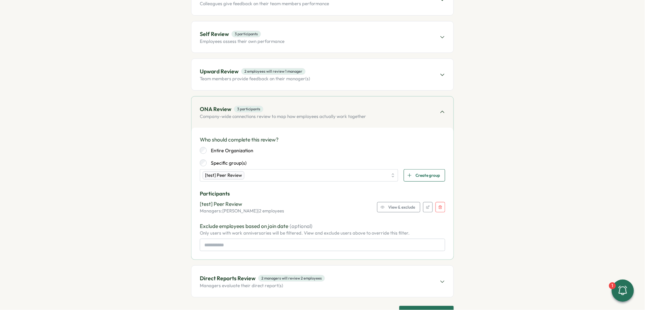
click at [441, 203] on button "button" at bounding box center [441, 207] width 10 height 10
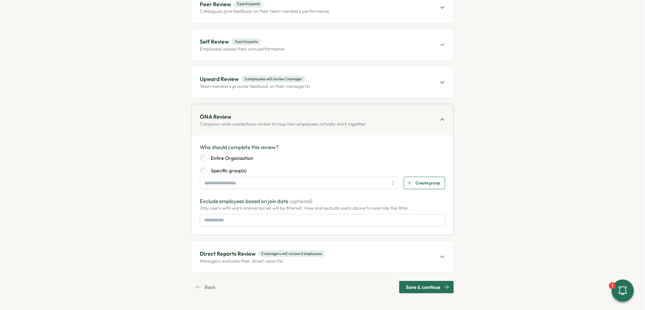
scroll to position [107, 0]
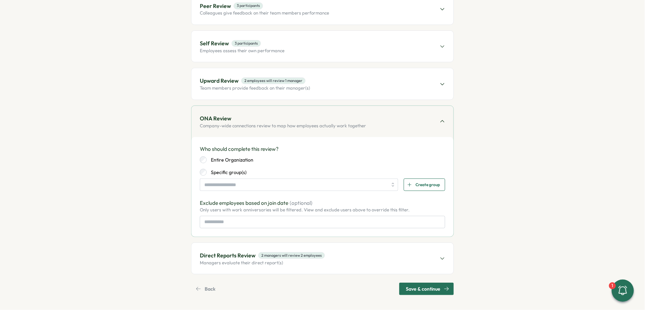
click at [298, 193] on div "Who should complete this review? Entire Organization Specific group(s) Create g…" at bounding box center [323, 186] width 246 height 83
click at [294, 190] on div "Who should complete this review? Entire Organization Specific group(s) Create g…" at bounding box center [323, 186] width 246 height 83
click at [330, 84] on div "Upward Review 2 employees will review 1 manager Team members provide feedback o…" at bounding box center [323, 83] width 262 height 31
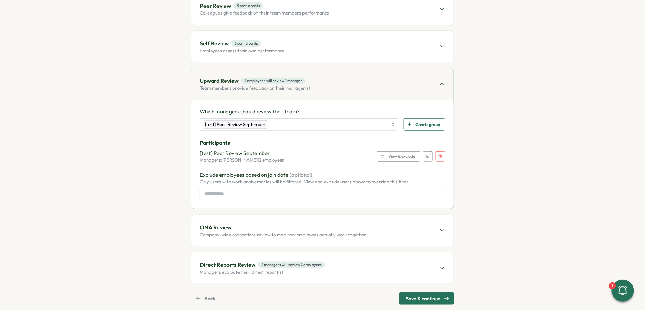
scroll to position [117, 0]
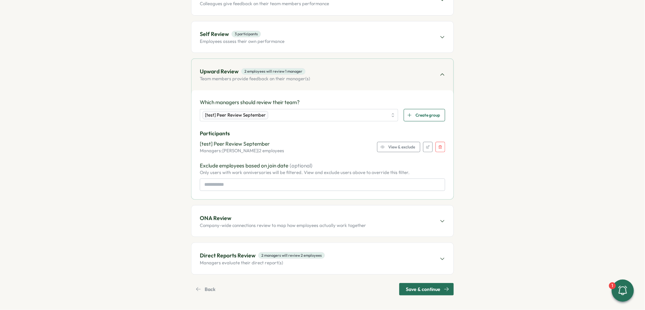
click at [317, 224] on p "Company-wide connections review to map how employees actually work together" at bounding box center [283, 225] width 166 height 6
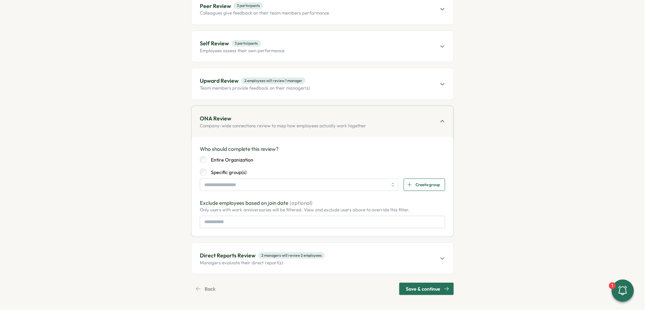
click at [323, 262] on div "Direct Reports Review 2 managers will review 2 employees Managers evaluate thei…" at bounding box center [323, 258] width 262 height 31
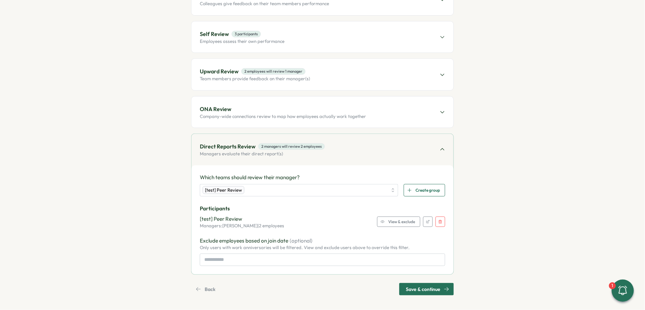
click at [355, 112] on span "ONA Review" at bounding box center [283, 109] width 166 height 9
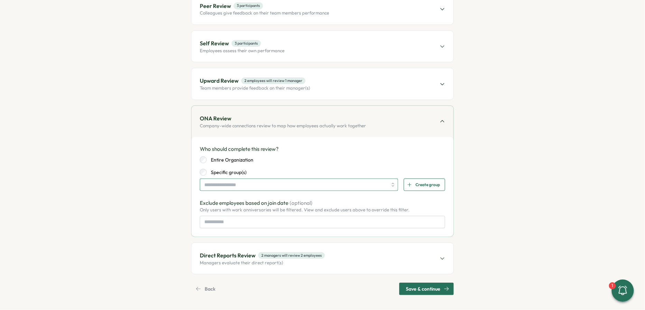
click at [299, 187] on input "search" at bounding box center [295, 185] width 183 height 12
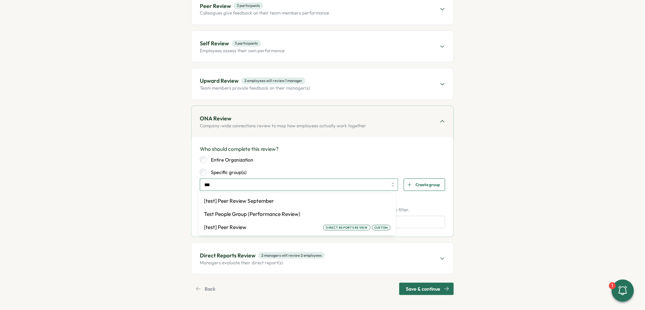
type input "****"
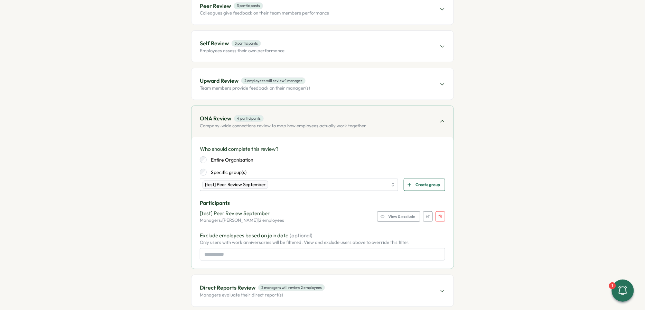
click at [375, 167] on div "Entire Organization Specific group(s)" at bounding box center [323, 165] width 246 height 19
click at [384, 222] on div "[test] Peer Review September Managers: Axi Molnar, Elena Ladushyna | 2 employee…" at bounding box center [323, 217] width 246 height 14
click at [388, 212] on span "View & exclude" at bounding box center [401, 217] width 27 height 10
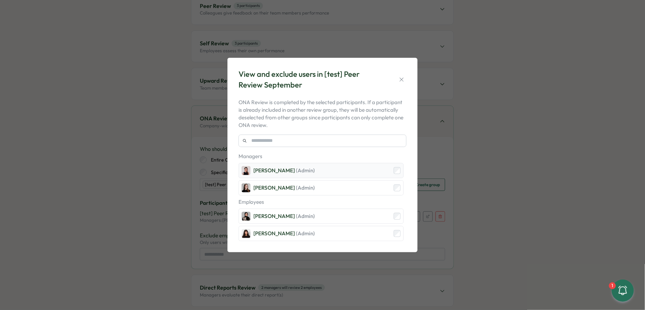
click at [391, 171] on div "Axi Molnar (Admin)" at bounding box center [321, 170] width 165 height 15
click at [402, 81] on icon "button" at bounding box center [401, 79] width 7 height 7
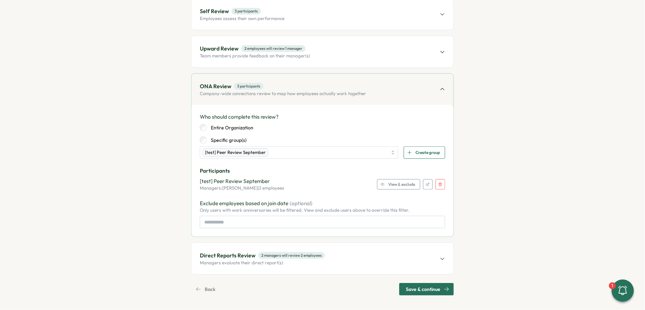
click at [312, 258] on span "Direct Reports Review 2 managers will review 2 employees" at bounding box center [262, 255] width 125 height 9
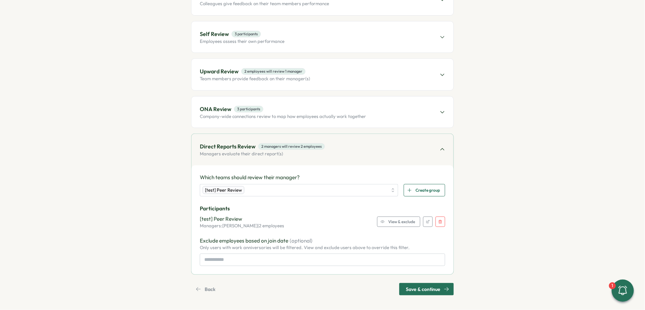
click at [440, 216] on button "button" at bounding box center [441, 221] width 10 height 10
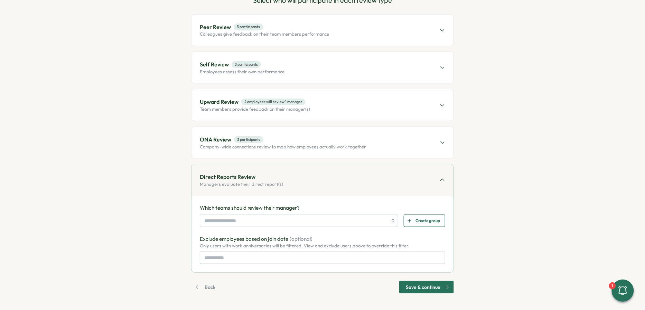
scroll to position [84, 0]
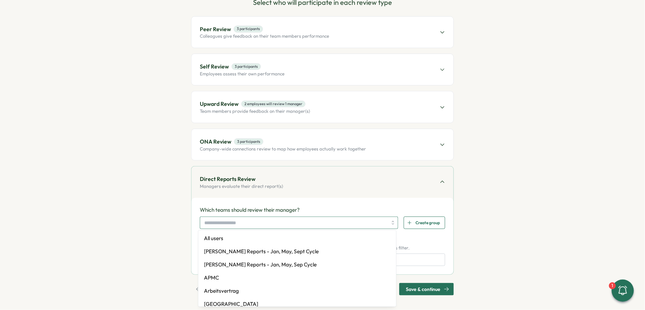
click at [287, 224] on input "search" at bounding box center [295, 223] width 183 height 12
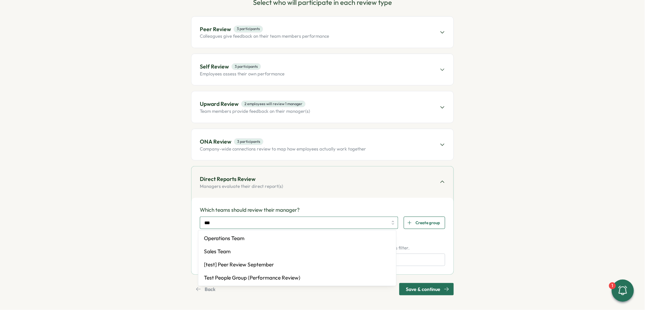
type input "****"
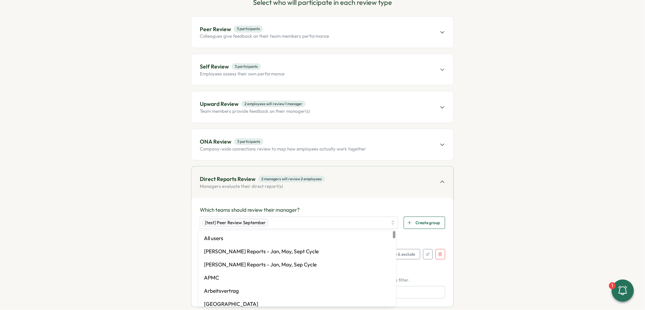
click at [362, 192] on div "Direct Reports Review 2 managers will review 2 employees Managers evaluate thei…" at bounding box center [323, 181] width 262 height 31
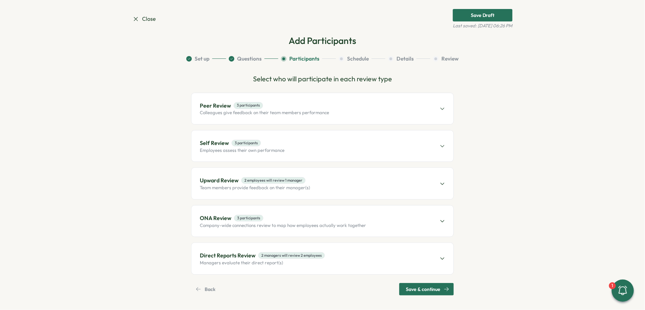
click at [360, 254] on div "Direct Reports Review 2 managers will review 2 employees Managers evaluate thei…" at bounding box center [323, 258] width 262 height 31
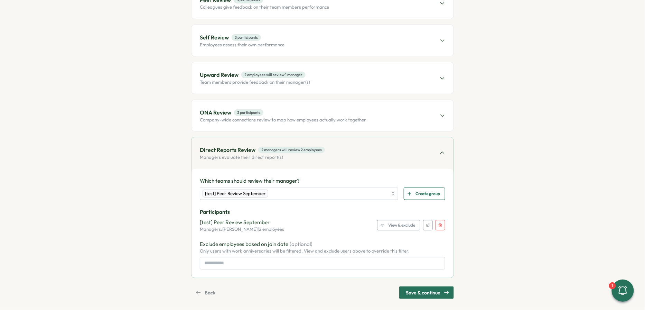
scroll to position [117, 0]
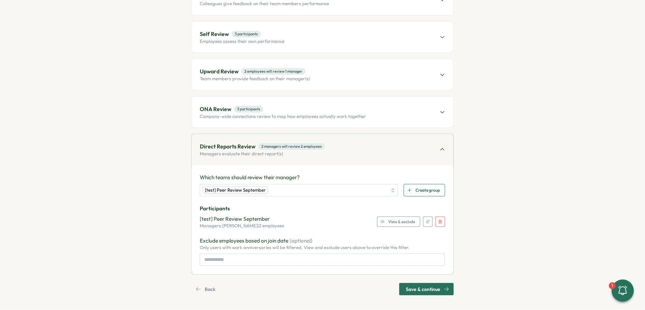
click at [395, 222] on span "View & exclude" at bounding box center [401, 222] width 27 height 10
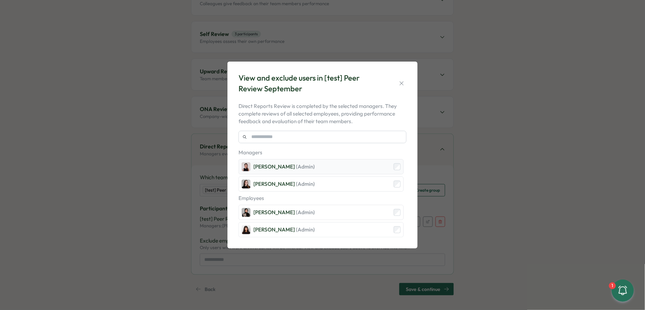
click at [397, 170] on div "Axi Molnar (Admin)" at bounding box center [321, 166] width 165 height 15
click at [403, 85] on icon "button" at bounding box center [401, 83] width 7 height 7
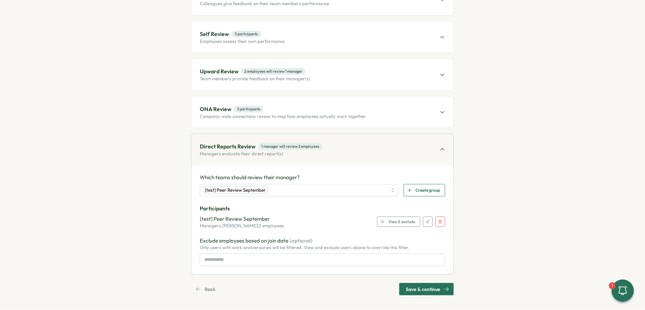
click at [412, 287] on span "Save & continue" at bounding box center [423, 289] width 35 height 12
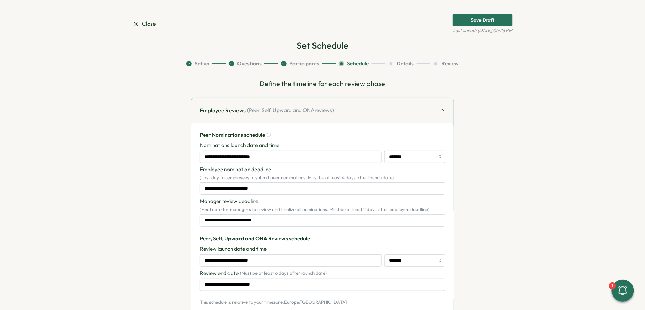
scroll to position [0, 0]
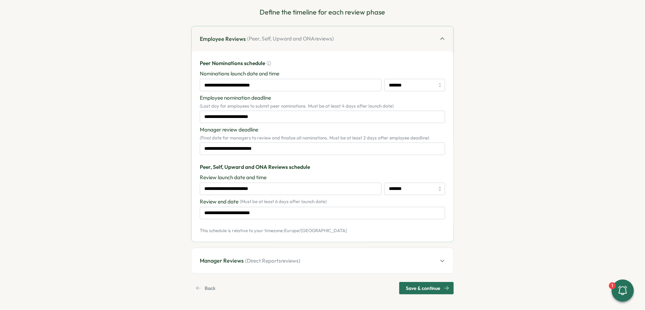
click at [412, 283] on span "Save & continue" at bounding box center [423, 288] width 35 height 12
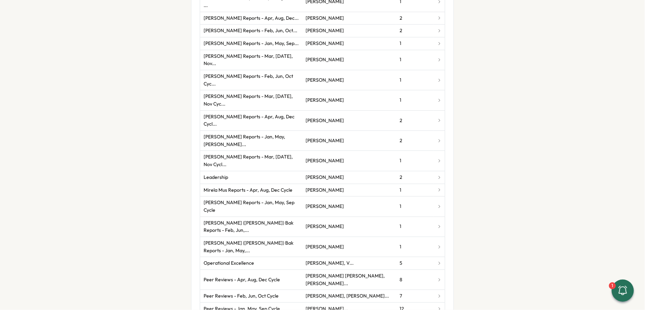
scroll to position [548, 0]
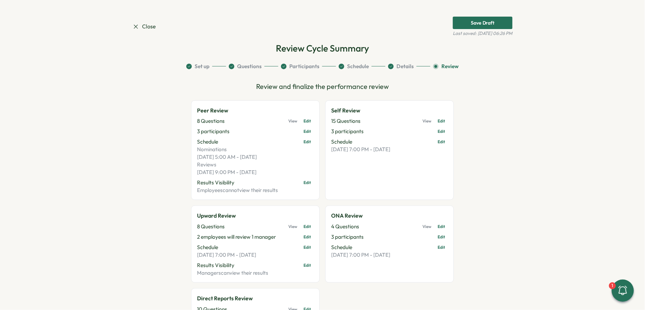
scroll to position [118, 0]
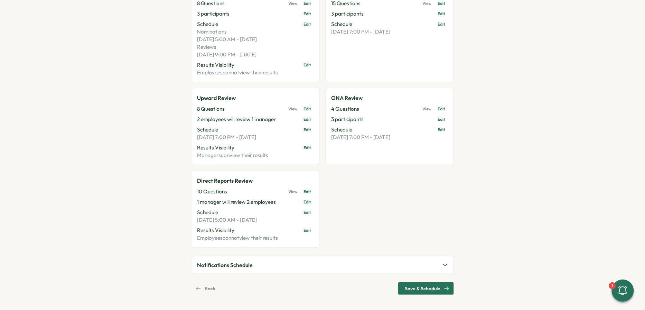
click at [425, 289] on span "Save & Schedule" at bounding box center [423, 289] width 36 height 12
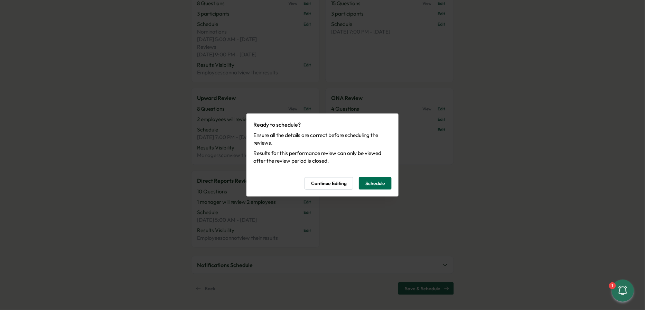
click at [375, 182] on span "Schedule" at bounding box center [376, 183] width 20 height 12
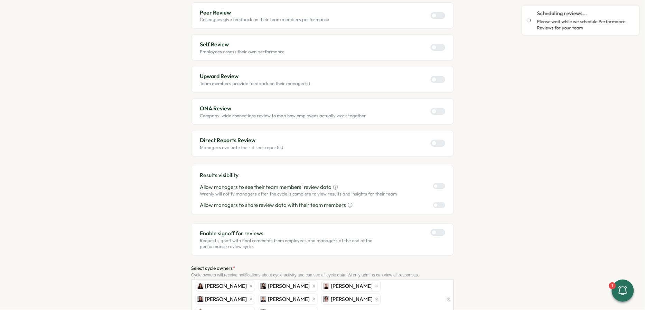
scroll to position [45, 0]
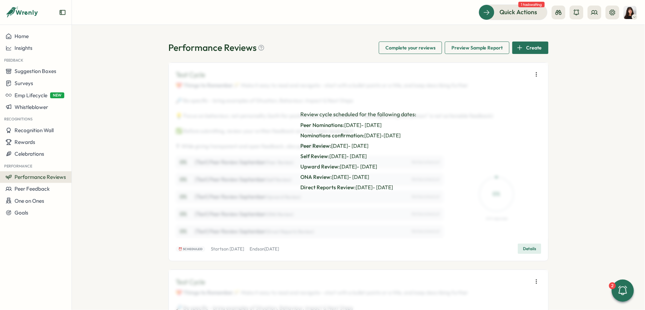
click at [534, 70] on button "button" at bounding box center [537, 75] width 10 height 10
click at [505, 109] on span "Launch next phase" at bounding box center [493, 111] width 44 height 6
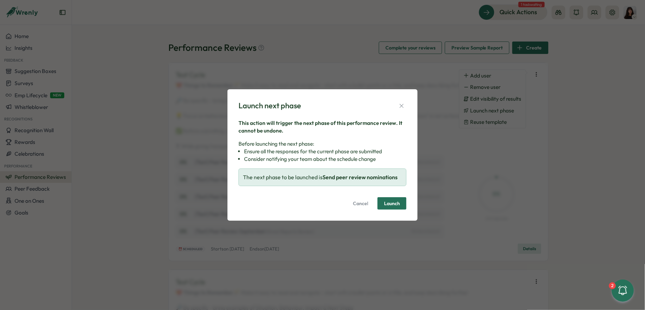
click at [394, 205] on span "Launch" at bounding box center [392, 203] width 16 height 5
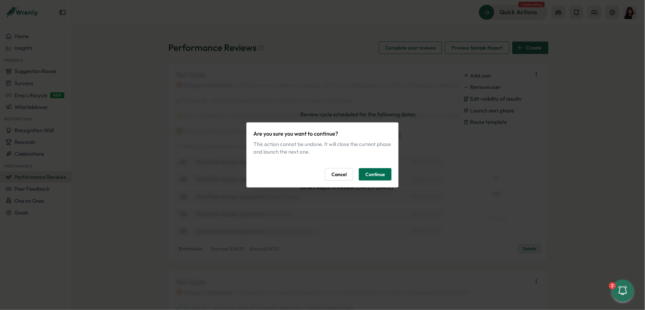
click at [379, 179] on span "Continue" at bounding box center [376, 174] width 20 height 12
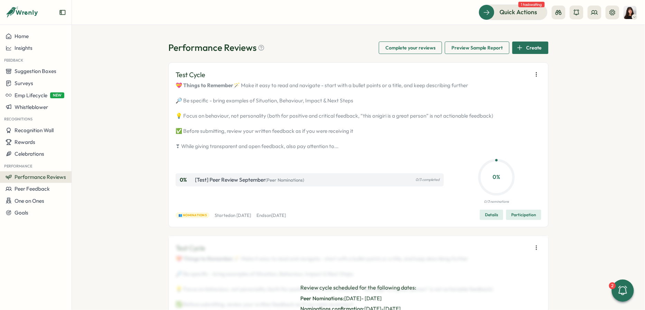
click at [536, 73] on icon "button" at bounding box center [536, 74] width 7 height 7
click at [507, 109] on span "Launch next phase" at bounding box center [493, 111] width 44 height 6
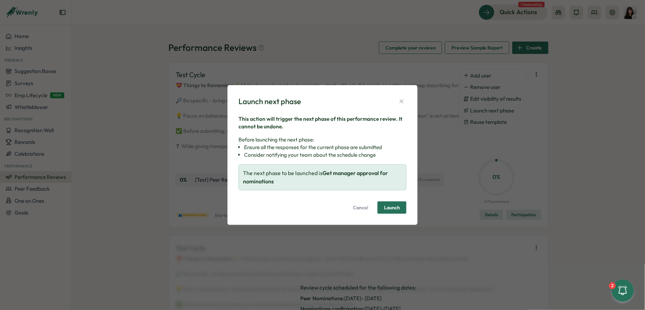
click at [409, 208] on div "Launch next phase This action will trigger the next phase of this performance r…" at bounding box center [323, 155] width 190 height 140
click at [399, 209] on span "Launch" at bounding box center [392, 207] width 16 height 5
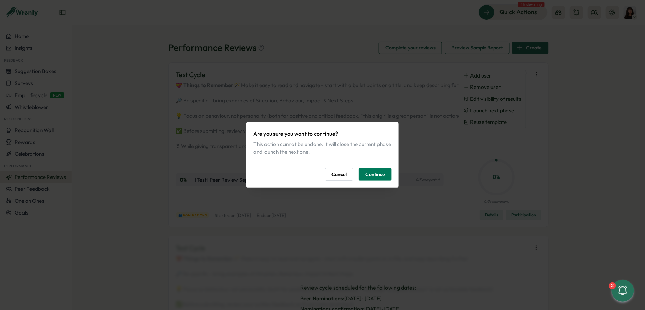
click at [386, 185] on div "Are you sure you want to continue? This action cannot be undone. It will close …" at bounding box center [323, 154] width 152 height 65
click at [382, 171] on span "Continue" at bounding box center [376, 174] width 20 height 12
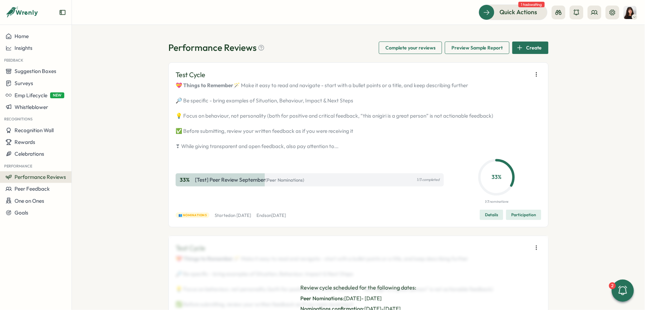
click at [517, 220] on span "Participation" at bounding box center [523, 215] width 25 height 10
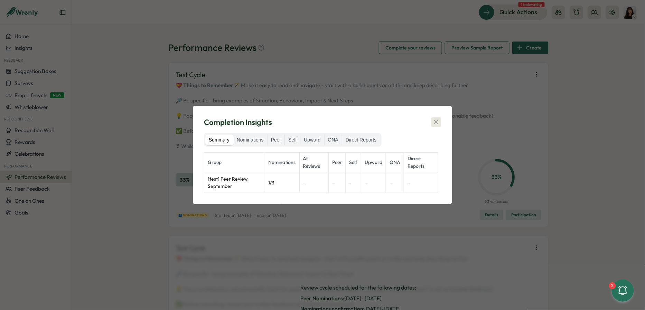
click at [436, 121] on icon "button" at bounding box center [436, 122] width 7 height 7
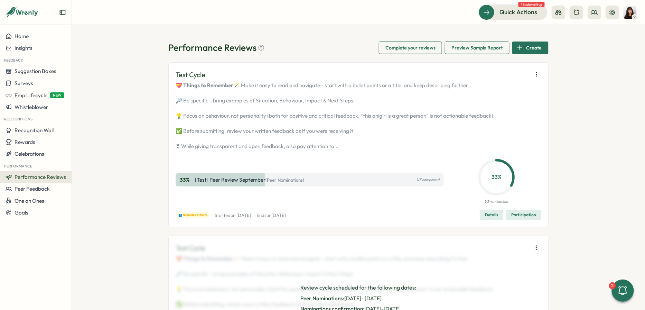
click at [533, 70] on button "button" at bounding box center [537, 75] width 10 height 10
click at [490, 112] on span "Launch next phase" at bounding box center [493, 111] width 44 height 6
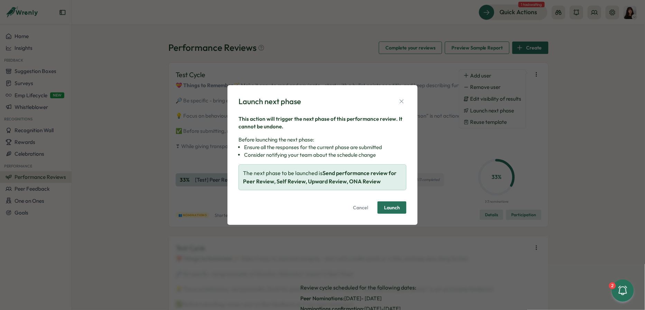
click at [388, 204] on span "Launch" at bounding box center [392, 208] width 16 height 12
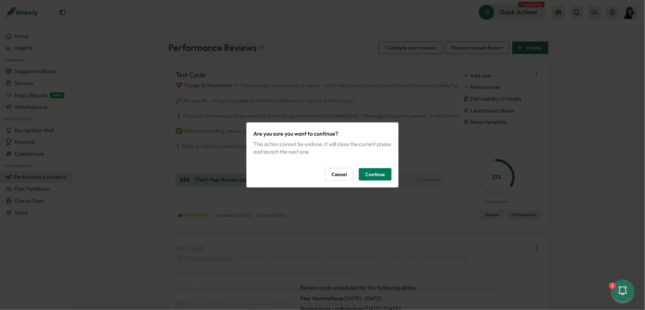
click at [379, 167] on div "Are you sure you want to continue? This action cannot be undone. It will close …" at bounding box center [322, 155] width 138 height 52
click at [379, 169] on span "Continue" at bounding box center [376, 174] width 20 height 12
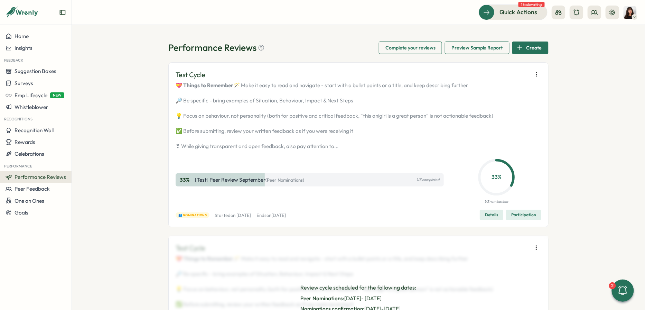
click at [534, 75] on icon "button" at bounding box center [536, 74] width 7 height 7
click at [434, 26] on div "Performance Reviews Complete your reviews Preview Sample Report Create Test Cyc…" at bounding box center [358, 167] width 573 height 285
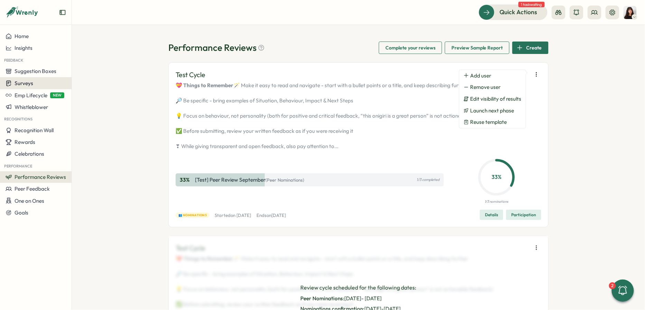
click at [34, 86] on div "Surveys" at bounding box center [36, 83] width 61 height 7
click at [32, 81] on span "Surveys" at bounding box center [24, 83] width 19 height 7
click at [100, 70] on div "Insights" at bounding box center [99, 70] width 52 height 8
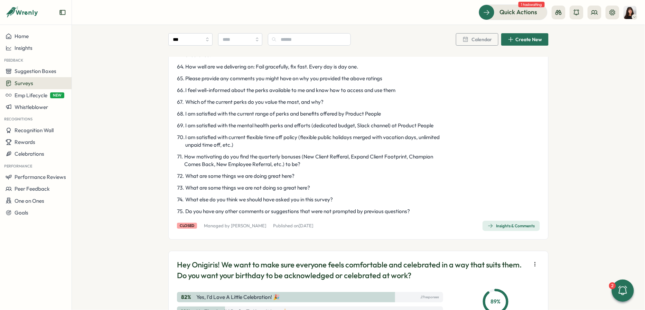
scroll to position [1093, 0]
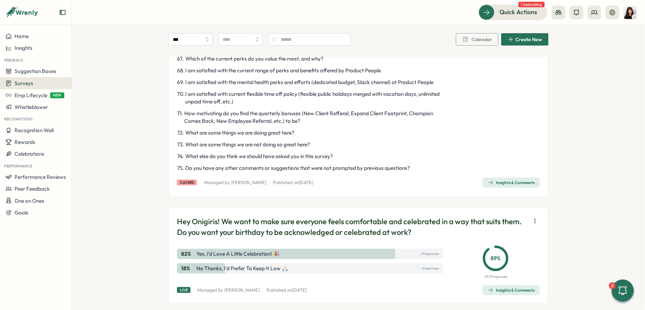
click at [519, 185] on div "Insights & Comments" at bounding box center [511, 183] width 47 height 6
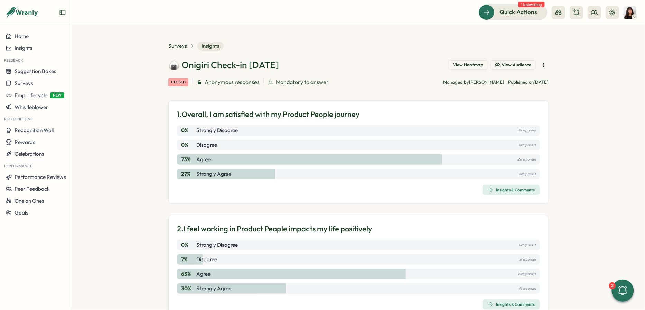
click at [477, 64] on span "View Heatmap" at bounding box center [468, 65] width 30 height 6
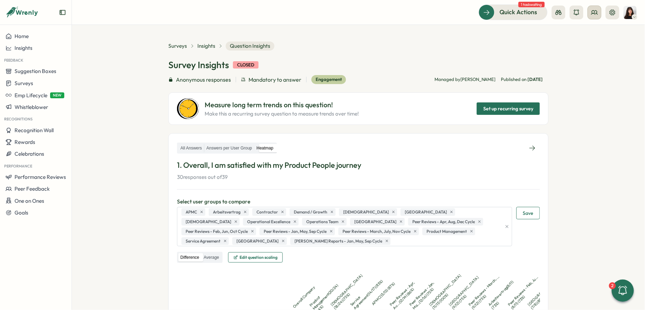
click at [590, 16] on button at bounding box center [595, 13] width 14 height 14
click at [591, 47] on div "User Groups" at bounding box center [596, 48] width 44 height 8
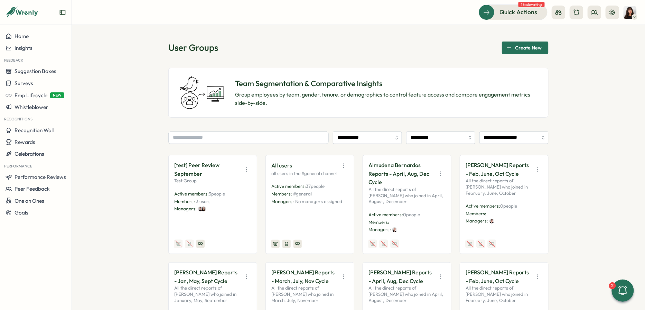
click at [395, 172] on p "Almudena Bernardos Reports - April, Aug, Dec Cycle" at bounding box center [401, 174] width 65 height 26
click at [412, 173] on p "Almudena Bernardos Reports - April, Aug, Dec Cycle" at bounding box center [401, 174] width 65 height 26
click at [425, 172] on p "Almudena Bernardos Reports - April, Aug, Dec Cycle" at bounding box center [401, 174] width 65 height 26
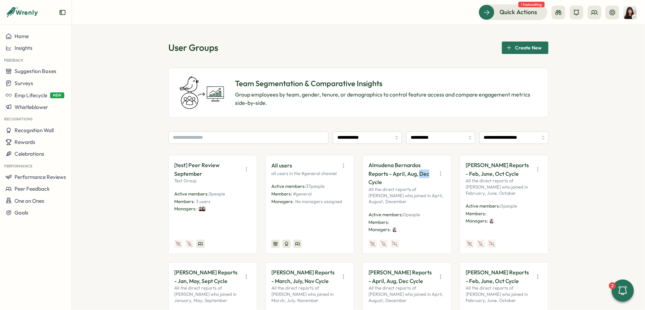
click at [425, 172] on p "Almudena Bernardos Reports - April, Aug, Dec Cycle" at bounding box center [401, 174] width 65 height 26
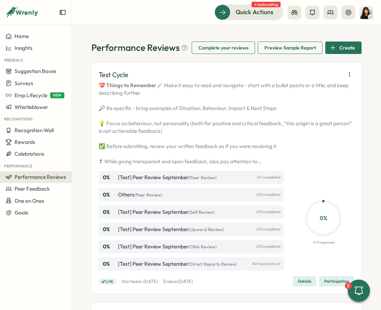
click at [349, 74] on icon "button" at bounding box center [349, 74] width 7 height 7
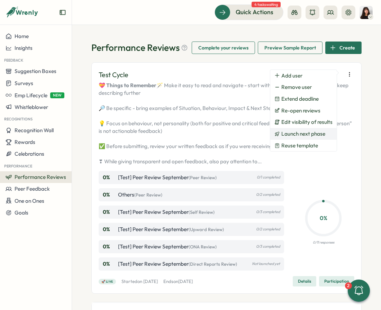
click at [311, 132] on span "Launch next phase" at bounding box center [303, 134] width 44 height 6
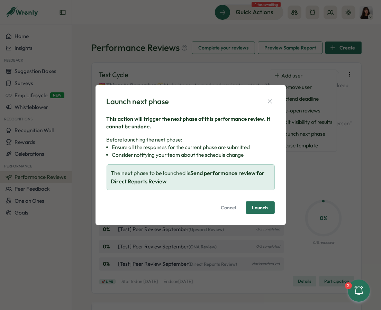
click at [268, 206] on button "Launch" at bounding box center [260, 207] width 29 height 12
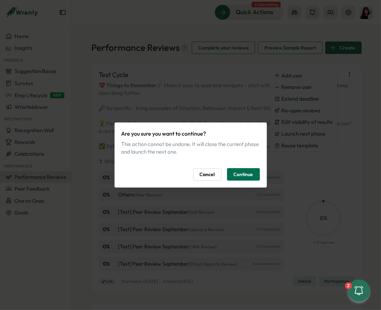
click at [258, 175] on button "Continue" at bounding box center [243, 174] width 33 height 12
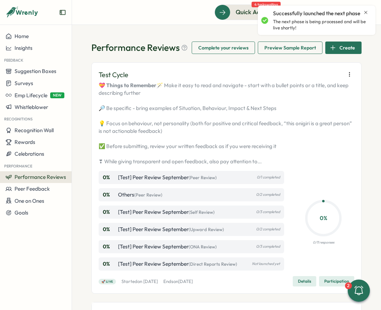
click at [347, 73] on icon "button" at bounding box center [349, 74] width 7 height 7
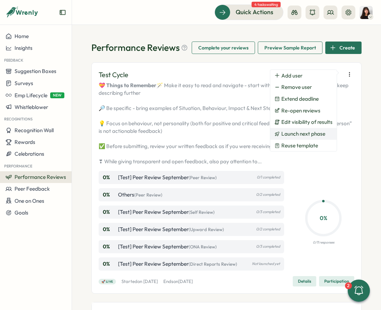
click at [324, 134] on span "Launch next phase" at bounding box center [303, 134] width 44 height 6
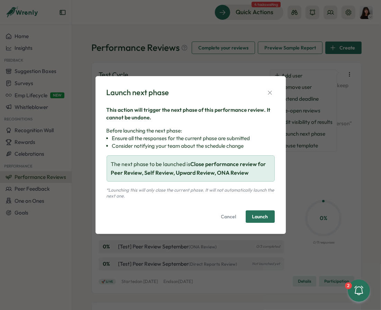
click at [262, 215] on span "Launch" at bounding box center [260, 216] width 16 height 5
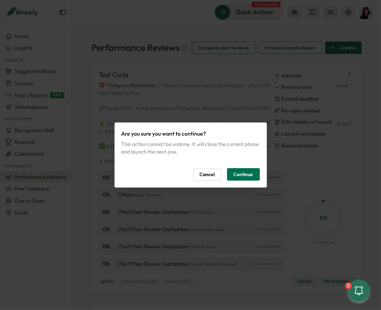
click at [248, 171] on span "Continue" at bounding box center [243, 174] width 20 height 12
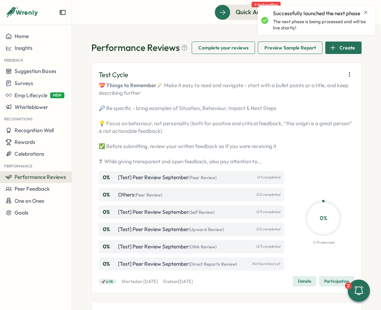
click at [346, 75] on icon "button" at bounding box center [349, 74] width 7 height 7
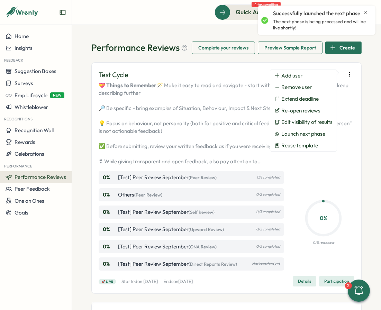
click at [358, 101] on div "Performance Reviews Complete your reviews Preview Sample Report Create Test Cyc…" at bounding box center [226, 167] width 309 height 285
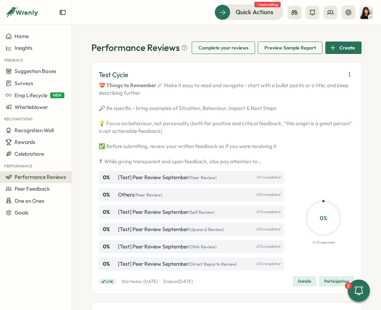
click at [348, 74] on icon "button" at bounding box center [349, 74] width 7 height 7
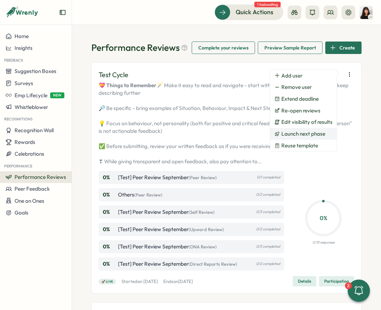
click at [313, 133] on span "Launch next phase" at bounding box center [303, 134] width 44 height 6
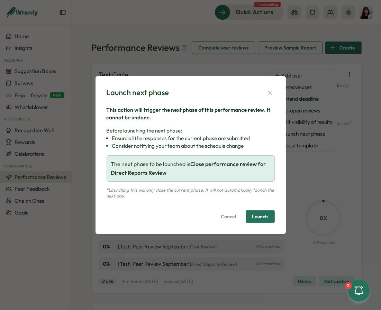
click at [256, 218] on span "Launch" at bounding box center [260, 216] width 16 height 5
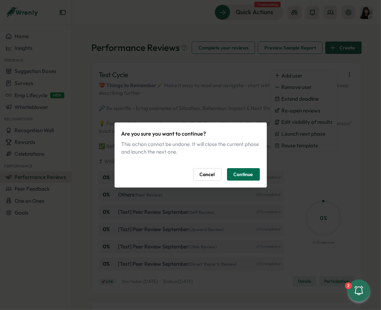
click at [243, 175] on span "Continue" at bounding box center [243, 174] width 20 height 12
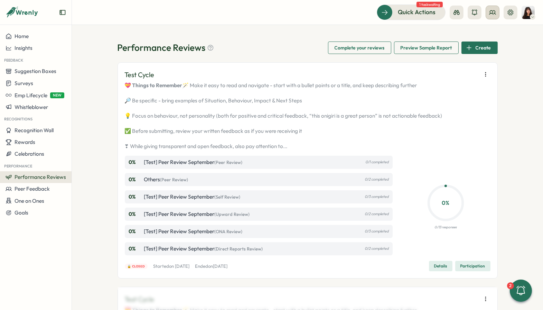
click at [380, 17] on button at bounding box center [493, 13] width 14 height 14
click at [380, 46] on div "User Groups" at bounding box center [493, 48] width 44 height 8
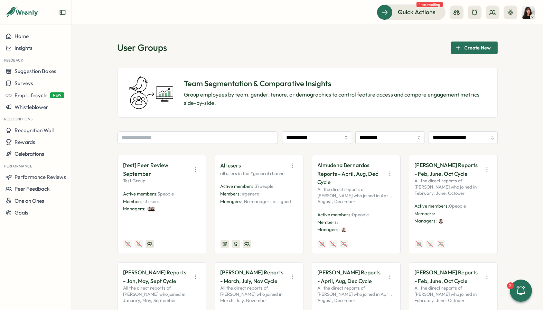
click at [380, 181] on div "Almudena Bernardos Reports - April, Aug, Dec Cycle" at bounding box center [356, 174] width 77 height 26
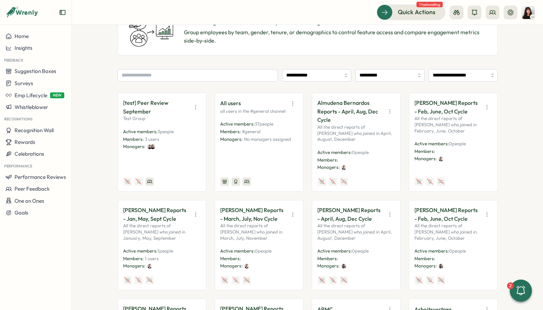
scroll to position [66, 0]
